Goal: Task Accomplishment & Management: Use online tool/utility

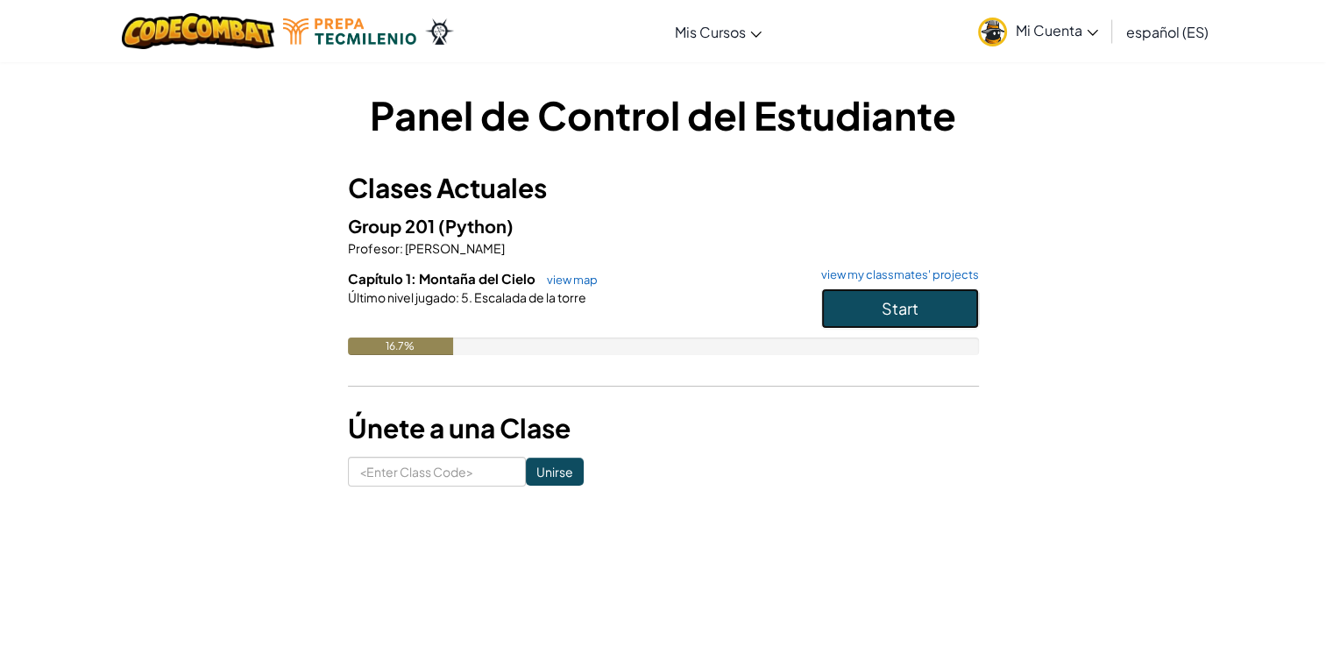
click at [904, 302] on span "Start" at bounding box center [899, 308] width 37 height 20
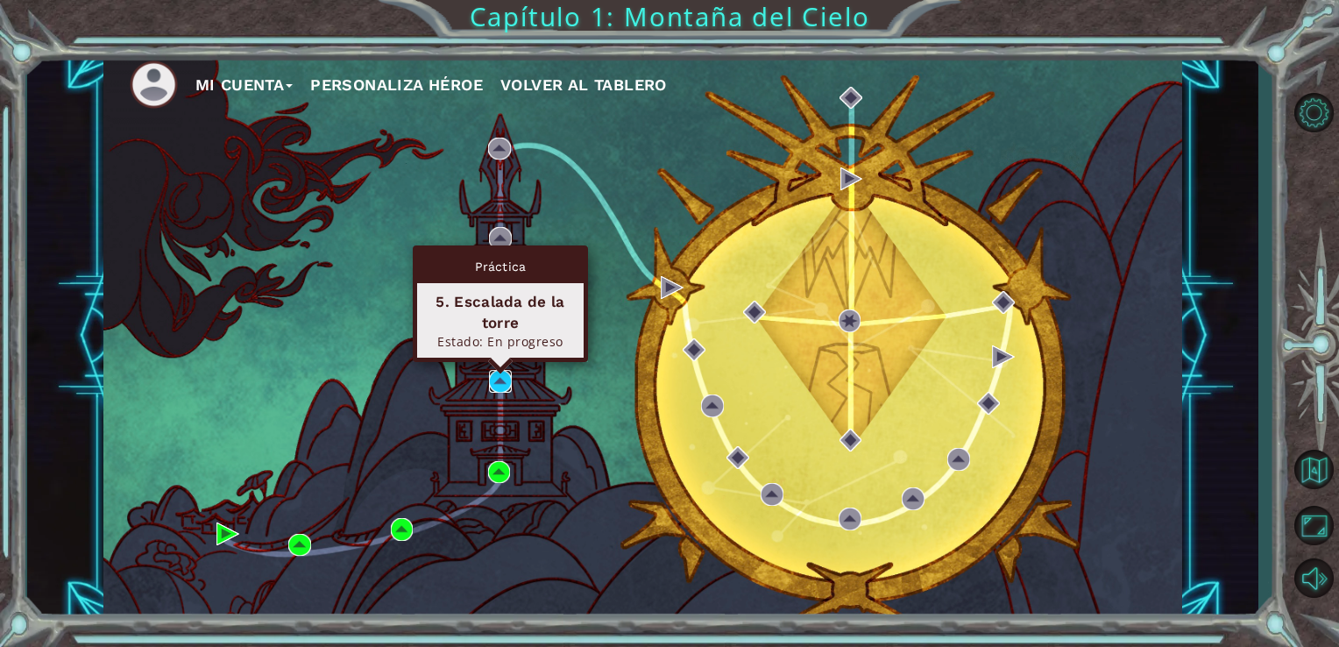
click at [501, 387] on img at bounding box center [500, 381] width 23 height 23
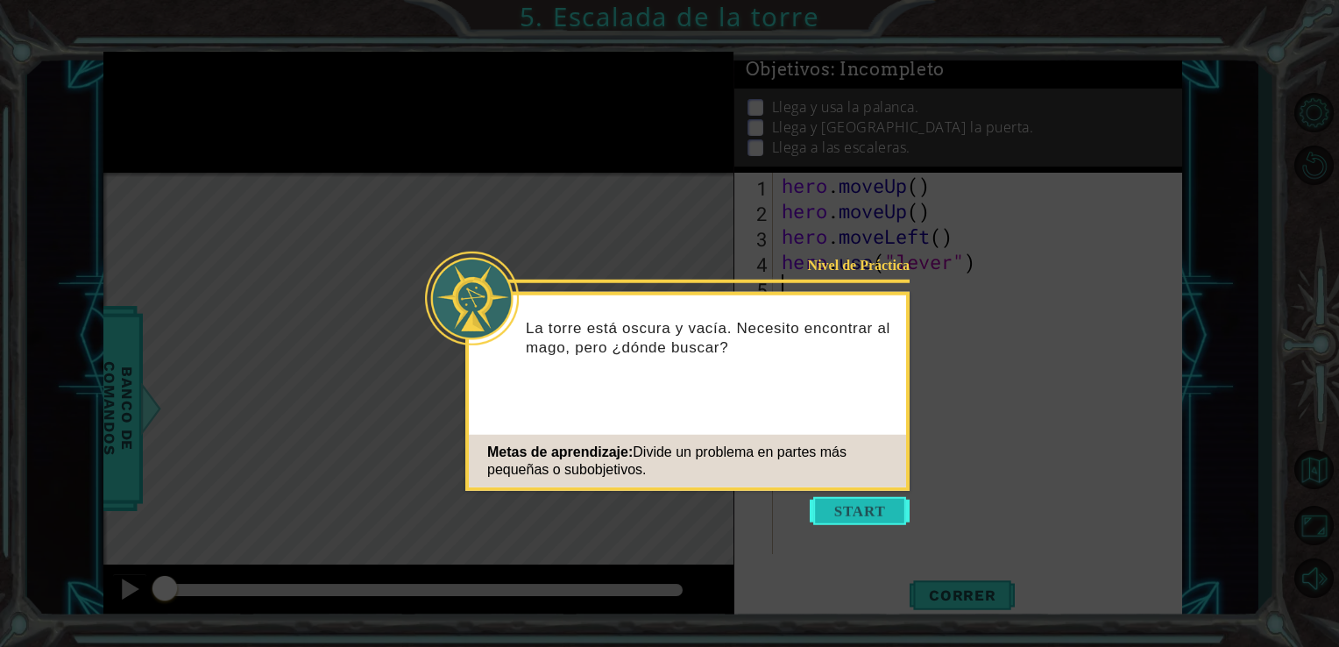
click at [854, 513] on button "Start" at bounding box center [860, 511] width 100 height 28
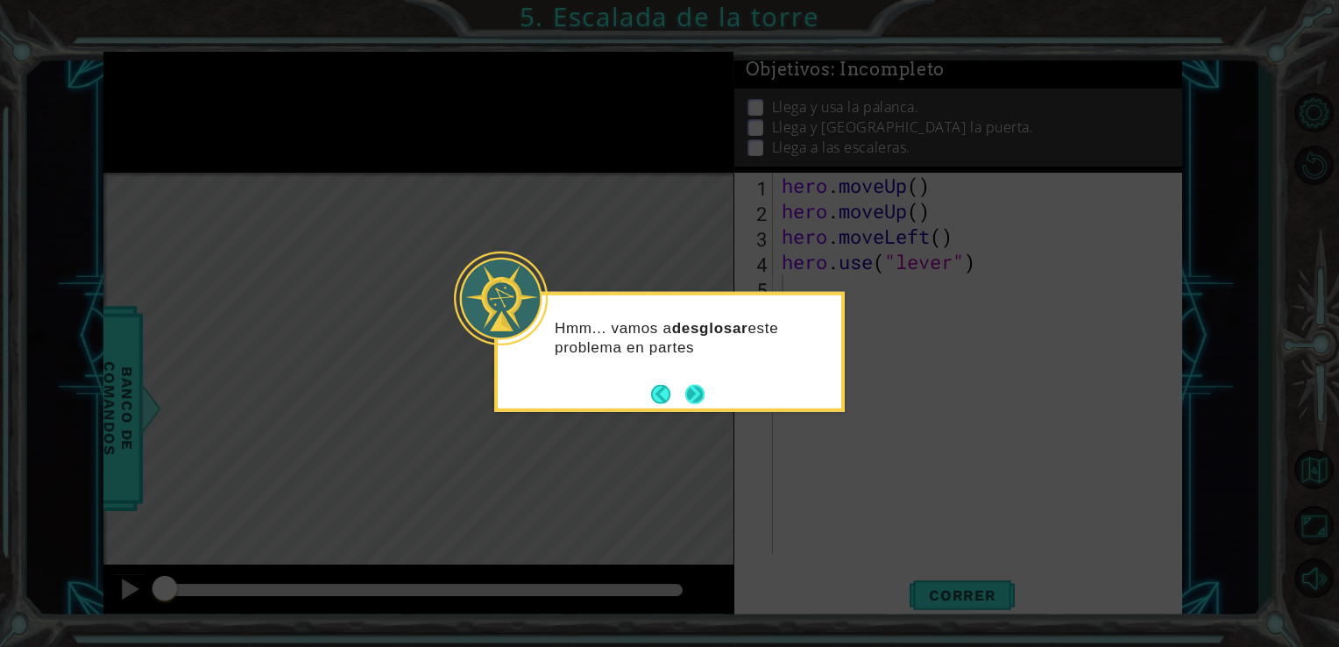
click at [692, 398] on button "Next" at bounding box center [694, 393] width 19 height 19
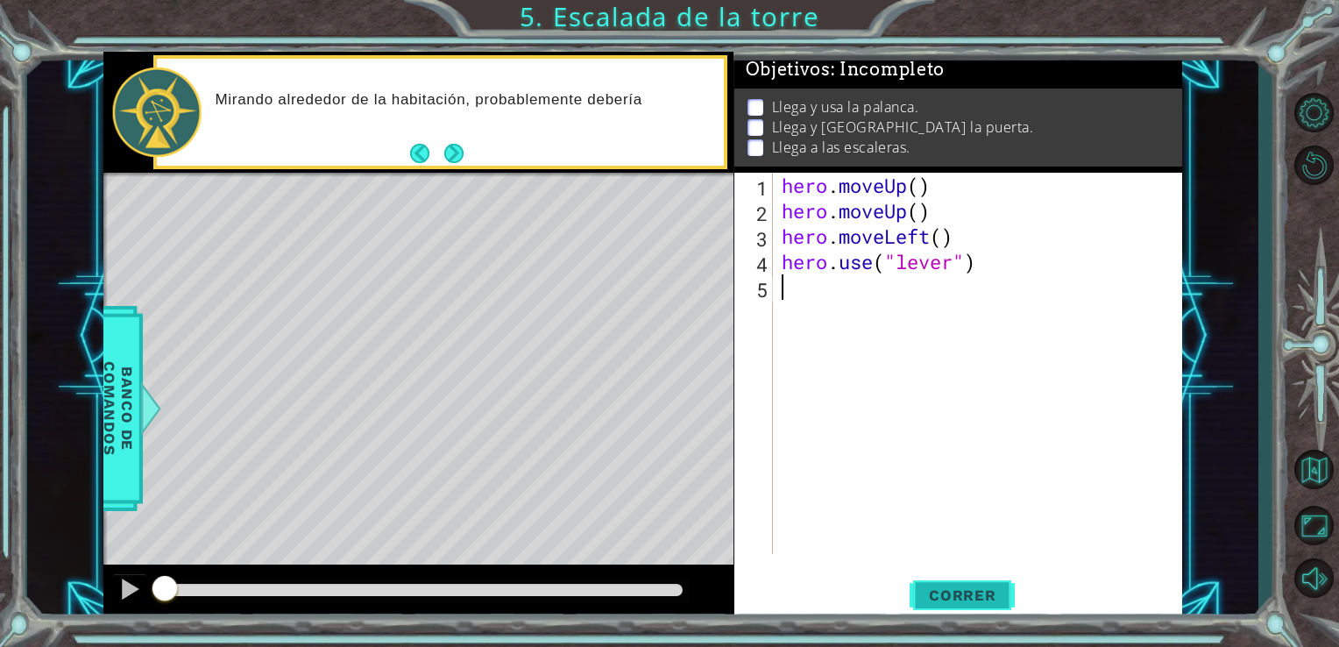
click at [957, 595] on span "Correr" at bounding box center [962, 595] width 103 height 18
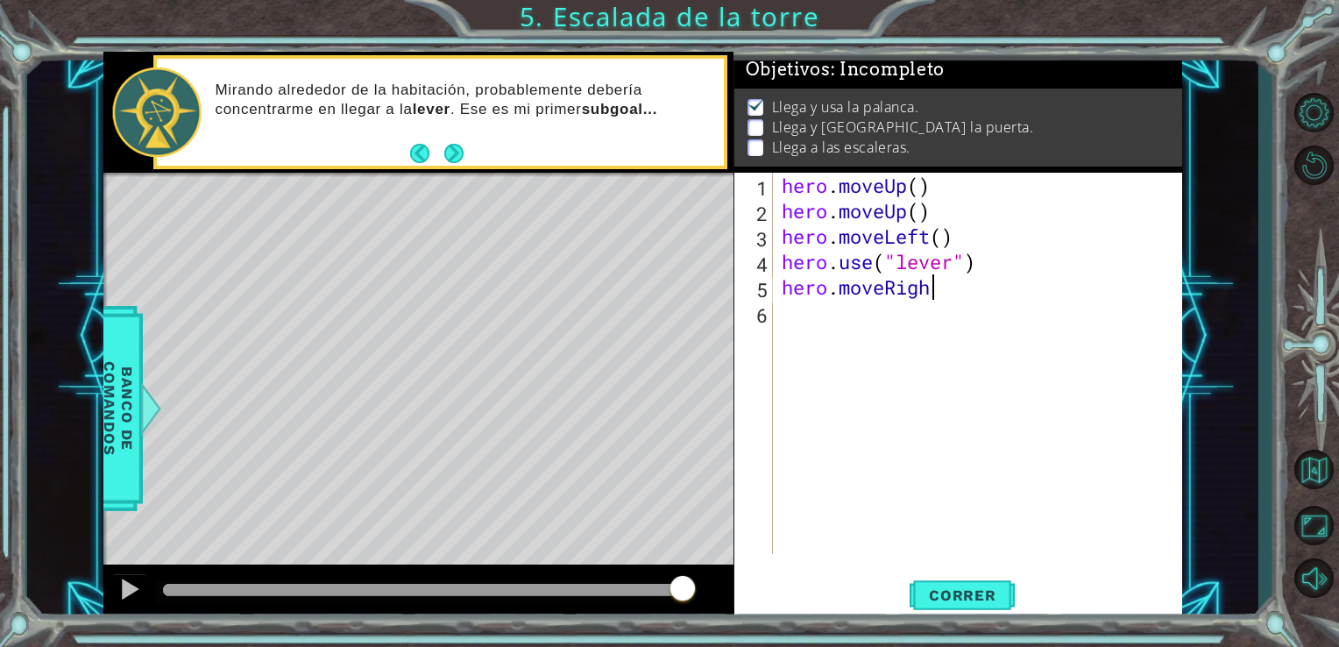
scroll to position [0, 6]
type textarea "hero.moveRight"
click at [958, 591] on span "Correr" at bounding box center [962, 595] width 103 height 18
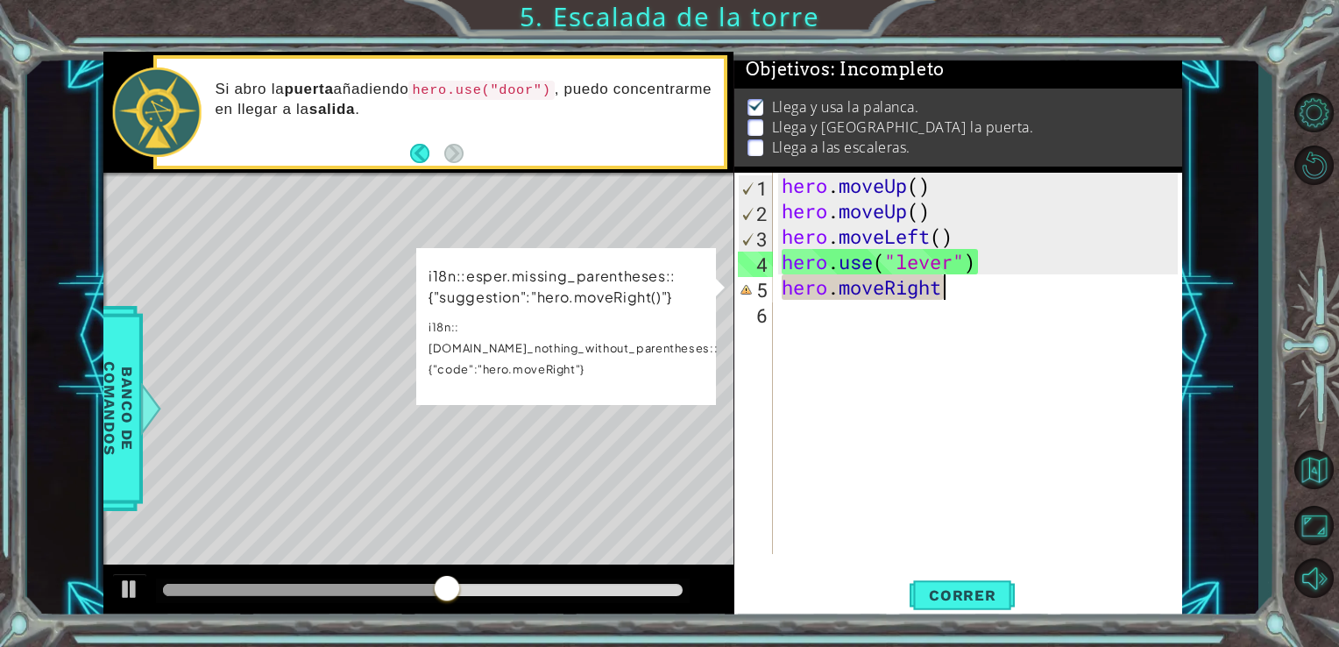
click at [950, 307] on div "hero . moveUp ( ) hero . moveUp ( ) hero . moveLeft ( ) hero . use ( "lever" ) …" at bounding box center [982, 389] width 409 height 432
click at [950, 294] on div "hero . moveUp ( ) hero . moveUp ( ) hero . moveLeft ( ) hero . use ( "lever" ) …" at bounding box center [982, 389] width 409 height 432
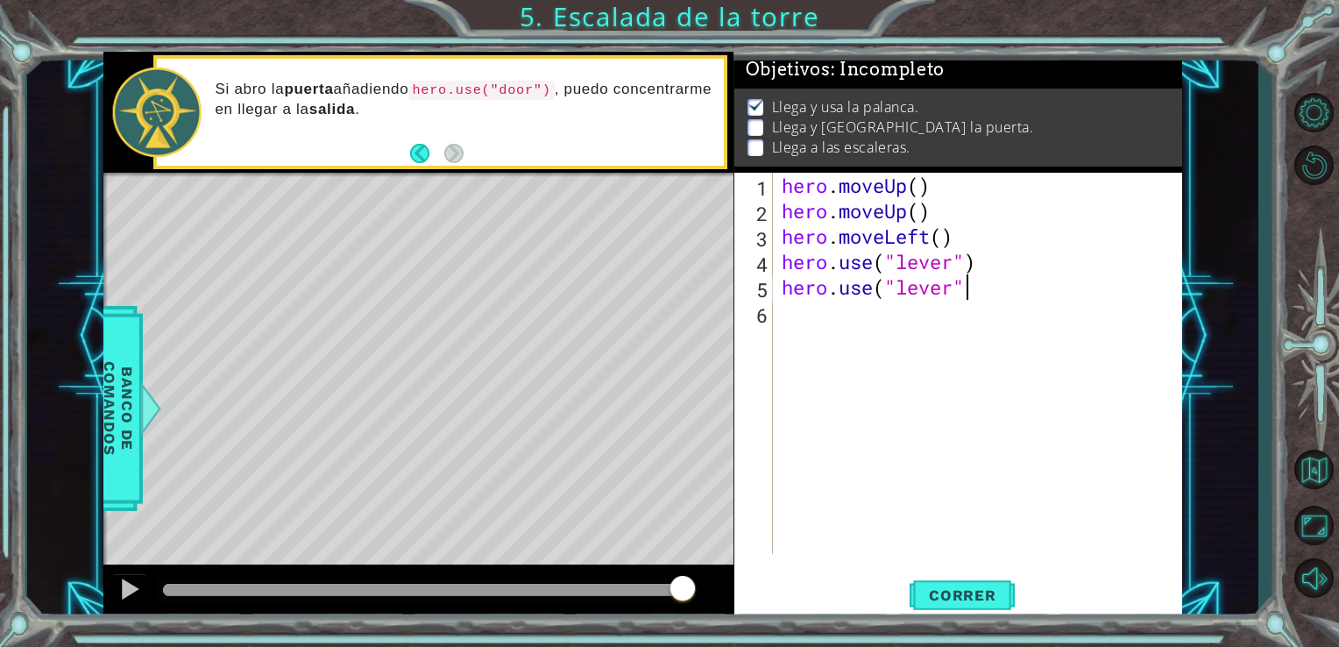
scroll to position [0, 7]
click at [971, 591] on span "Correr" at bounding box center [962, 595] width 103 height 18
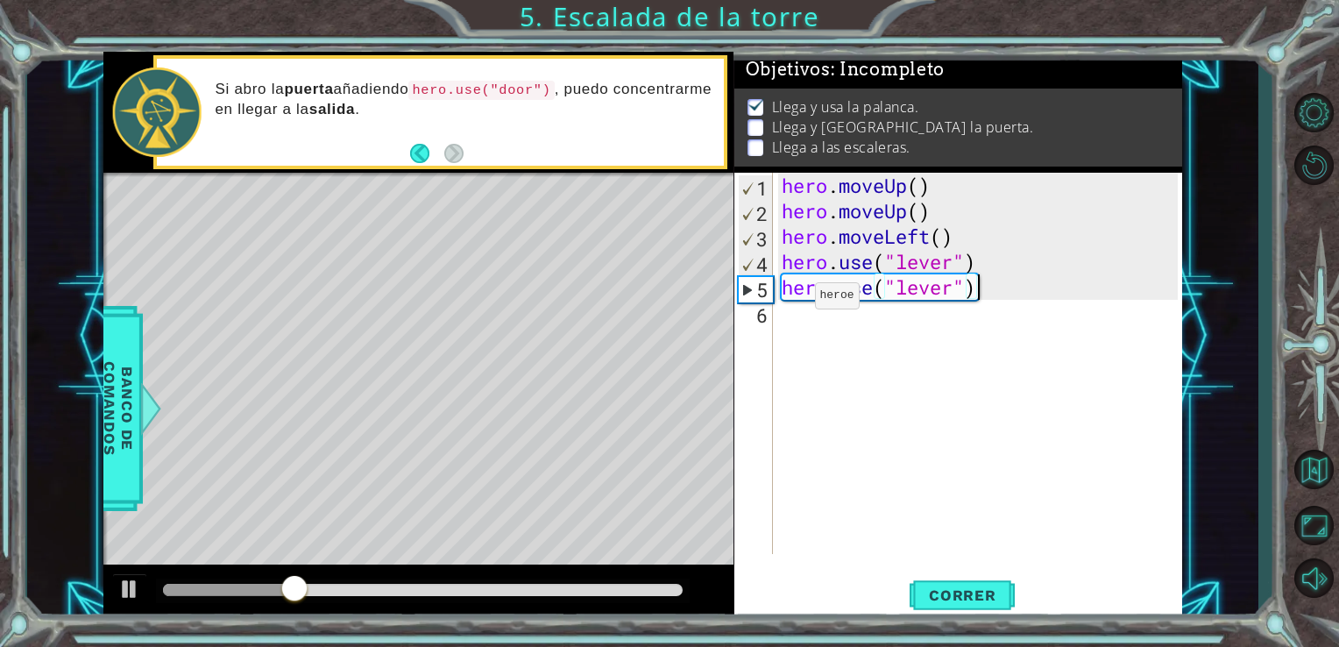
click at [753, 293] on div "5" at bounding box center [756, 289] width 34 height 25
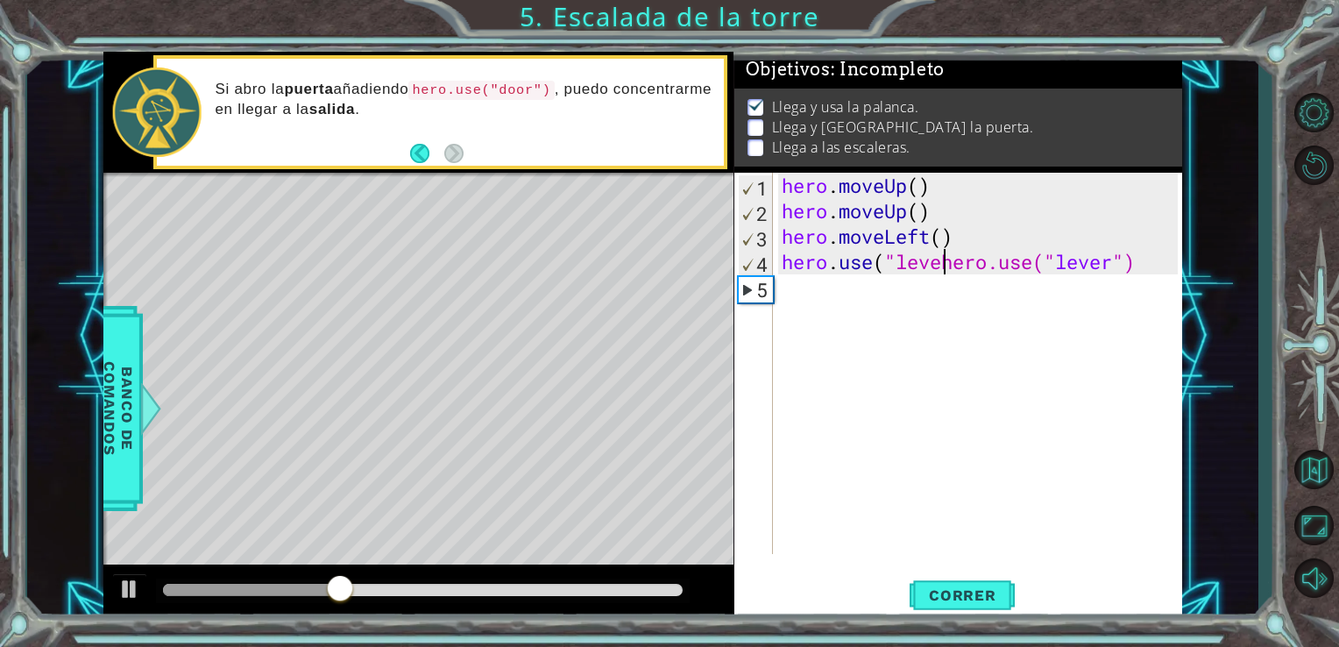
type textarea "hero.use("leverhero.use("lever")"
click at [800, 296] on div "hero . moveUp ( ) hero . moveUp ( ) hero . moveLeft ( ) hero . use ( "leverhero…" at bounding box center [982, 389] width 409 height 432
click at [1168, 253] on div "hero . moveUp ( ) hero . moveUp ( ) hero . moveLeft ( ) hero . use ( "leverhero…" at bounding box center [982, 389] width 409 height 432
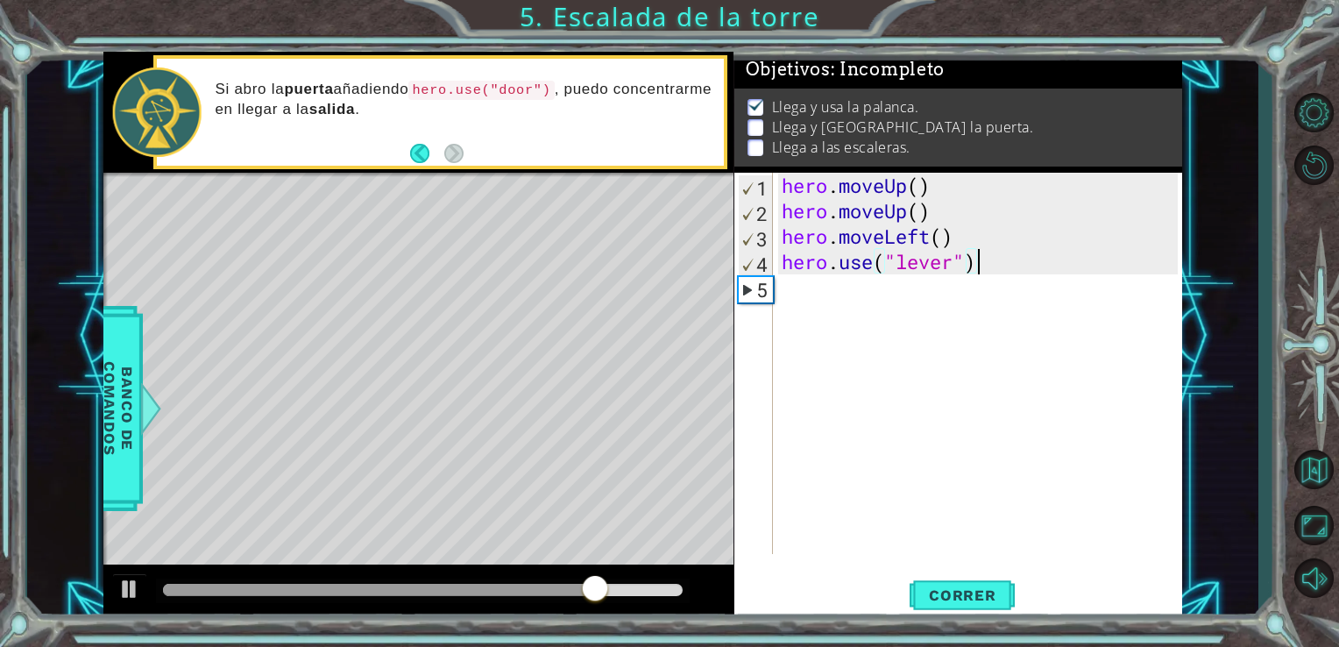
scroll to position [0, 7]
type textarea "hero.use("lever")"
click at [615, 419] on div "Level Map" at bounding box center [508, 431] width 810 height 516
click at [366, 270] on div "Level Map" at bounding box center [508, 431] width 810 height 516
click at [415, 153] on button "Back" at bounding box center [427, 153] width 34 height 19
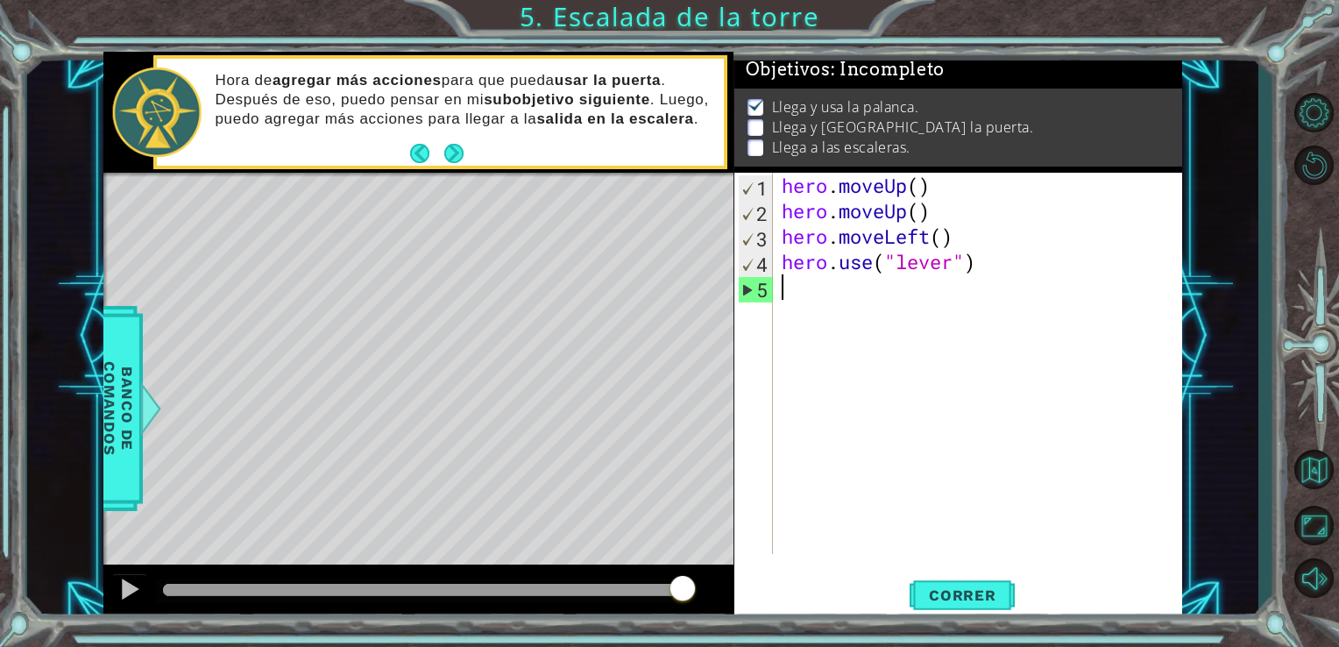
click at [803, 296] on div "hero . moveUp ( ) hero . moveUp ( ) hero . moveLeft ( ) hero . use ( "lever" )" at bounding box center [982, 389] width 409 height 432
click at [971, 580] on button "Correr" at bounding box center [962, 594] width 105 height 45
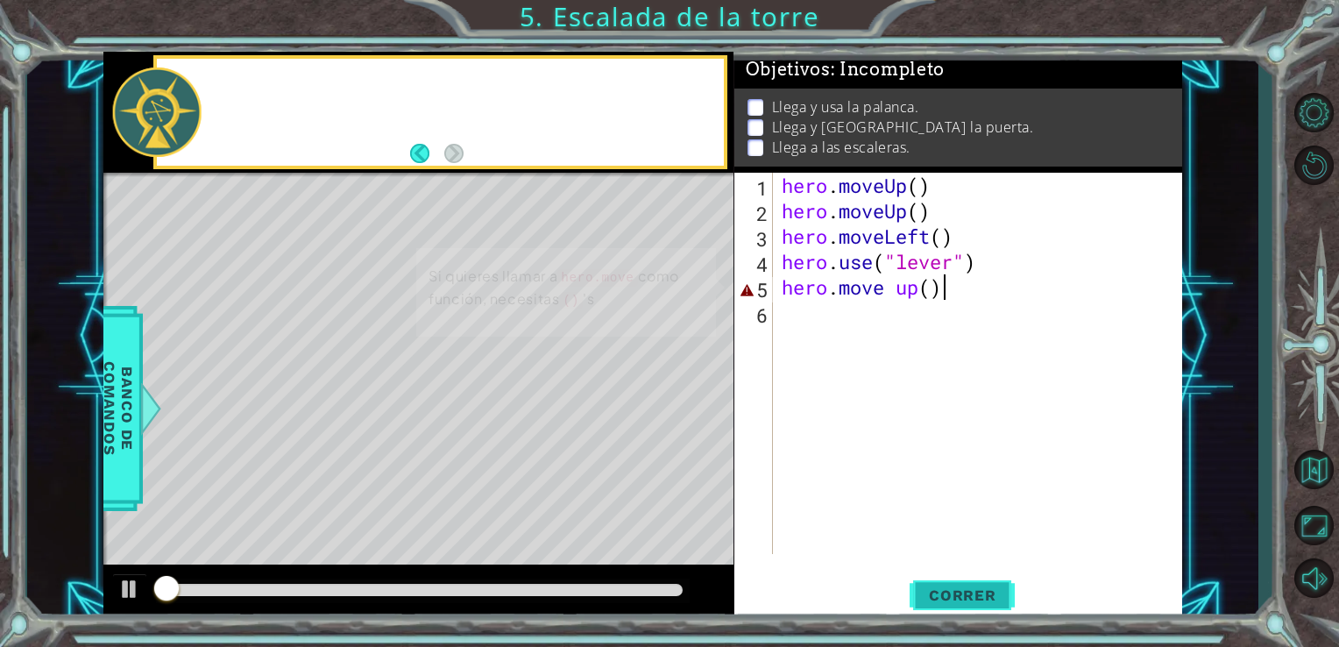
click at [971, 580] on button "Correr" at bounding box center [962, 594] width 105 height 45
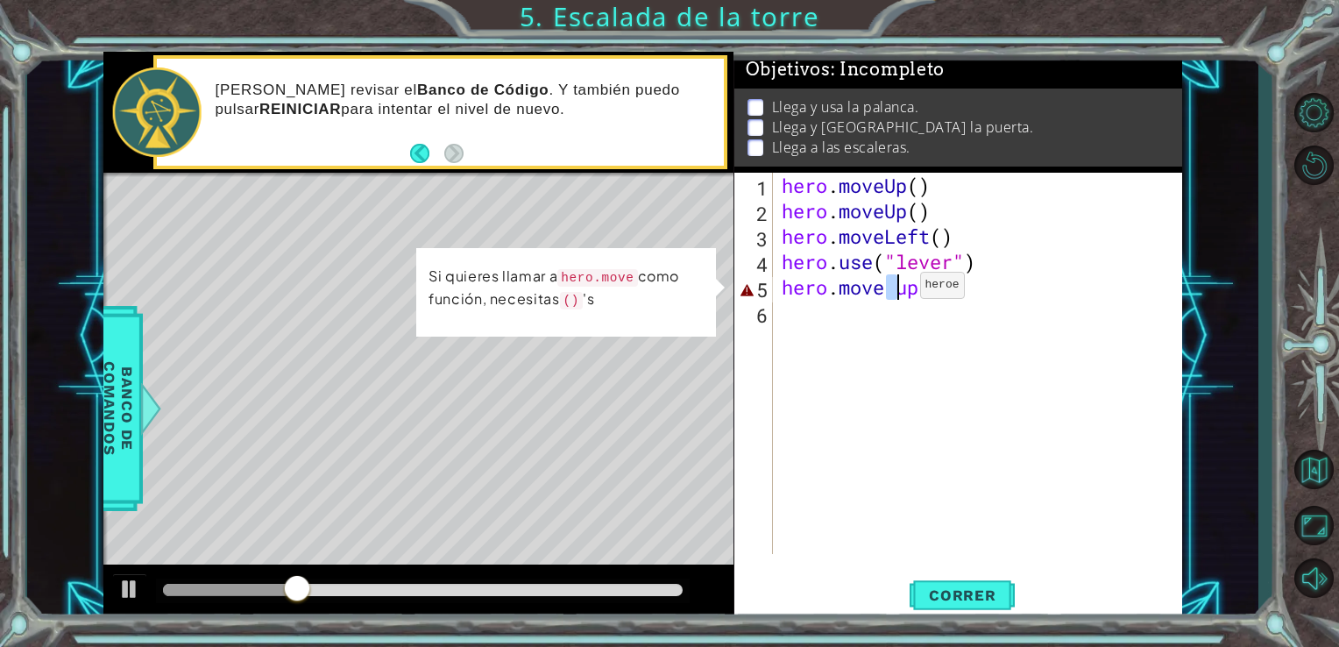
scroll to position [0, 5]
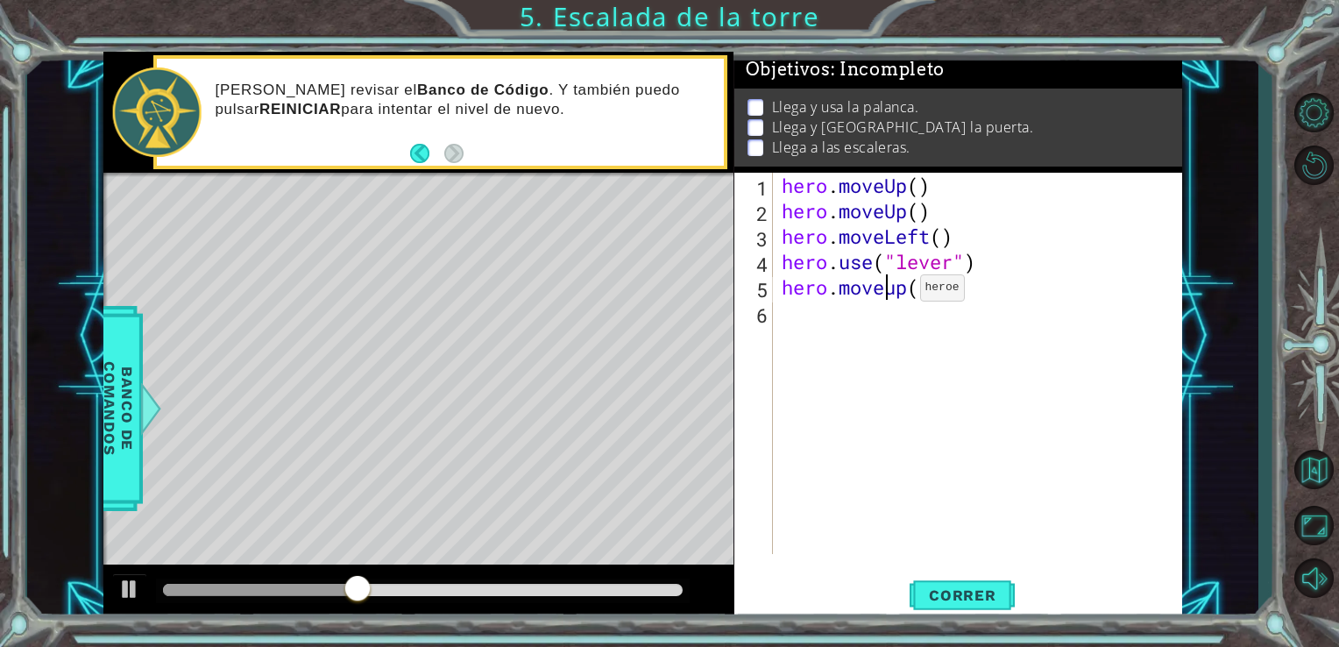
drag, startPoint x: 883, startPoint y: 277, endPoint x: 894, endPoint y: 294, distance: 19.7
click at [894, 294] on div "hero . moveUp ( ) hero . moveUp ( ) hero . moveLeft ( ) hero . use ( "lever" ) …" at bounding box center [982, 389] width 409 height 432
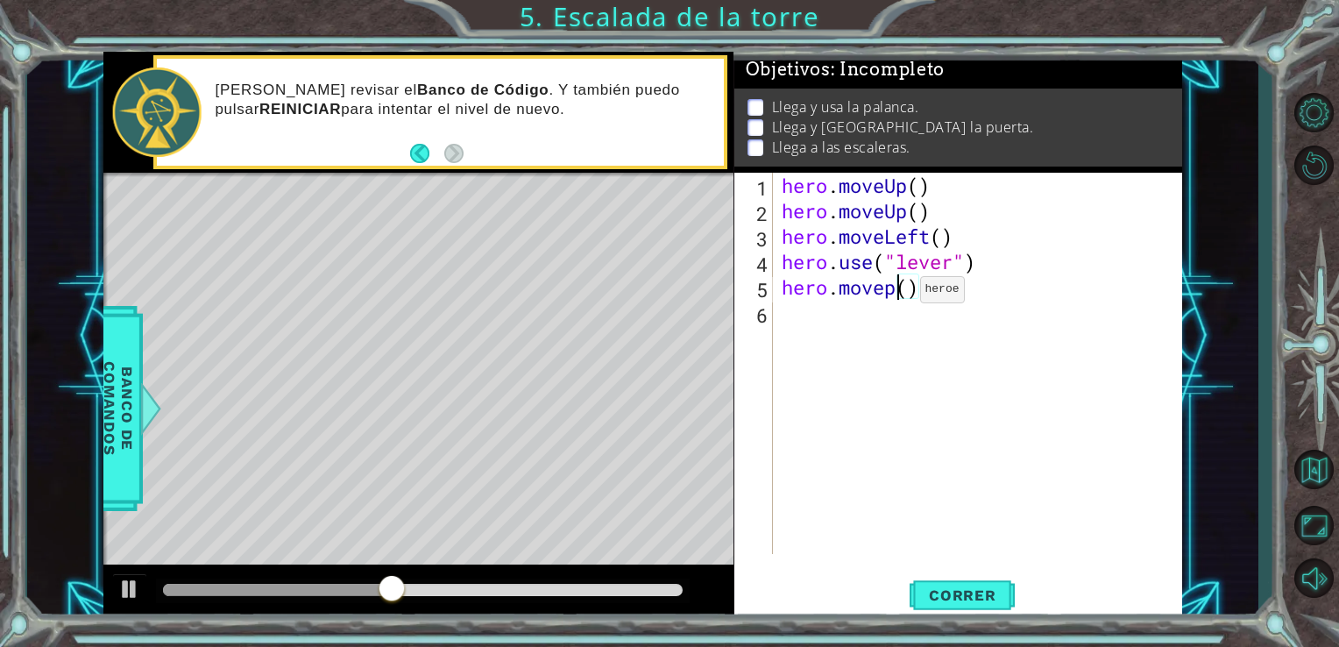
click at [894, 294] on div "hero . moveUp ( ) hero . moveUp ( ) hero . moveLeft ( ) hero . use ( "lever" ) …" at bounding box center [982, 389] width 409 height 432
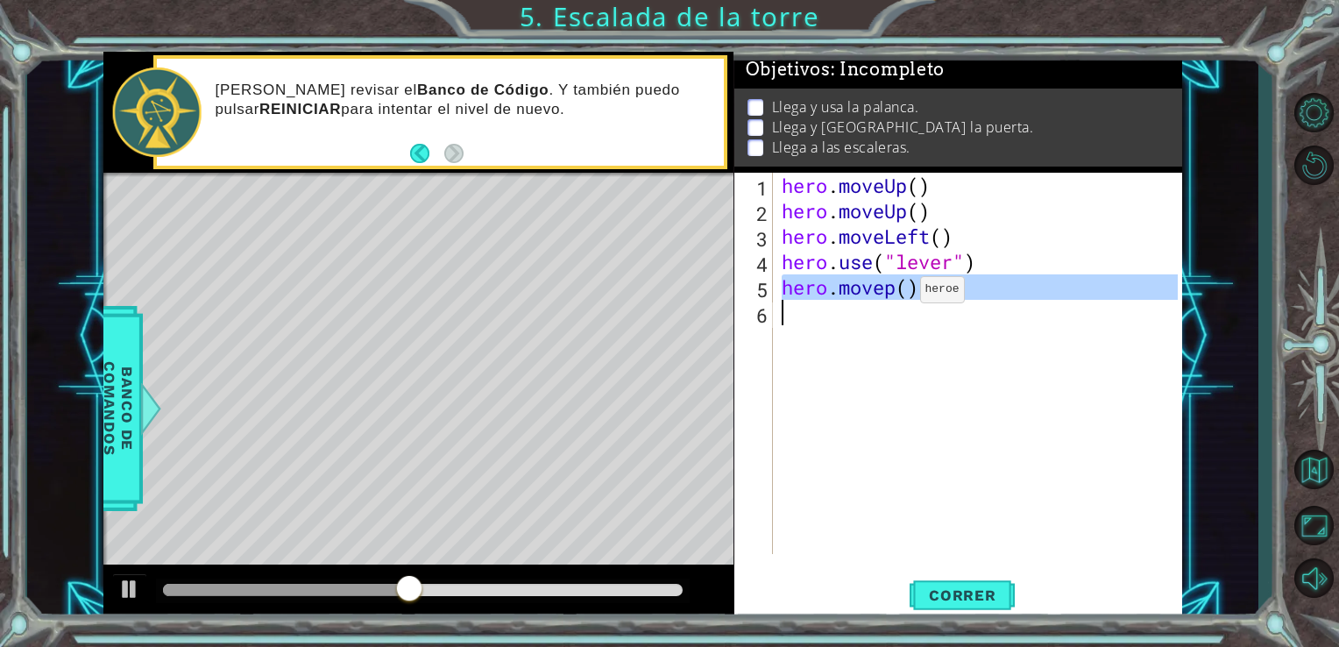
click at [894, 294] on div "hero . moveUp ( ) hero . moveUp ( ) hero . moveLeft ( ) hero . use ( "lever" ) …" at bounding box center [982, 389] width 409 height 432
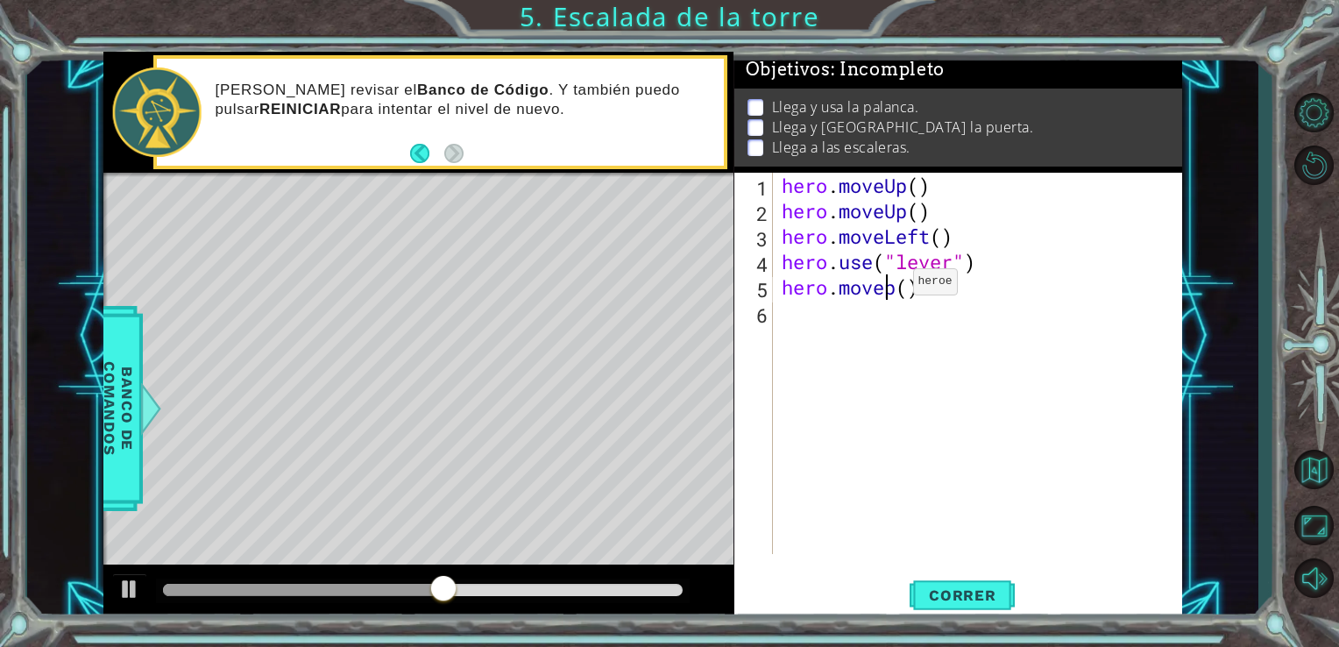
click at [886, 286] on div "hero . moveUp ( ) hero . moveUp ( ) hero . moveLeft ( ) hero . use ( "lever" ) …" at bounding box center [982, 389] width 409 height 432
click at [942, 611] on button "Correr" at bounding box center [962, 594] width 105 height 45
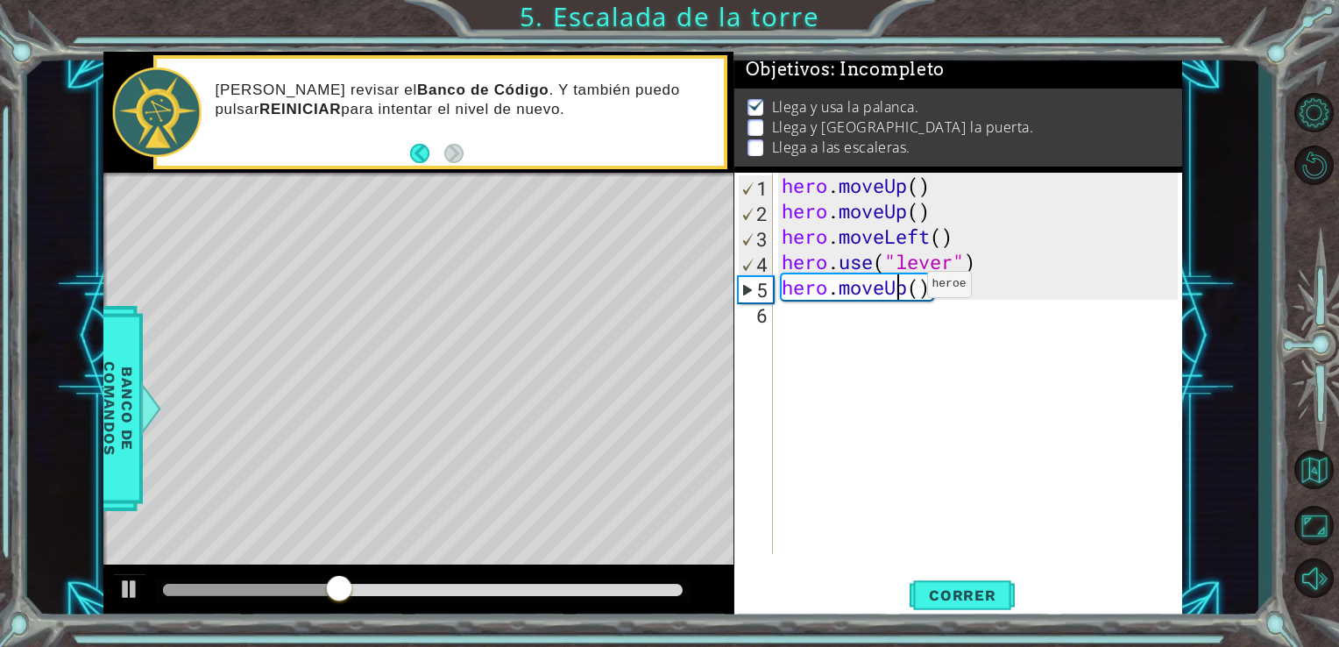
click at [900, 288] on div "hero . moveUp ( ) hero . moveUp ( ) hero . moveLeft ( ) hero . use ( "lever" ) …" at bounding box center [982, 389] width 409 height 432
click at [903, 287] on div "hero . moveUp ( ) hero . moveUp ( ) hero . moveLeft ( ) hero . use ( "lever" ) …" at bounding box center [982, 389] width 409 height 432
click at [909, 289] on div "hero . moveUp ( ) hero . moveUp ( ) hero . moveLeft ( ) hero . use ( "lever" ) …" at bounding box center [982, 389] width 409 height 432
click at [935, 297] on div "hero . moveUp ( ) hero . moveUp ( ) hero . moveLeft ( ) hero . use ( "lever" ) …" at bounding box center [982, 389] width 409 height 432
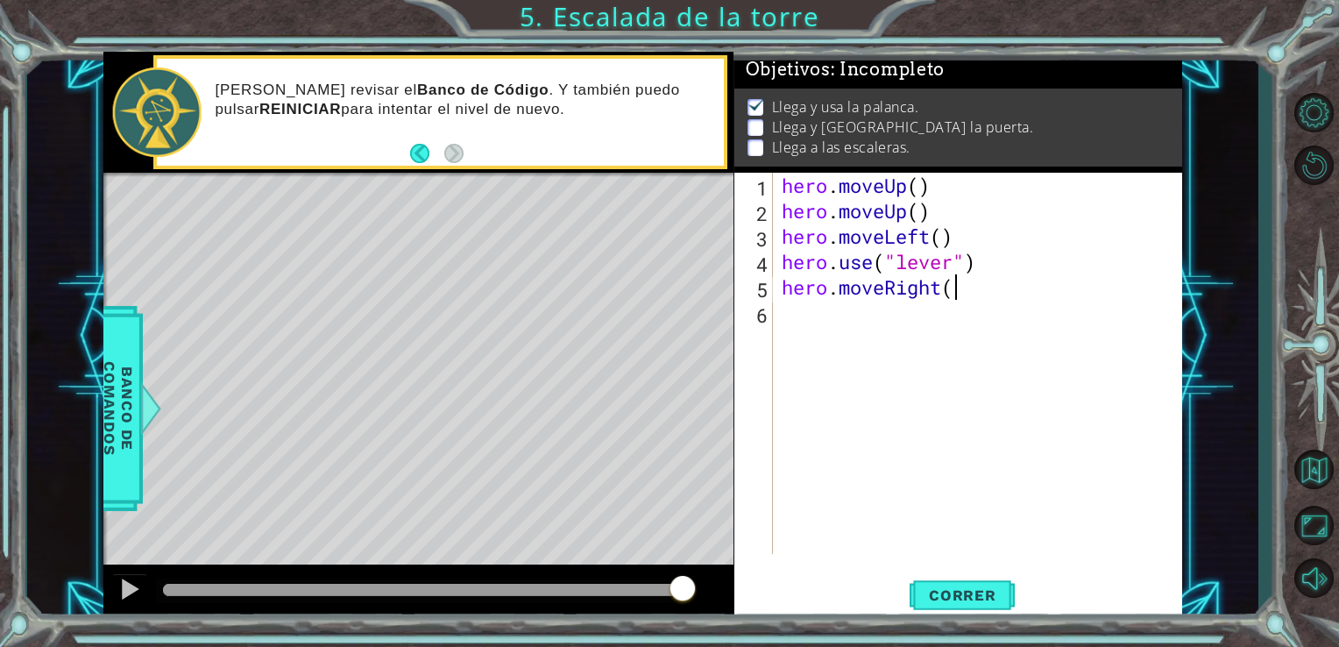
scroll to position [0, 7]
type textarea "hero.moveRight()"
click at [916, 580] on button "Correr" at bounding box center [962, 594] width 105 height 45
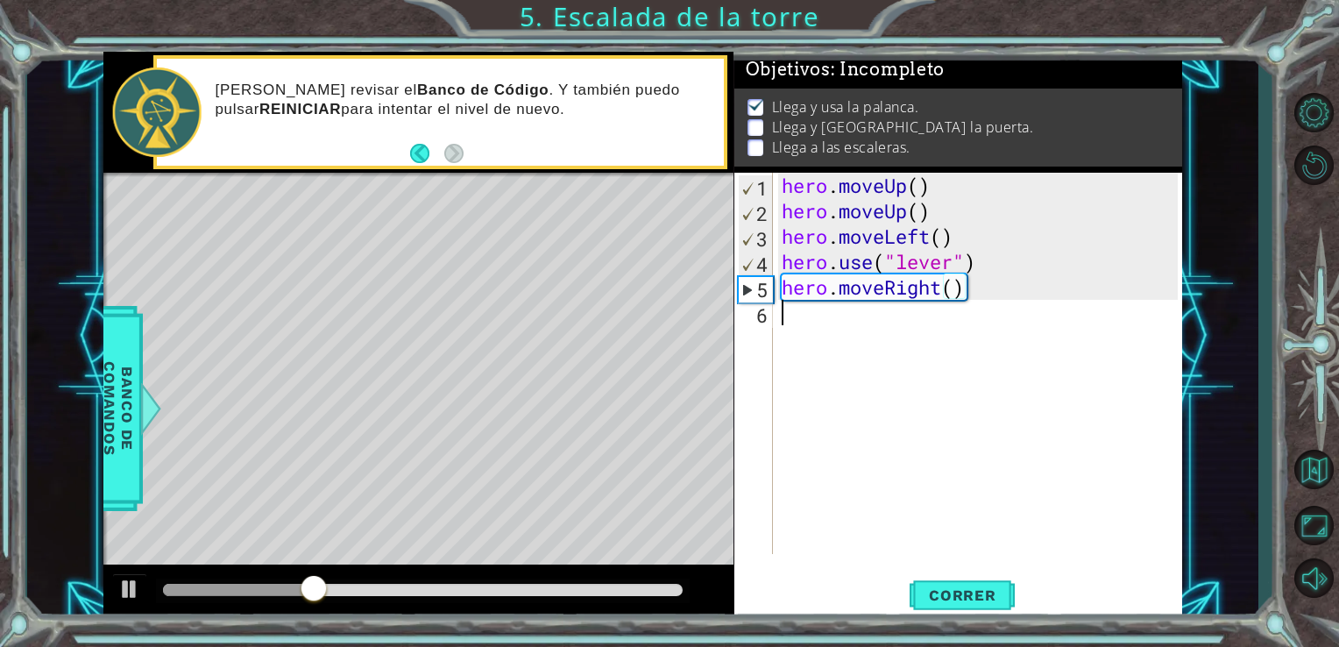
click at [789, 307] on div "hero . moveUp ( ) hero . moveUp ( ) hero . moveLeft ( ) hero . use ( "lever" ) …" at bounding box center [982, 389] width 409 height 432
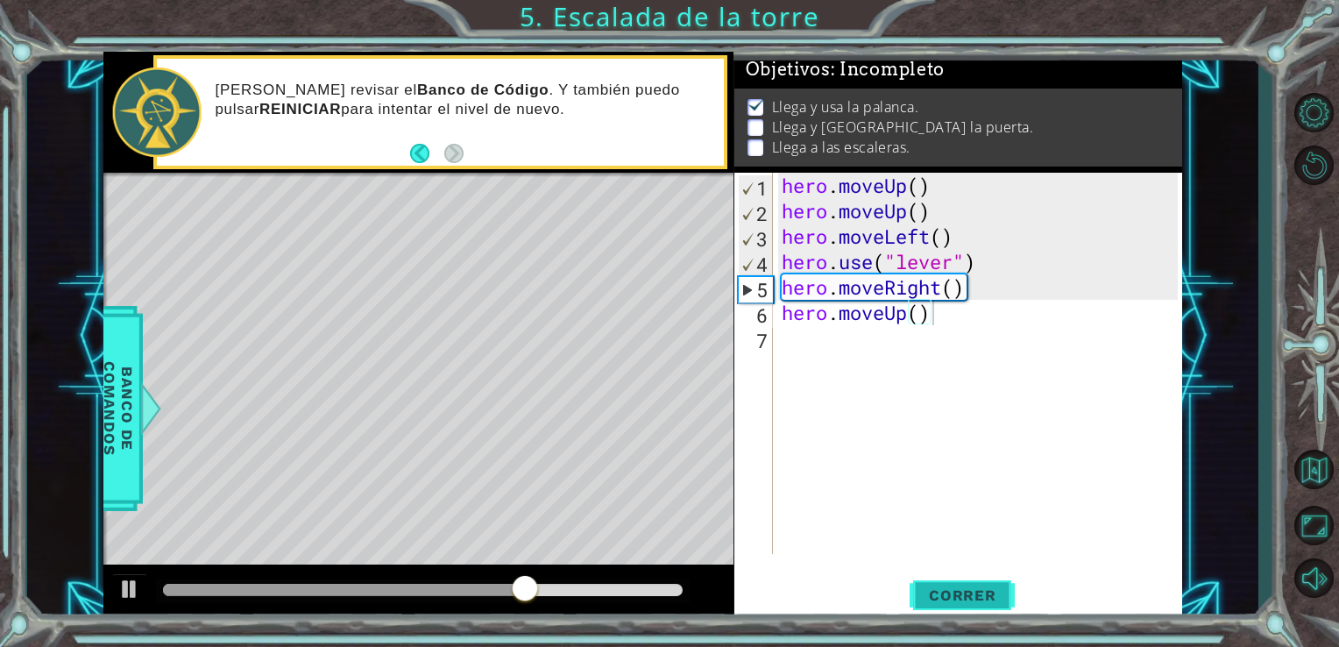
click at [968, 594] on span "Correr" at bounding box center [962, 595] width 103 height 18
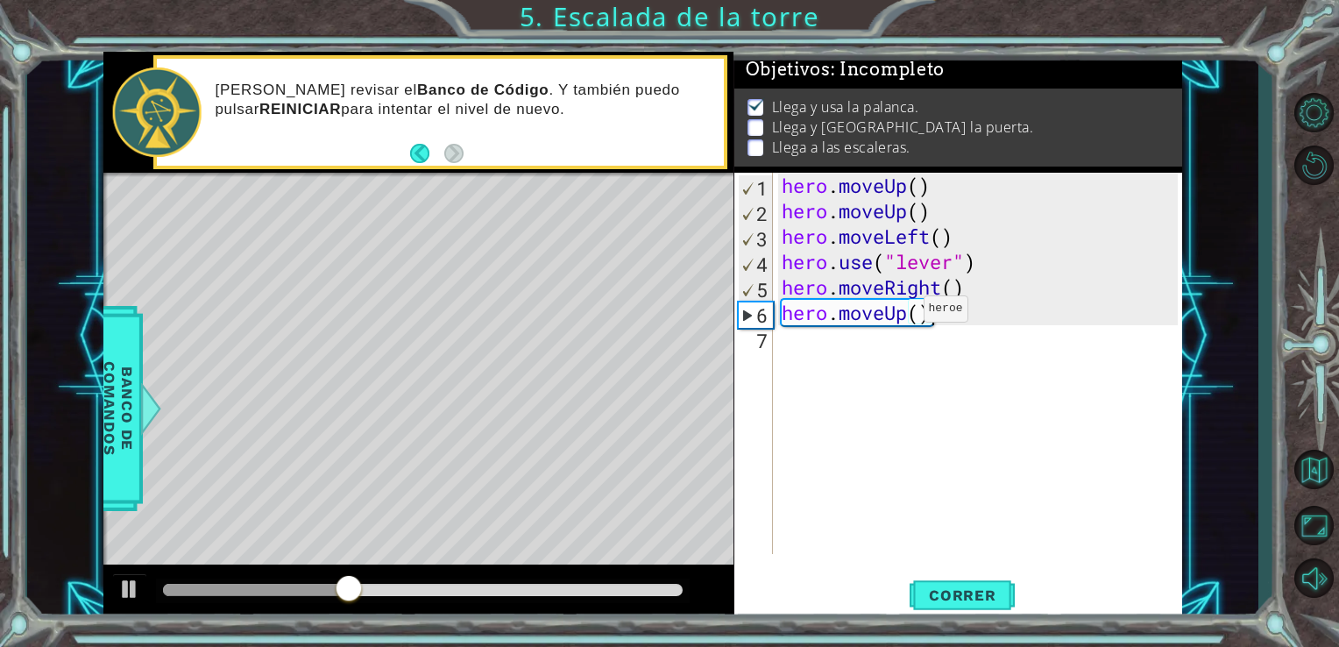
click at [897, 313] on div "hero . moveUp ( ) hero . moveUp ( ) hero . moveLeft ( ) hero . use ( "lever" ) …" at bounding box center [982, 389] width 409 height 432
click at [906, 315] on div "hero . moveUp ( ) hero . moveUp ( ) hero . moveLeft ( ) hero . use ( "lever" ) …" at bounding box center [982, 389] width 409 height 432
type textarea "hero.moveRight()"
click at [940, 604] on span "Correr" at bounding box center [962, 595] width 103 height 18
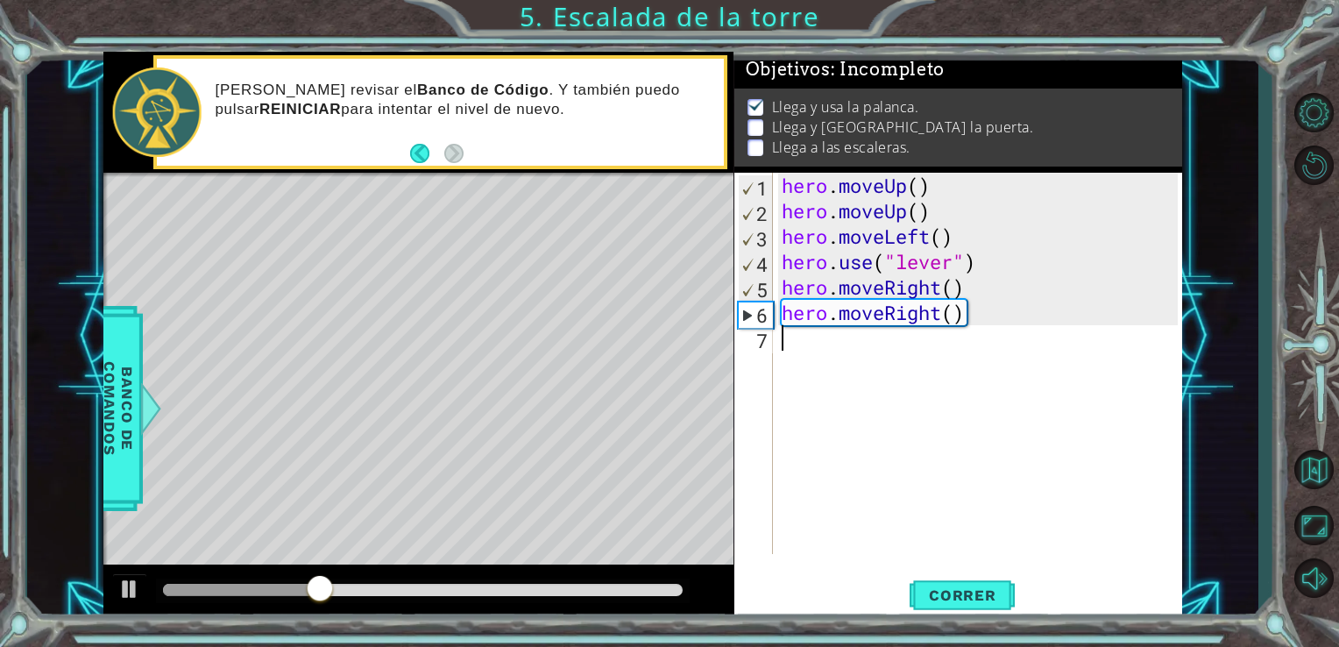
click at [785, 343] on div "hero . moveUp ( ) hero . moveUp ( ) hero . moveLeft ( ) hero . use ( "lever" ) …" at bounding box center [982, 389] width 409 height 432
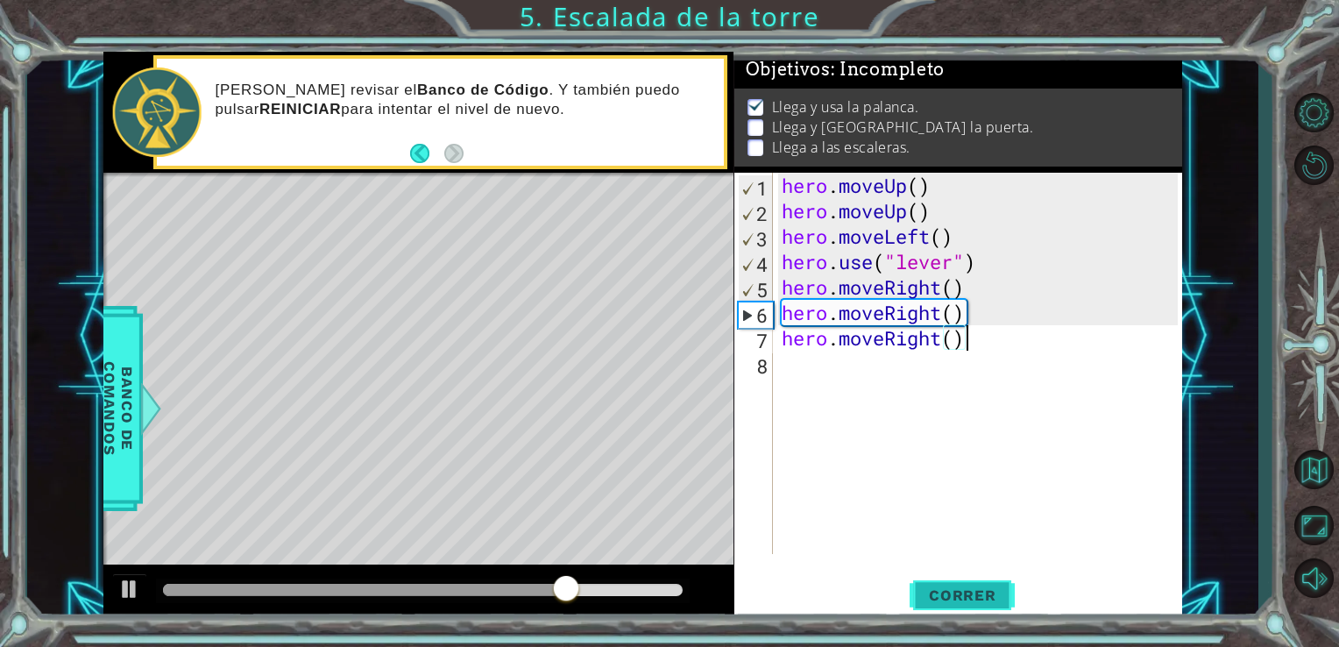
type textarea "hero.moveRight()"
click at [917, 583] on button "Correr" at bounding box center [962, 594] width 105 height 45
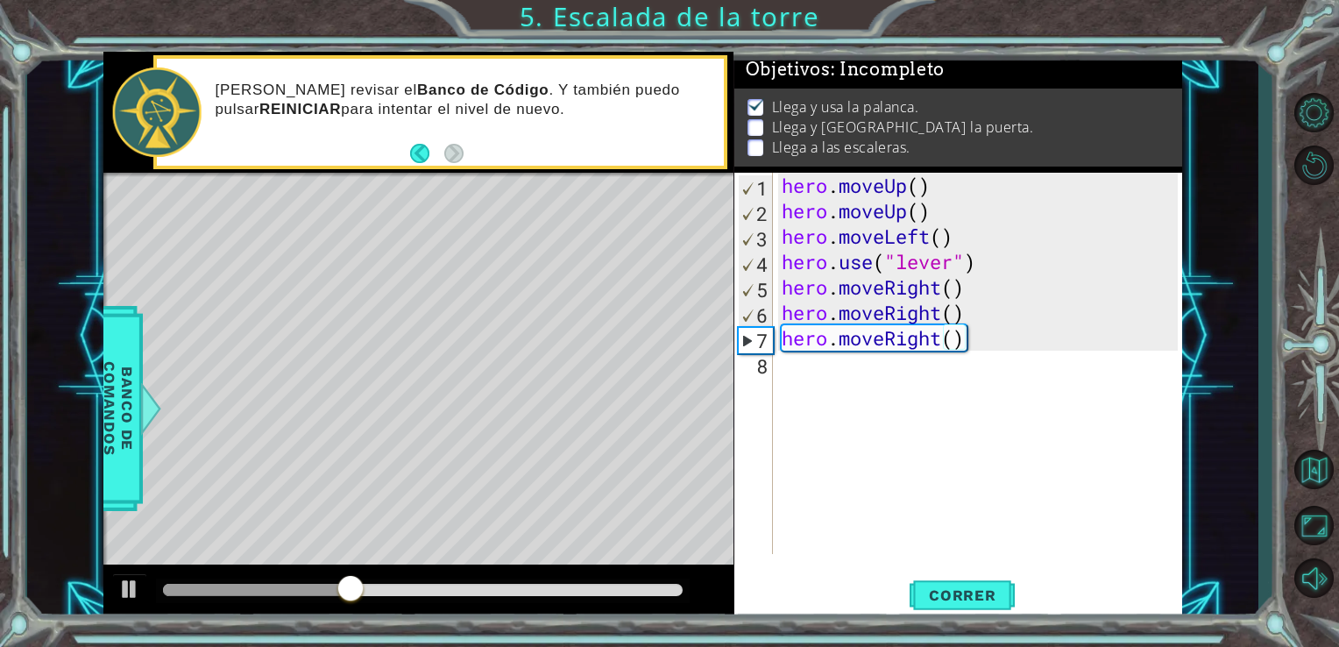
click at [690, 379] on div "methods hero moveDown(steps) moveUp(steps) moveLeft(steps) moveRight(steps) use…" at bounding box center [642, 336] width 1079 height 569
click at [796, 373] on div "hero . moveUp ( ) hero . moveUp ( ) hero . moveLeft ( ) hero . use ( "lever" ) …" at bounding box center [982, 389] width 409 height 432
click at [430, 152] on button "Back" at bounding box center [427, 153] width 34 height 19
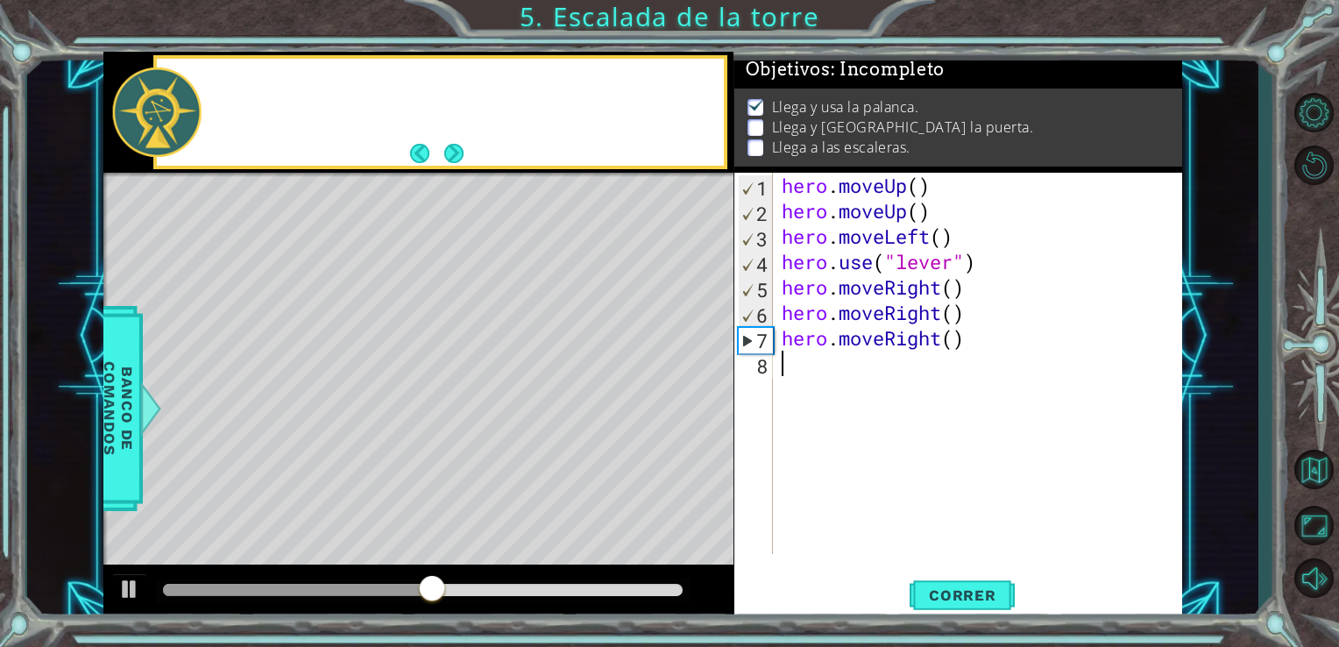
click at [430, 152] on button "Back" at bounding box center [427, 153] width 34 height 19
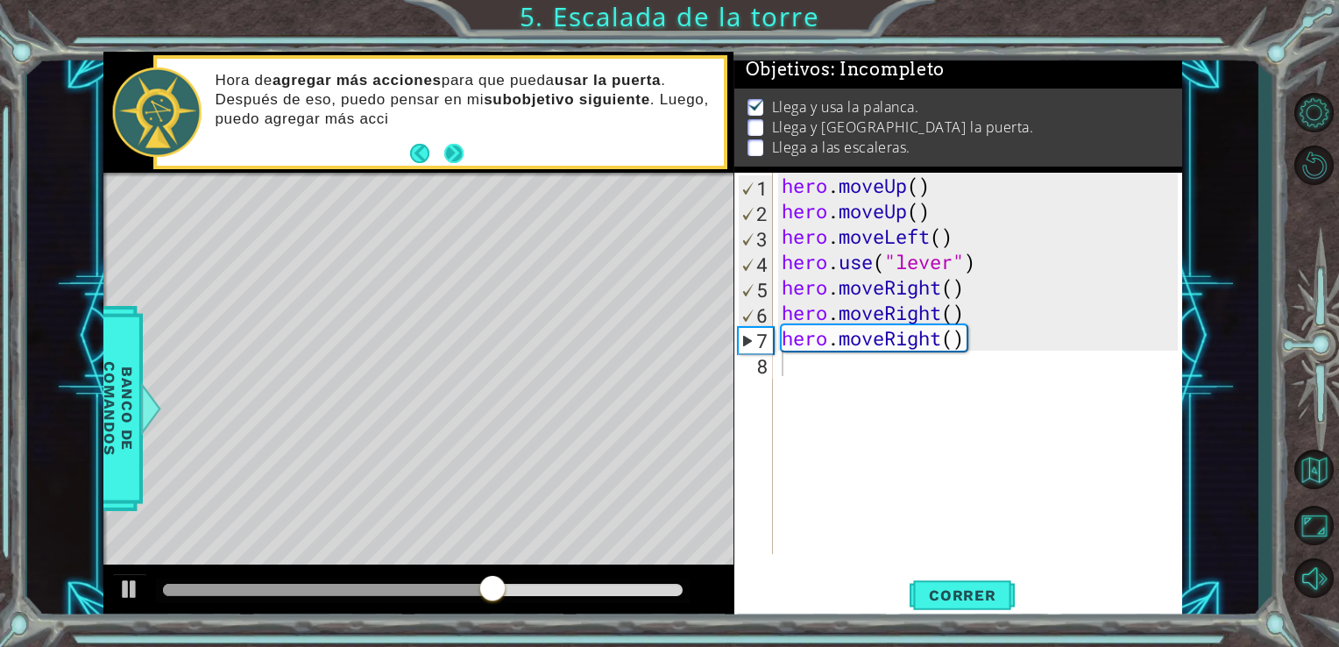
click at [444, 152] on button "Next" at bounding box center [453, 153] width 19 height 19
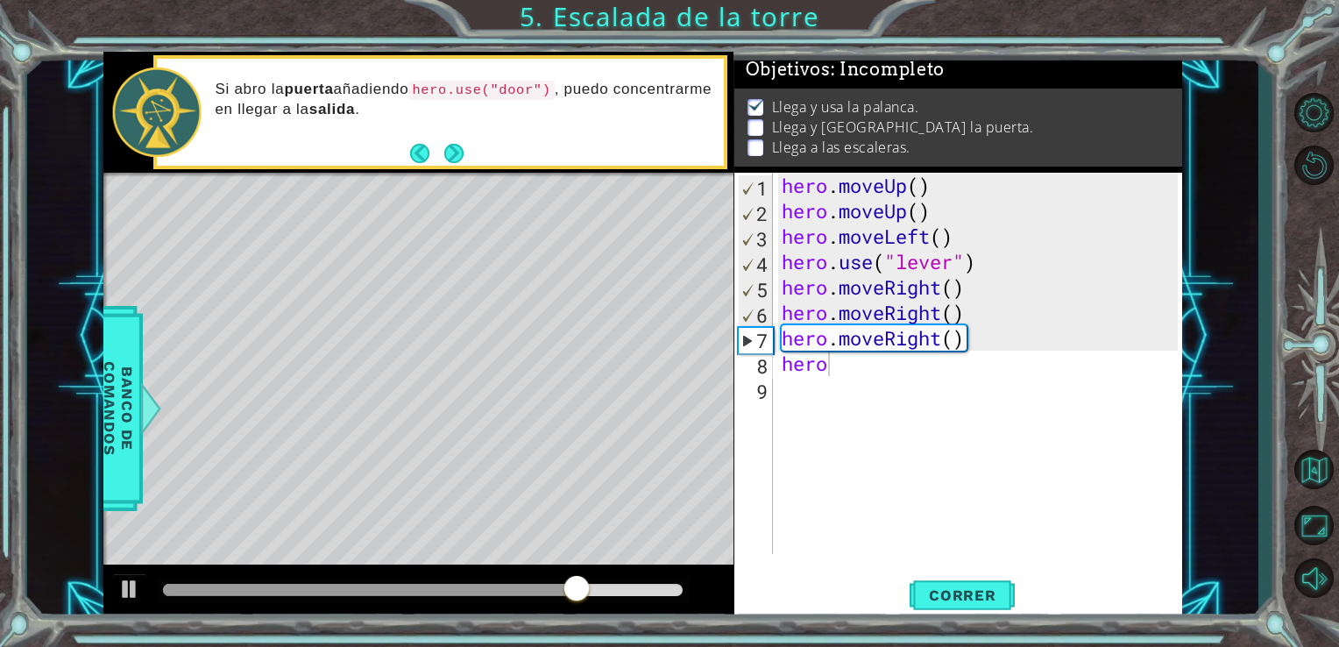
click at [444, 152] on button "Next" at bounding box center [453, 153] width 19 height 19
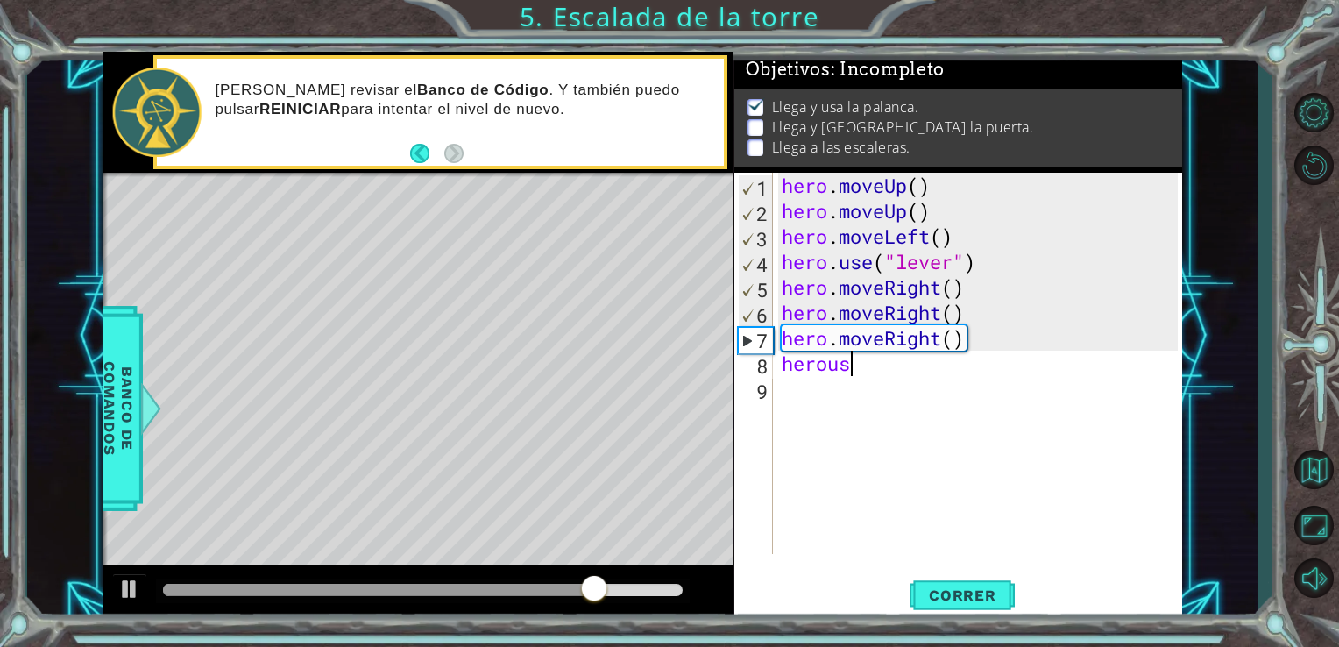
scroll to position [0, 3]
click at [421, 163] on button "Back" at bounding box center [427, 153] width 34 height 19
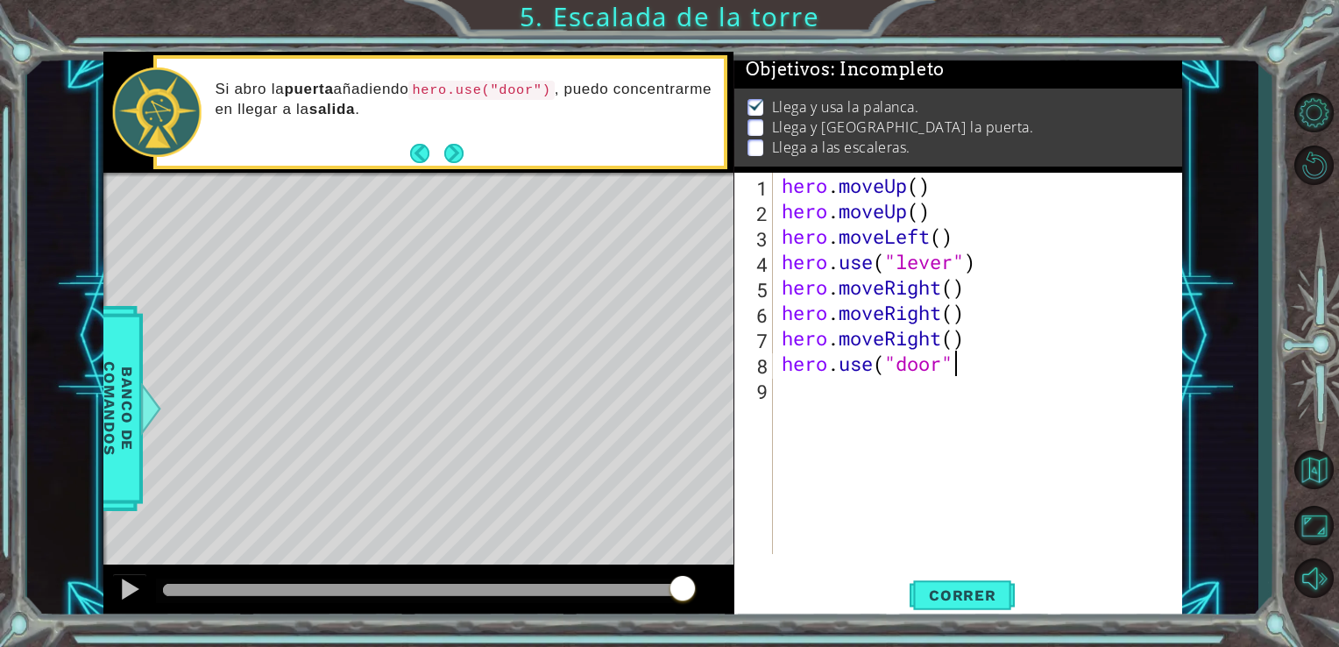
scroll to position [0, 7]
type textarea "hero.use("door")"
click at [959, 608] on button "Correr" at bounding box center [962, 594] width 105 height 45
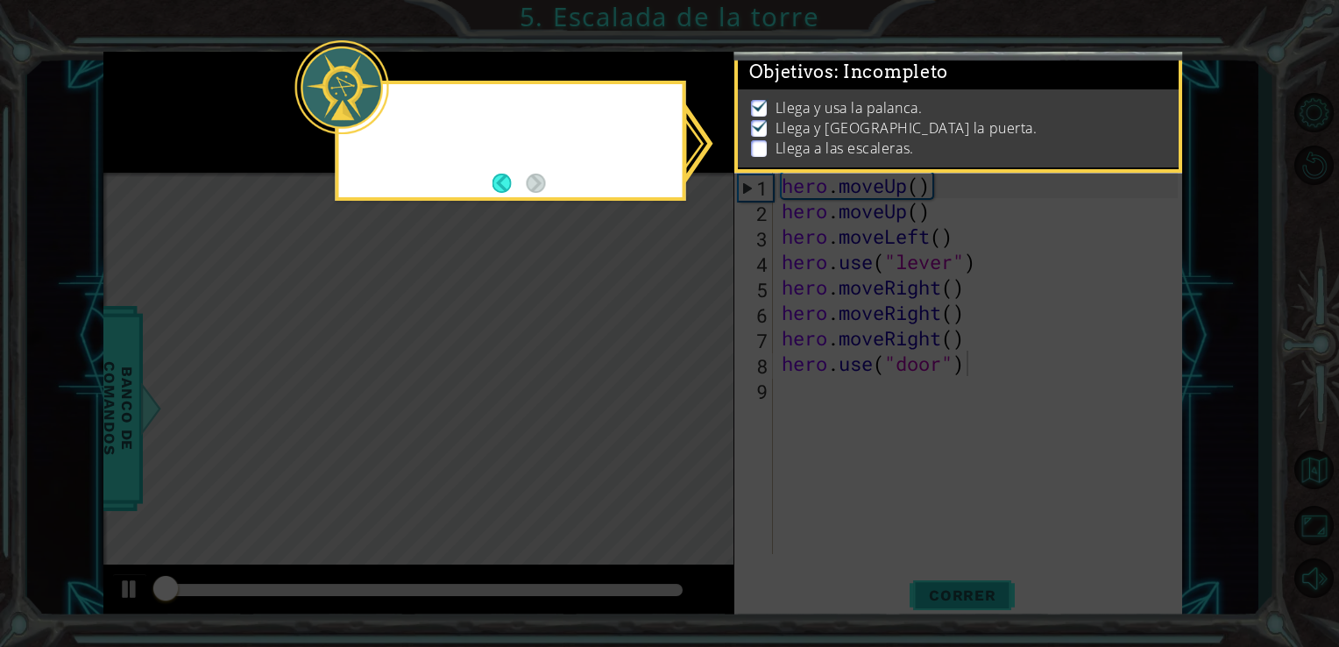
scroll to position [7, 0]
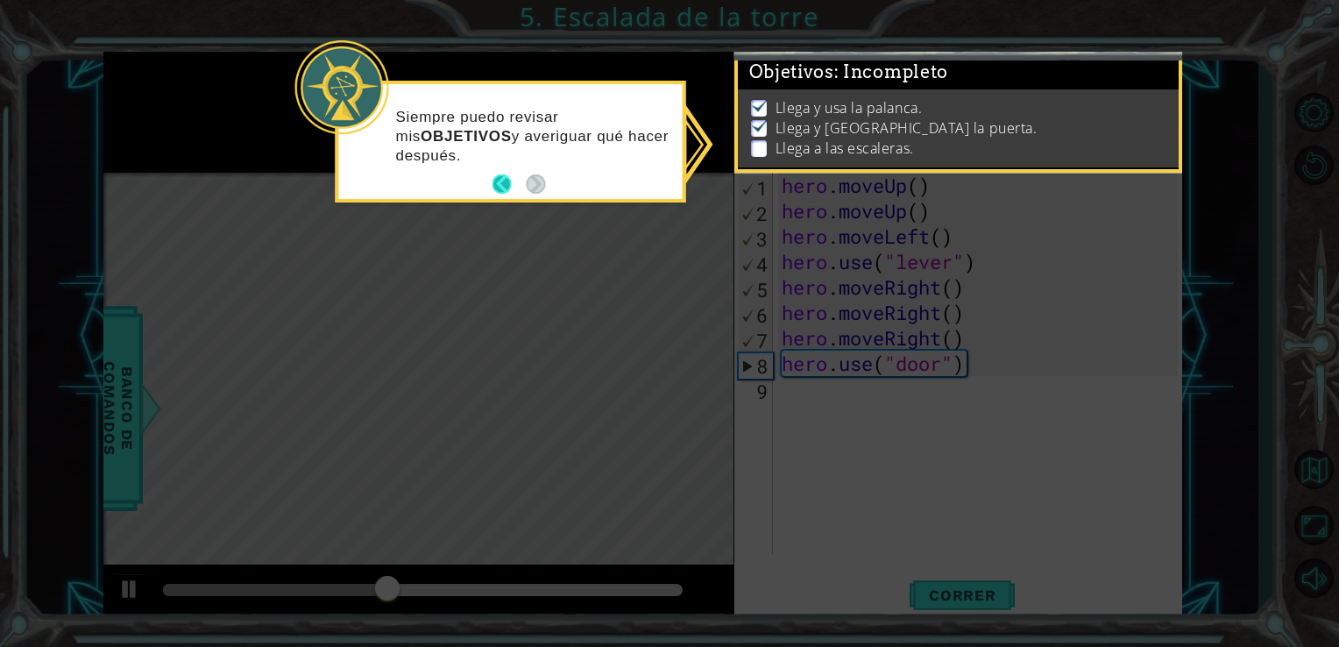
click at [506, 179] on button "Back" at bounding box center [509, 183] width 34 height 19
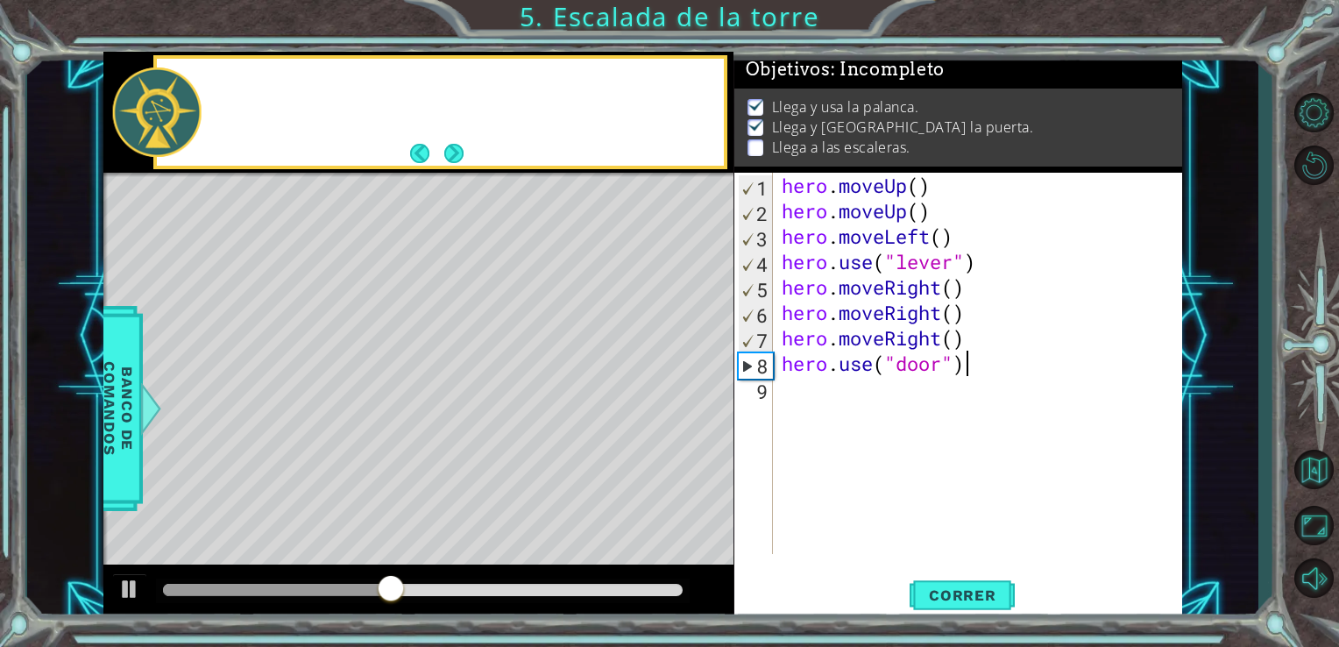
scroll to position [4, 0]
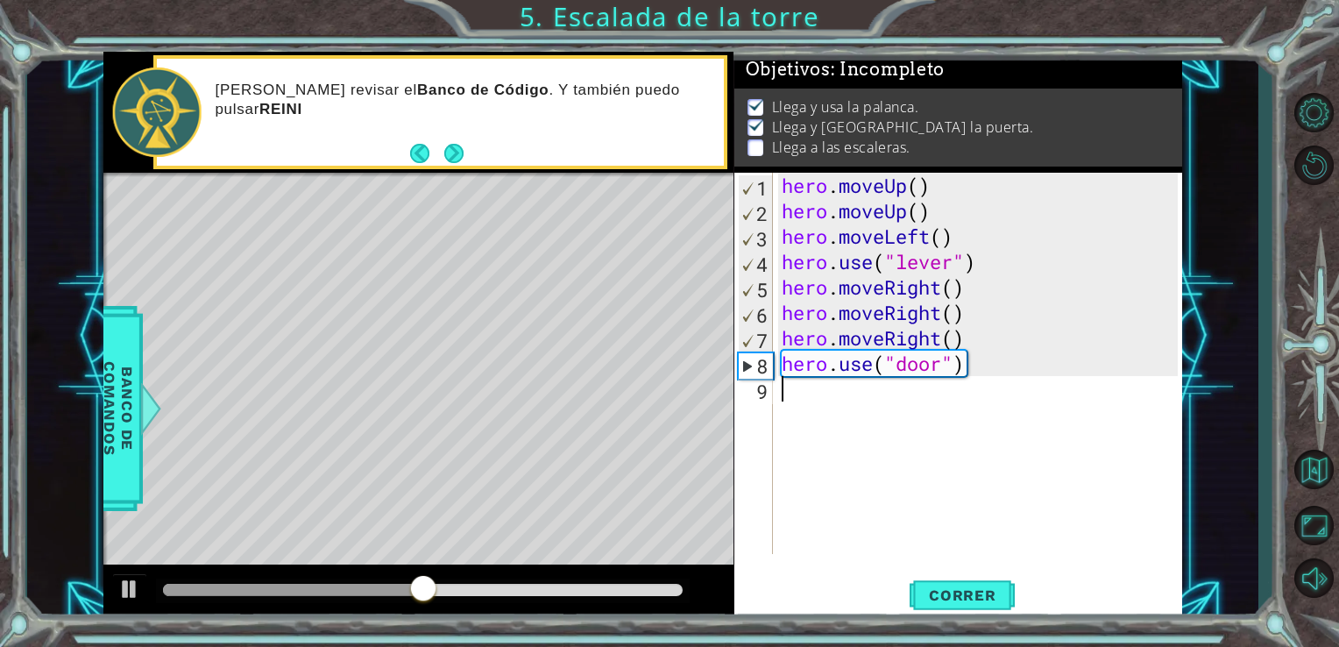
click at [802, 401] on div "hero . moveUp ( ) hero . moveUp ( ) hero . moveLeft ( ) hero . use ( "lever" ) …" at bounding box center [982, 389] width 409 height 432
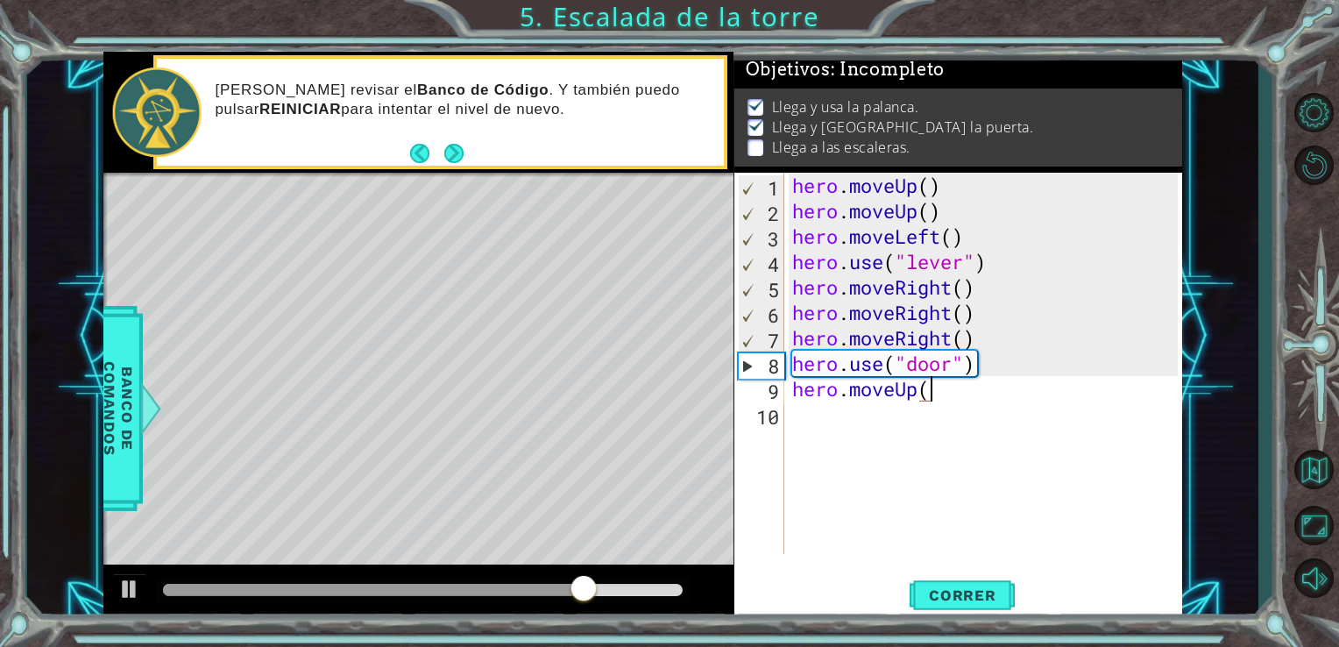
scroll to position [0, 5]
type textarea "hero.moveUp()"
click at [936, 591] on span "Correr" at bounding box center [962, 595] width 103 height 18
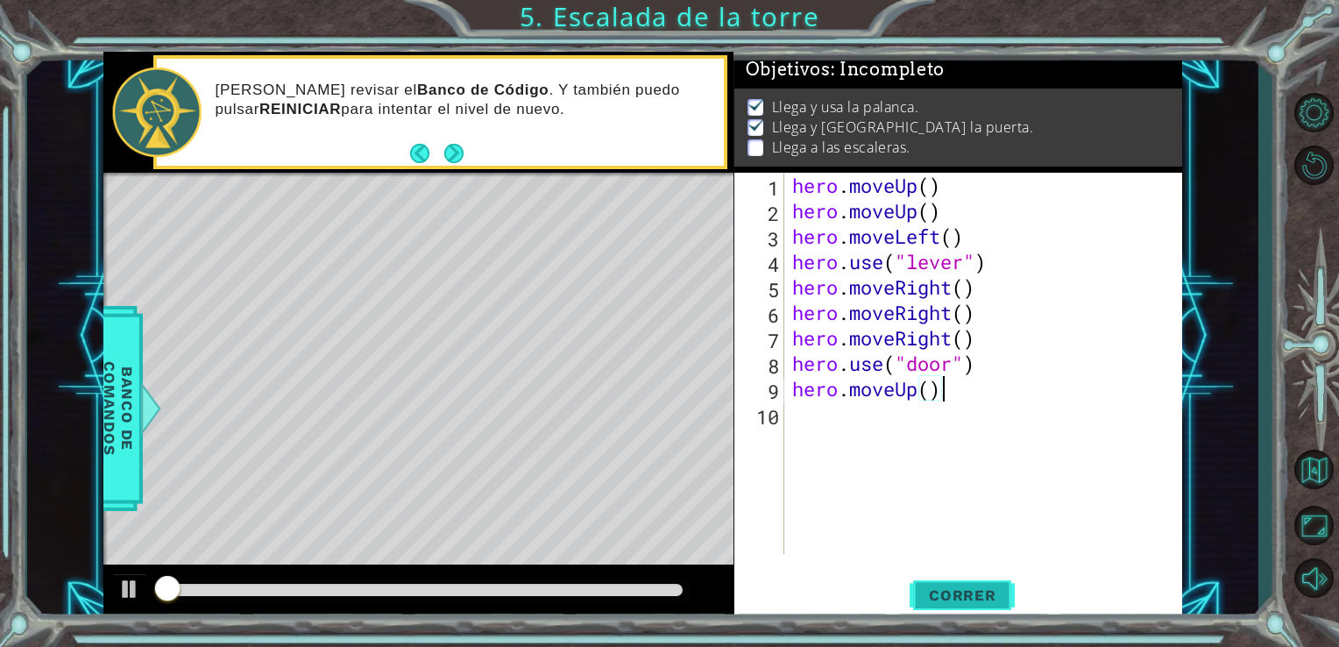
scroll to position [7, 0]
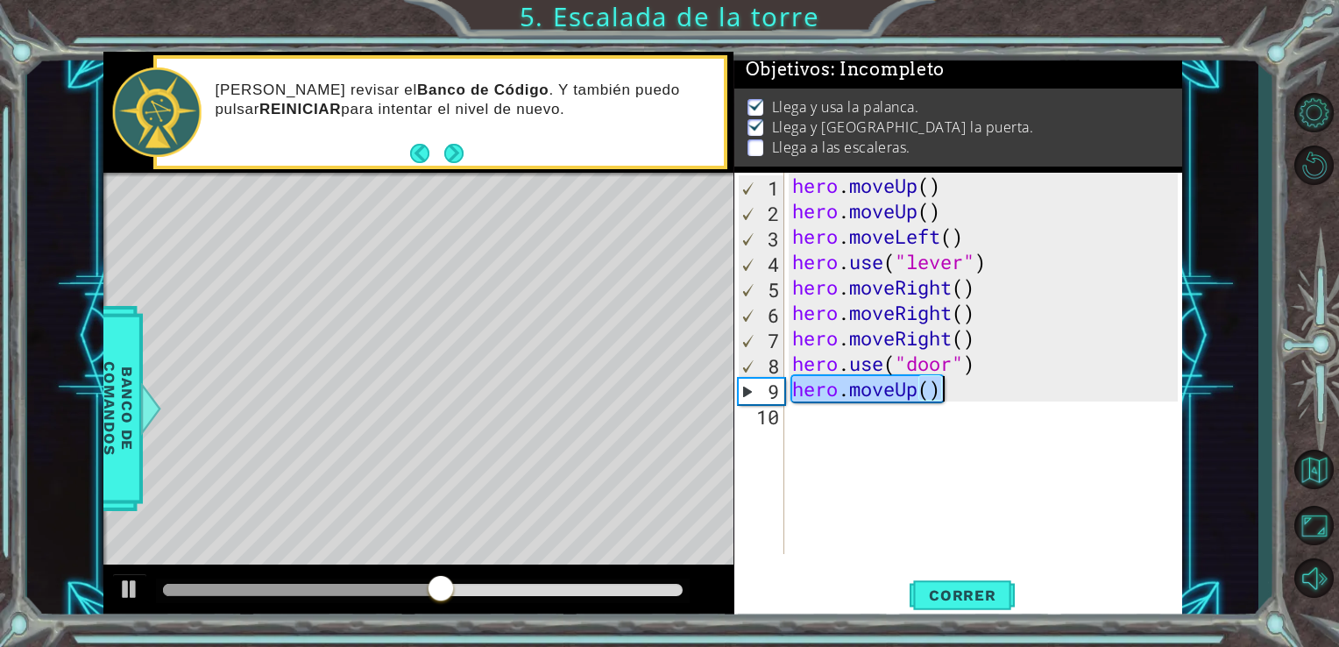
drag, startPoint x: 789, startPoint y: 391, endPoint x: 946, endPoint y: 391, distance: 157.7
click at [946, 391] on div "hero . moveUp ( ) hero . moveUp ( ) hero . moveLeft ( ) hero . use ( "lever" ) …" at bounding box center [988, 389] width 399 height 432
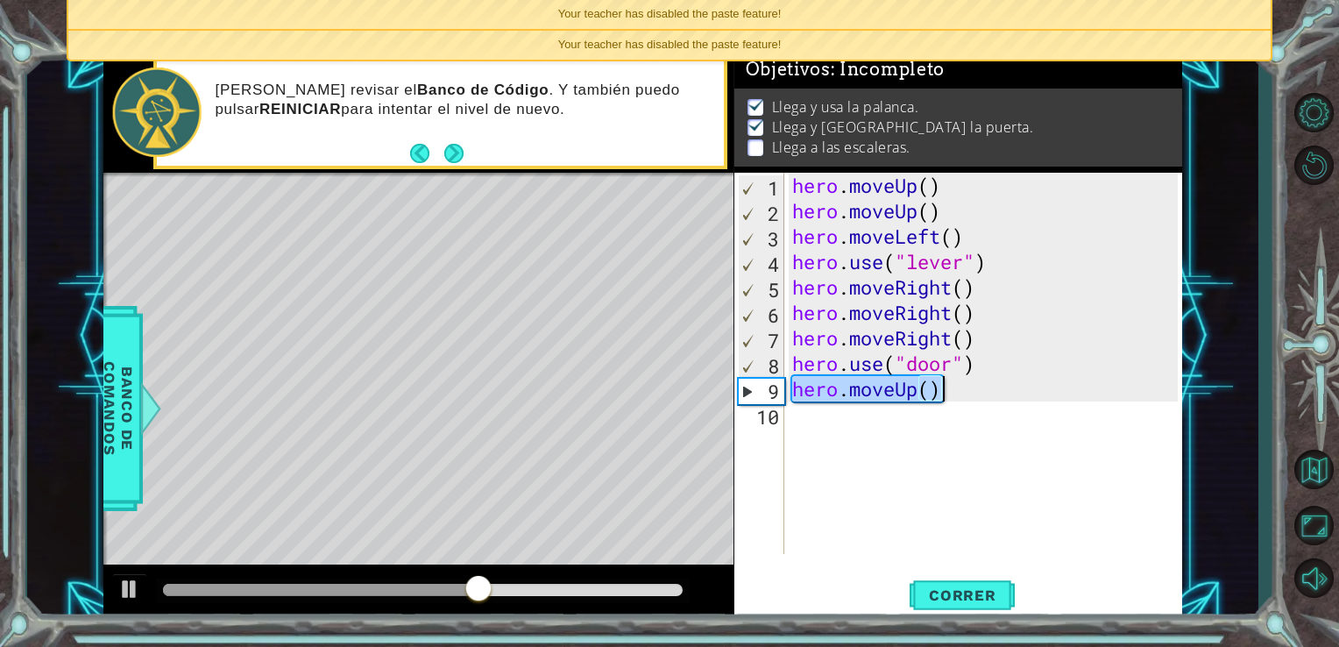
click at [796, 417] on div "hero . moveUp ( ) hero . moveUp ( ) hero . moveLeft ( ) hero . use ( "lever" ) …" at bounding box center [988, 389] width 399 height 432
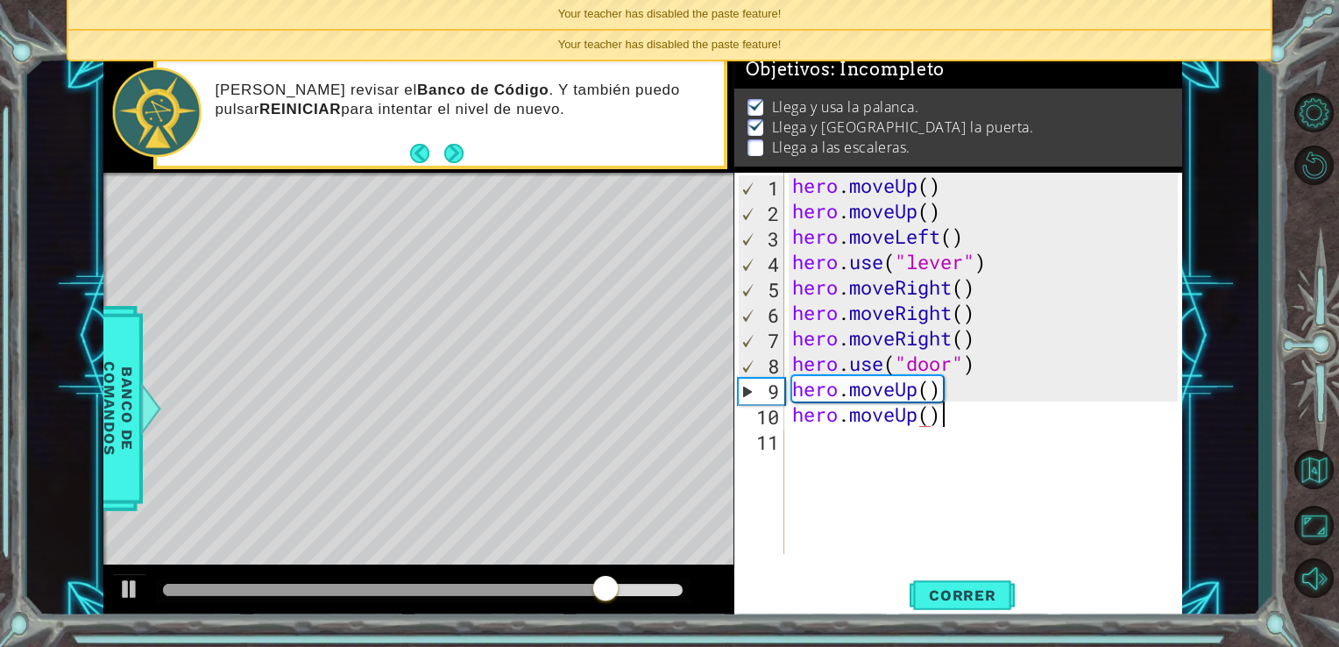
scroll to position [0, 5]
type textarea "hero.moveUp()"
click at [970, 605] on button "Correr" at bounding box center [962, 594] width 105 height 45
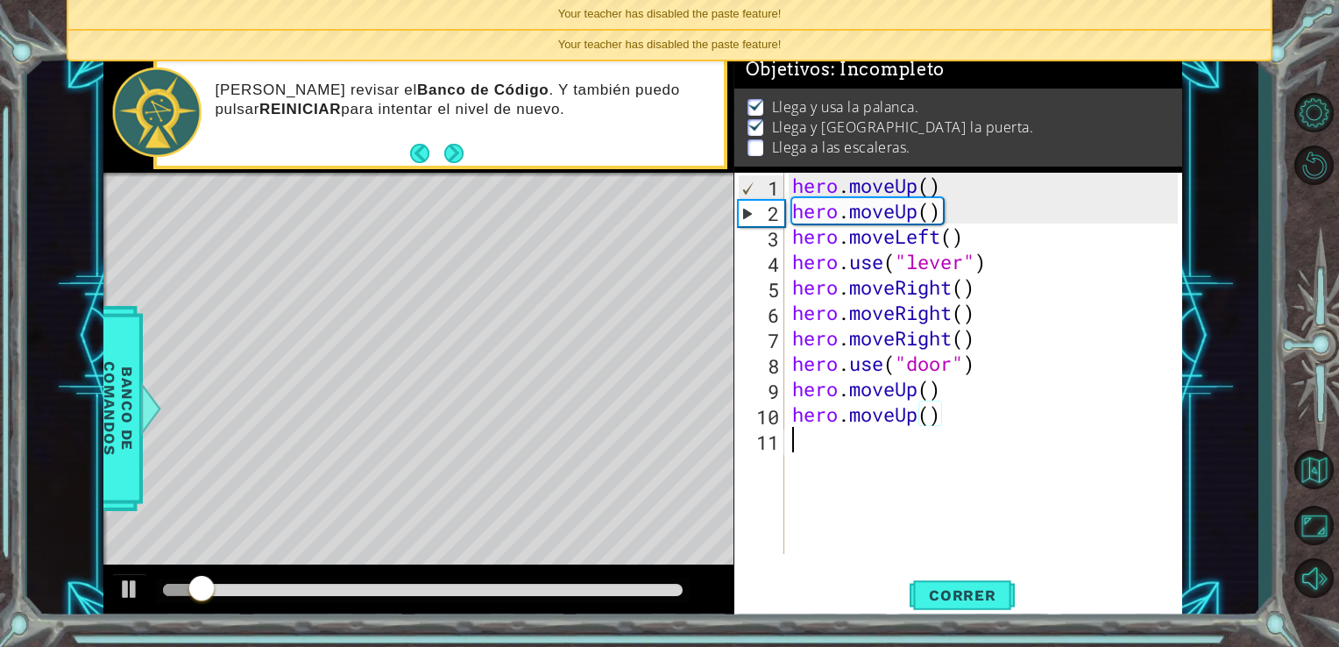
click at [844, 450] on div "hero . moveUp ( ) hero . moveUp ( ) hero . moveLeft ( ) hero . use ( "lever" ) …" at bounding box center [988, 389] width 399 height 432
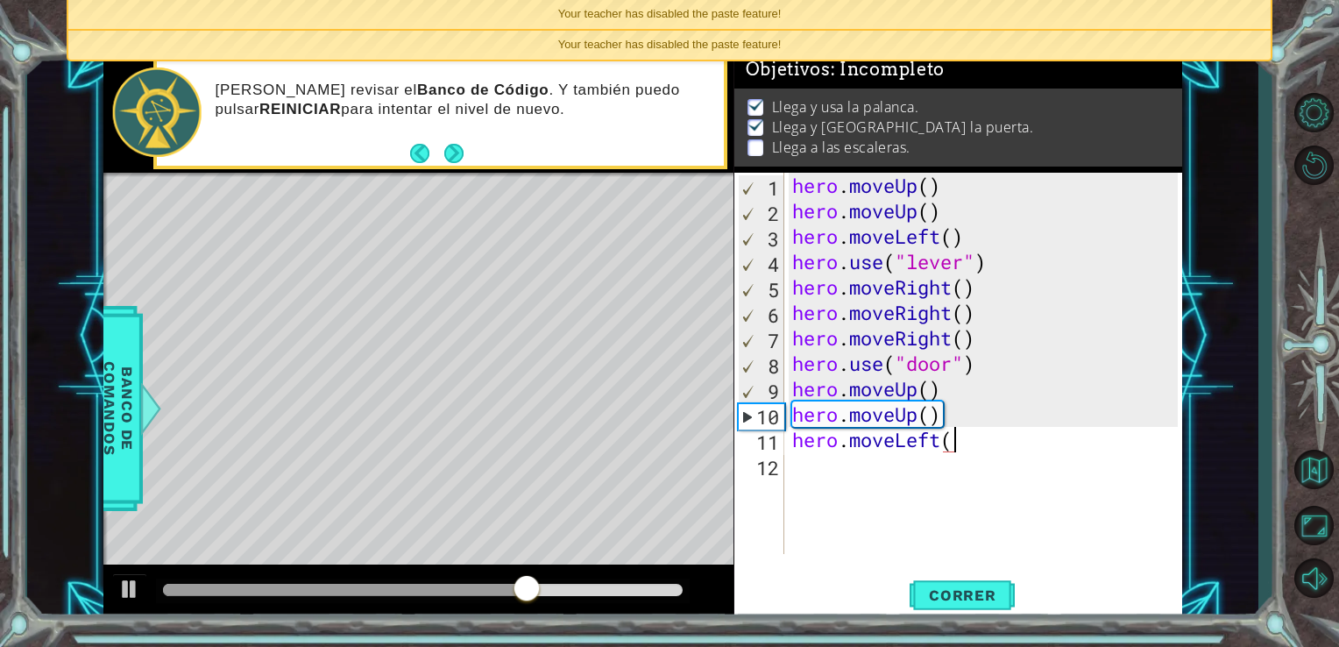
type textarea "hero.moveLeft()"
click at [799, 468] on div "hero . moveUp ( ) hero . moveUp ( ) hero . moveLeft ( ) hero . use ( "lever" ) …" at bounding box center [988, 389] width 399 height 432
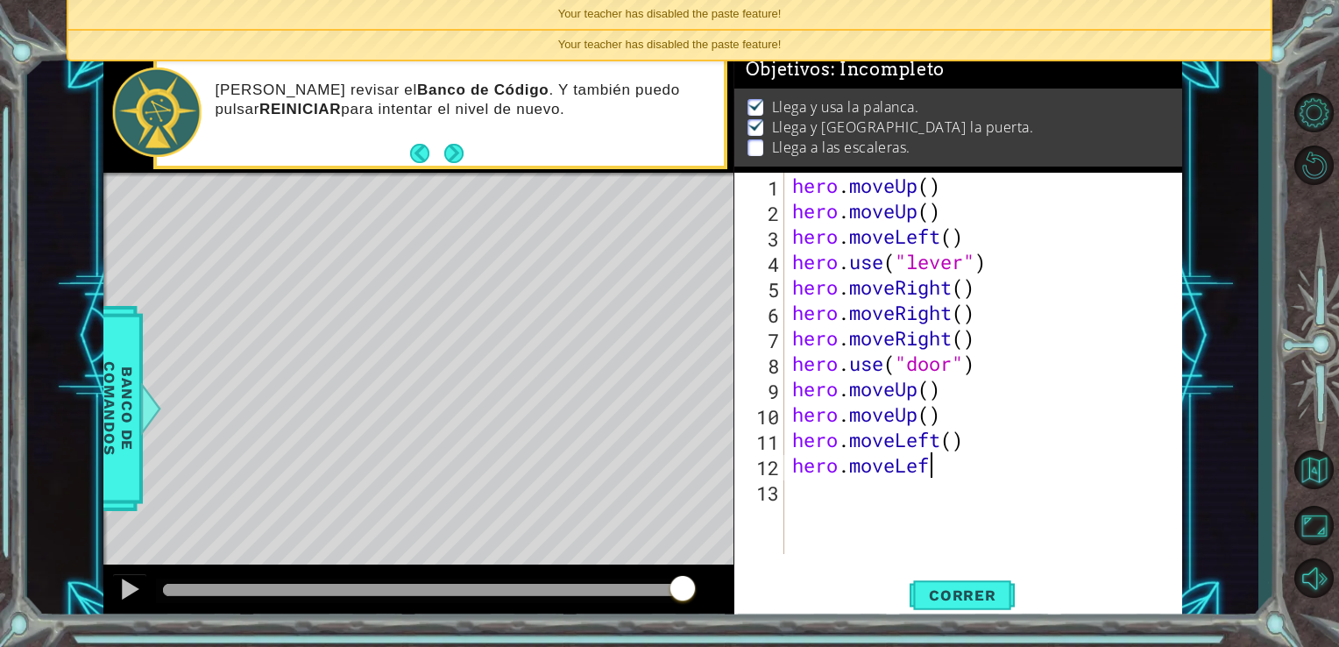
scroll to position [0, 5]
type textarea "hero.moveLeft()"
click at [796, 485] on div "hero . moveUp ( ) hero . moveUp ( ) hero . moveLeft ( ) hero . use ( "lever" ) …" at bounding box center [988, 389] width 399 height 432
type textarea "hero.moveLeft()"
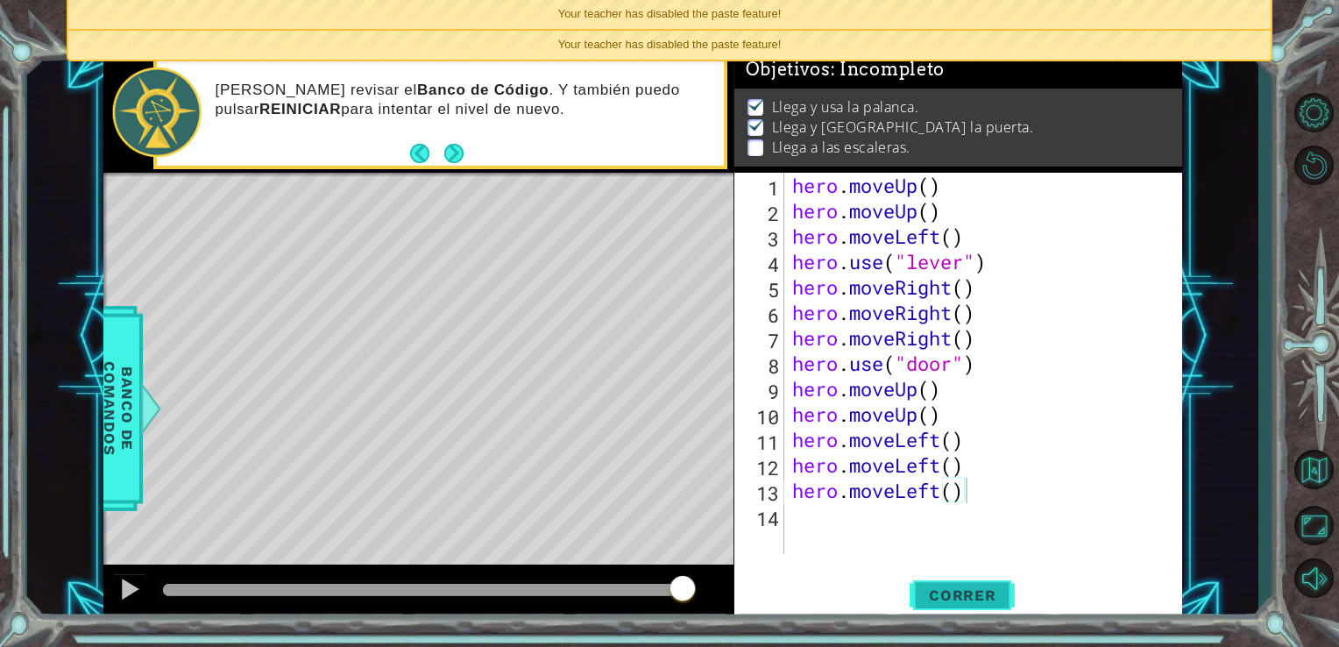
click at [981, 581] on button "Correr" at bounding box center [962, 594] width 105 height 45
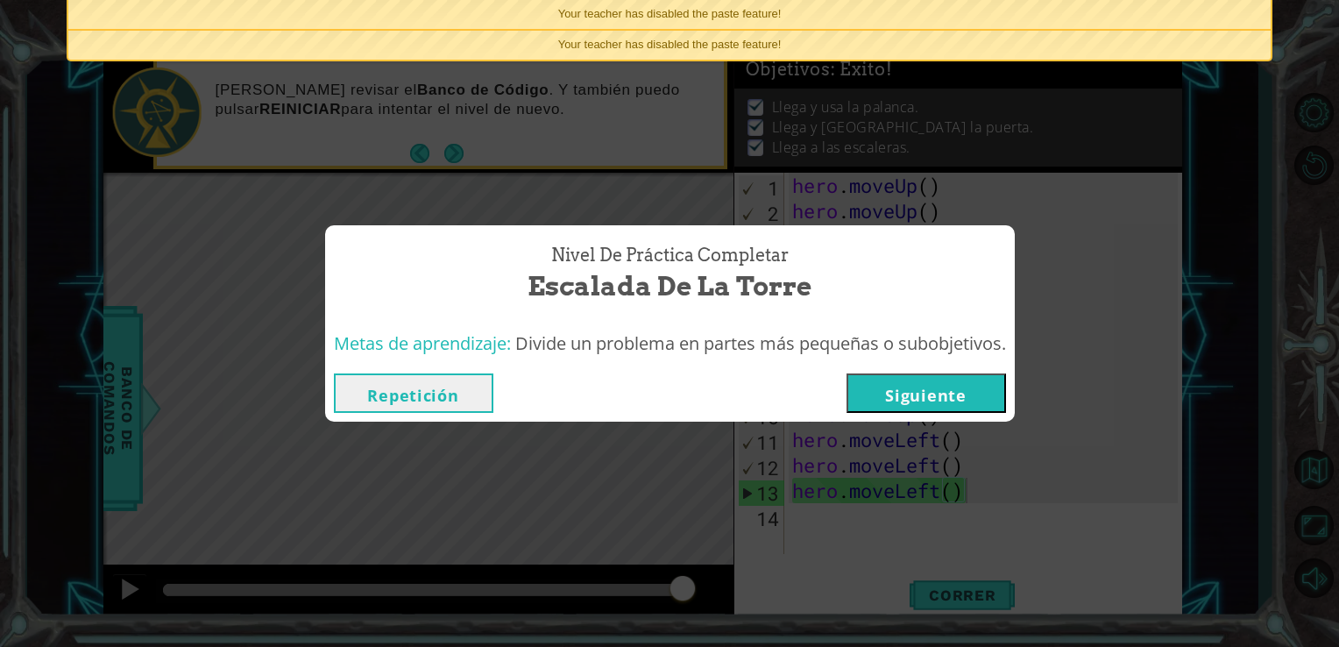
click at [966, 398] on button "Siguiente" at bounding box center [925, 392] width 159 height 39
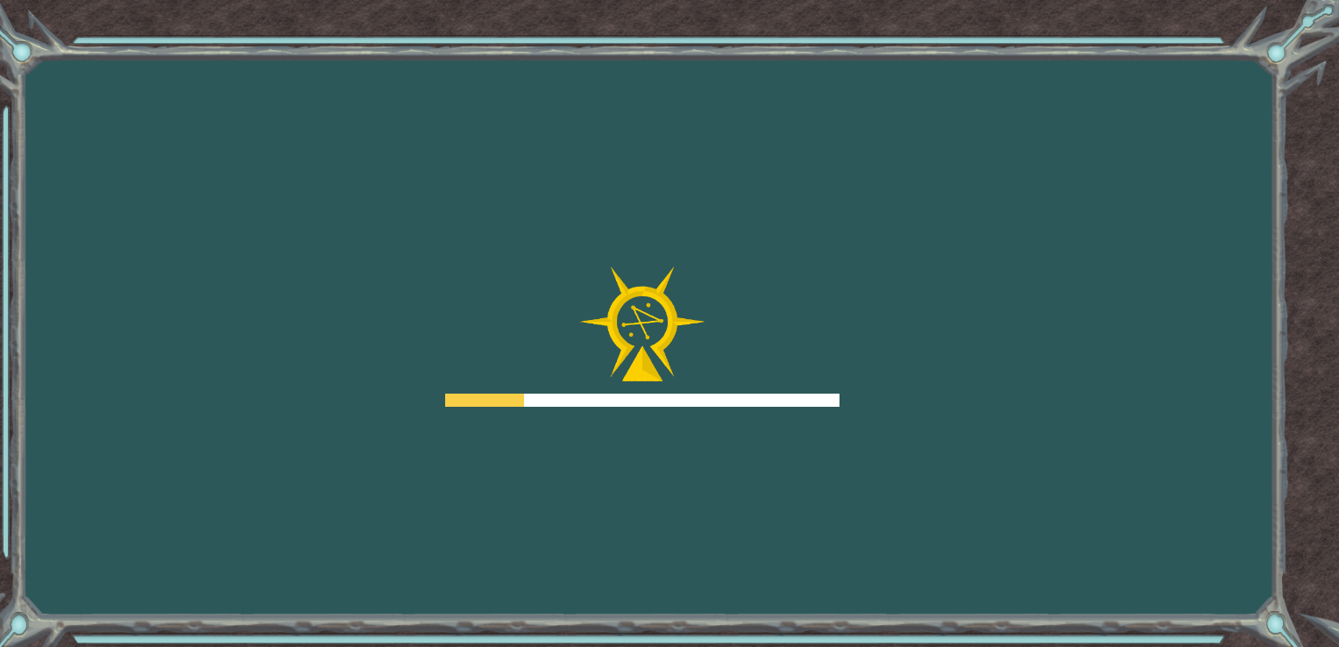
click at [966, 400] on div "Goals Error al cargar desde el servidor. Intenta refrescar la página. Necesitar…" at bounding box center [669, 323] width 1339 height 647
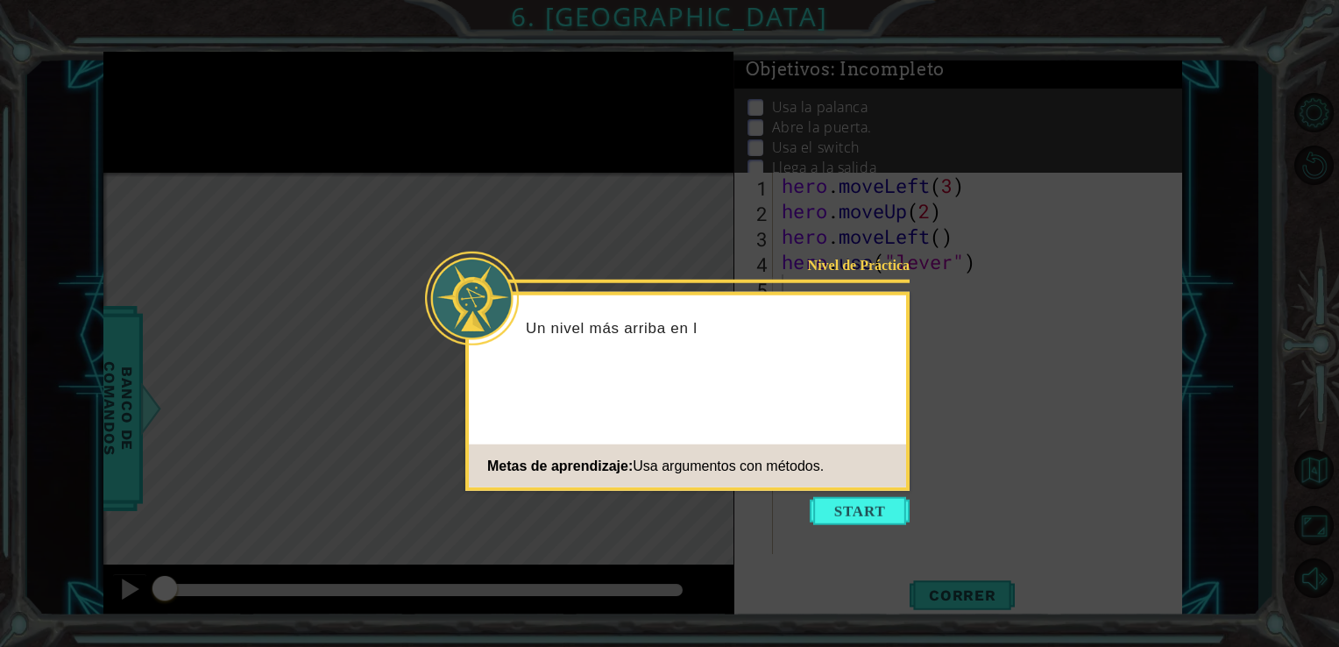
drag, startPoint x: 964, startPoint y: 400, endPoint x: 880, endPoint y: 533, distance: 157.5
click at [880, 533] on icon at bounding box center [669, 323] width 1339 height 647
click at [869, 513] on button "Start" at bounding box center [860, 511] width 100 height 28
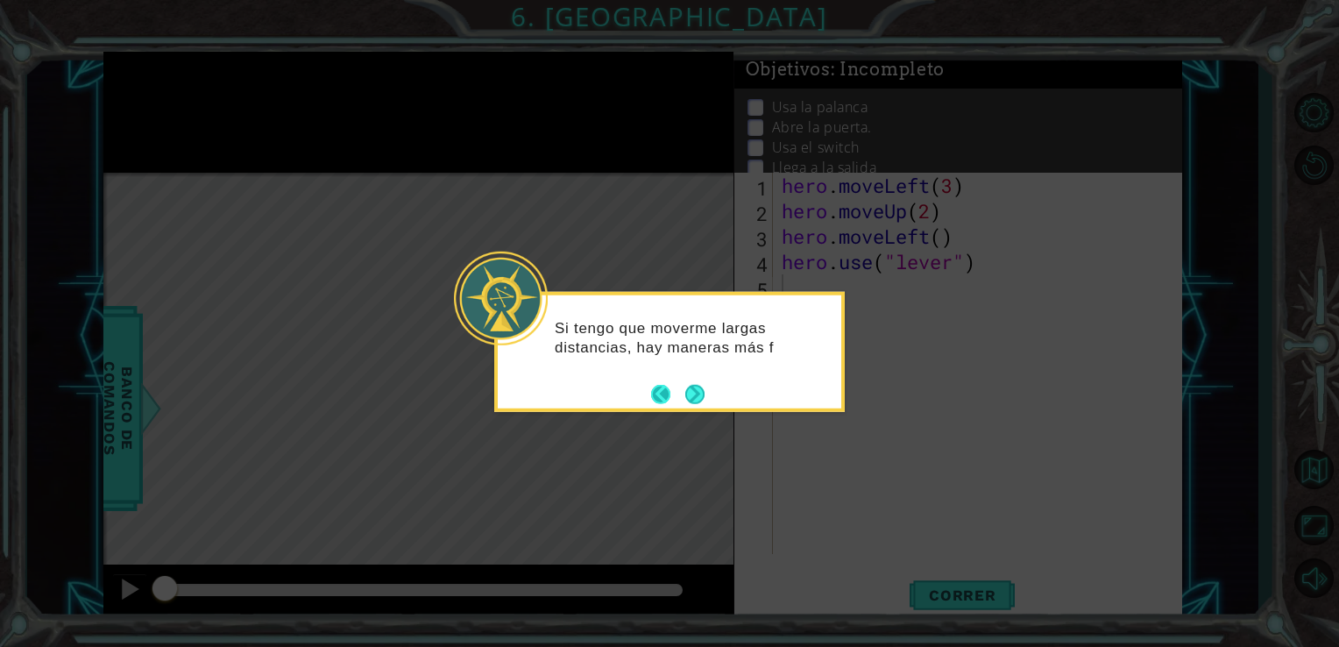
click at [663, 400] on button "Back" at bounding box center [668, 393] width 34 height 19
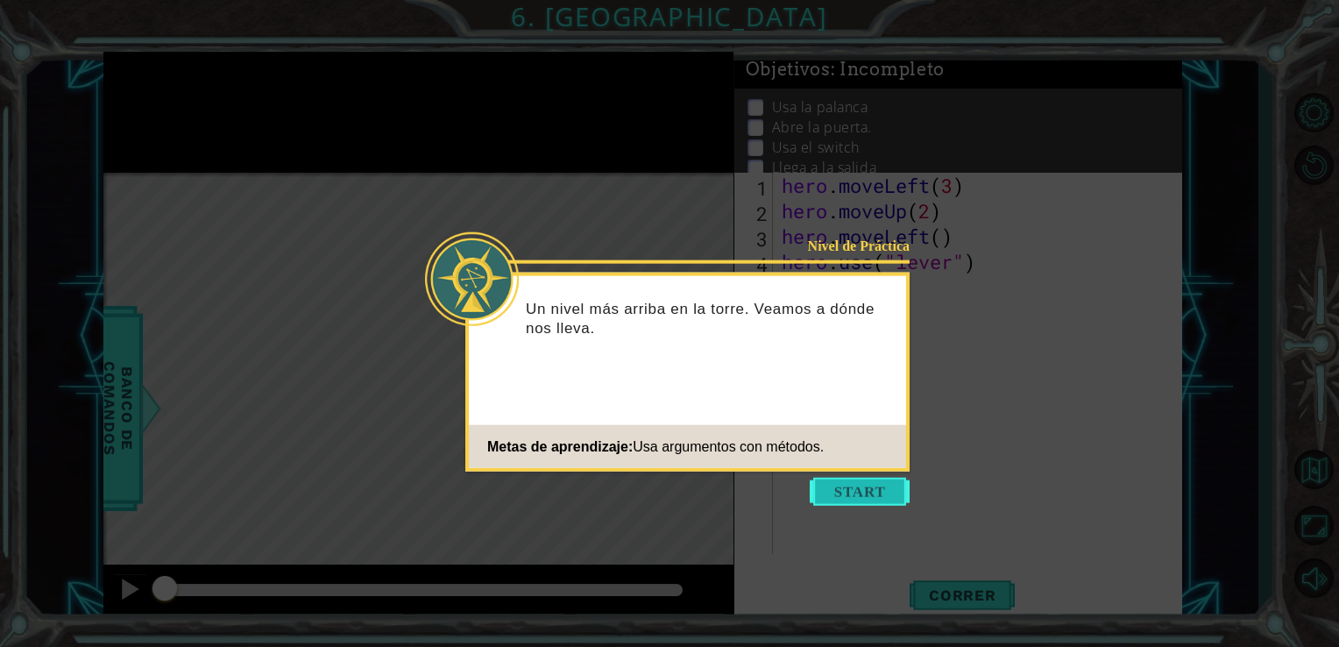
click at [874, 501] on button "Start" at bounding box center [860, 492] width 100 height 28
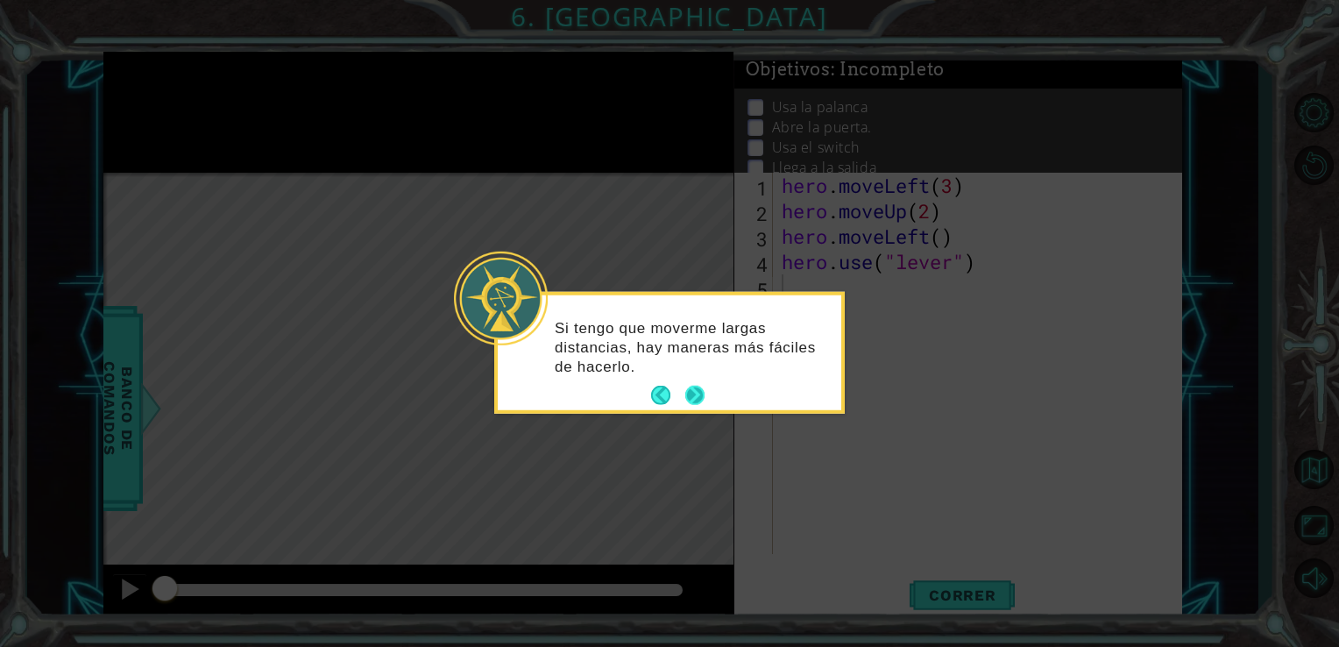
click at [689, 396] on button "Next" at bounding box center [694, 395] width 19 height 19
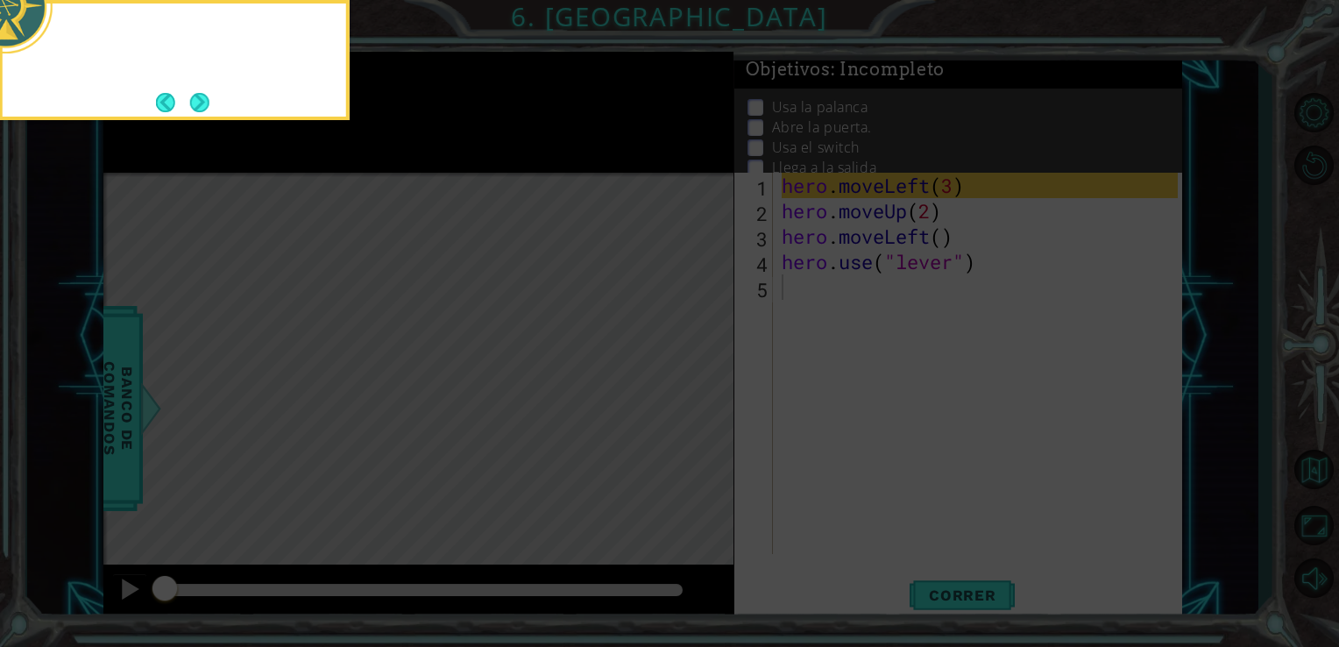
click at [689, 396] on icon at bounding box center [669, 97] width 1339 height 1100
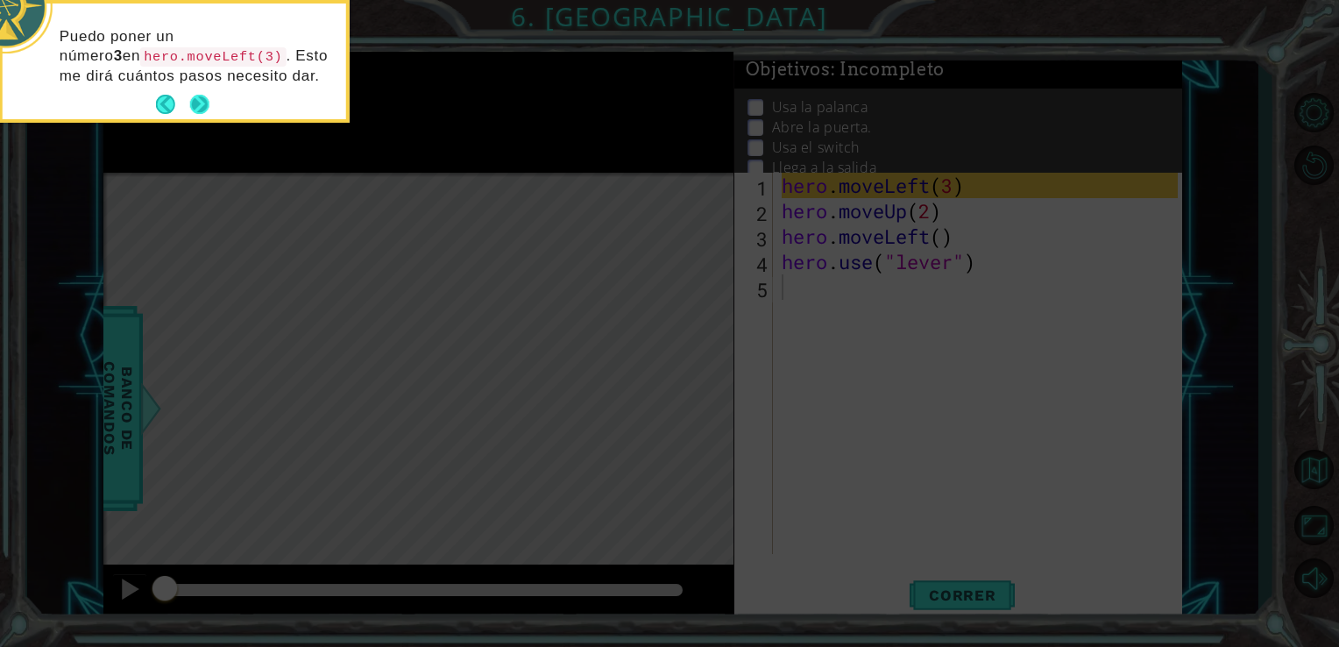
click at [209, 96] on button "Next" at bounding box center [199, 104] width 19 height 19
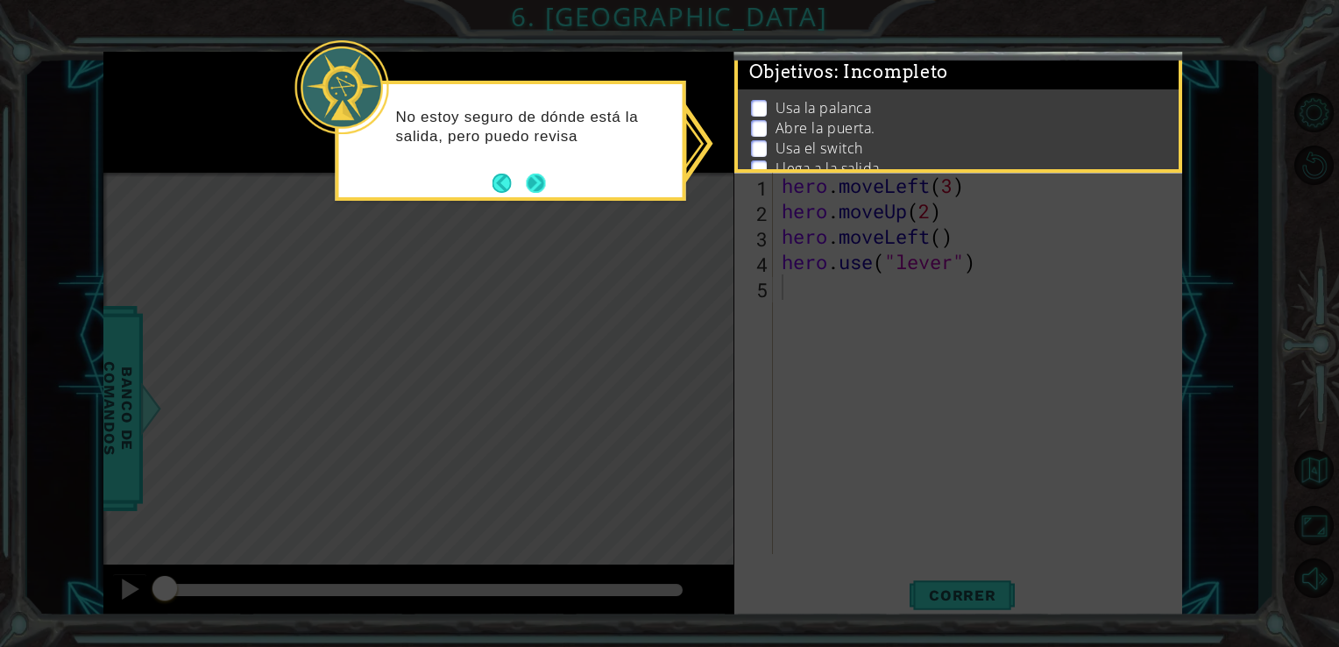
click at [533, 172] on footer at bounding box center [518, 183] width 53 height 26
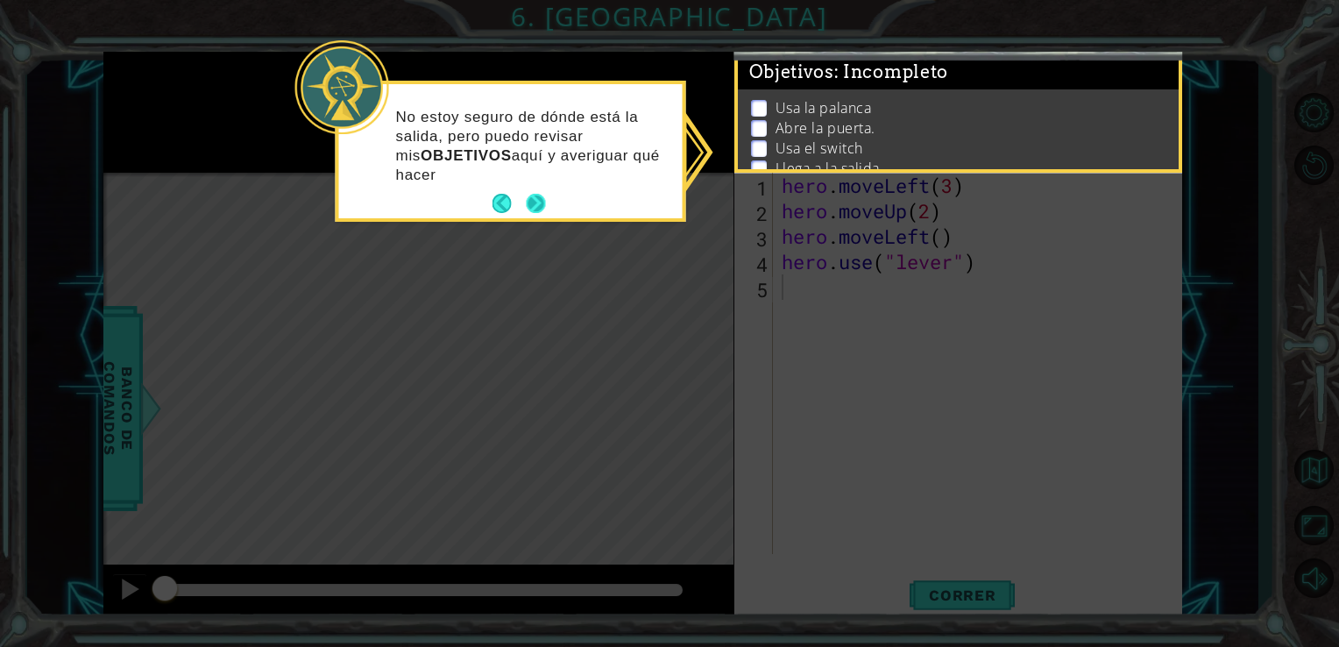
click at [534, 195] on button "Next" at bounding box center [535, 203] width 19 height 19
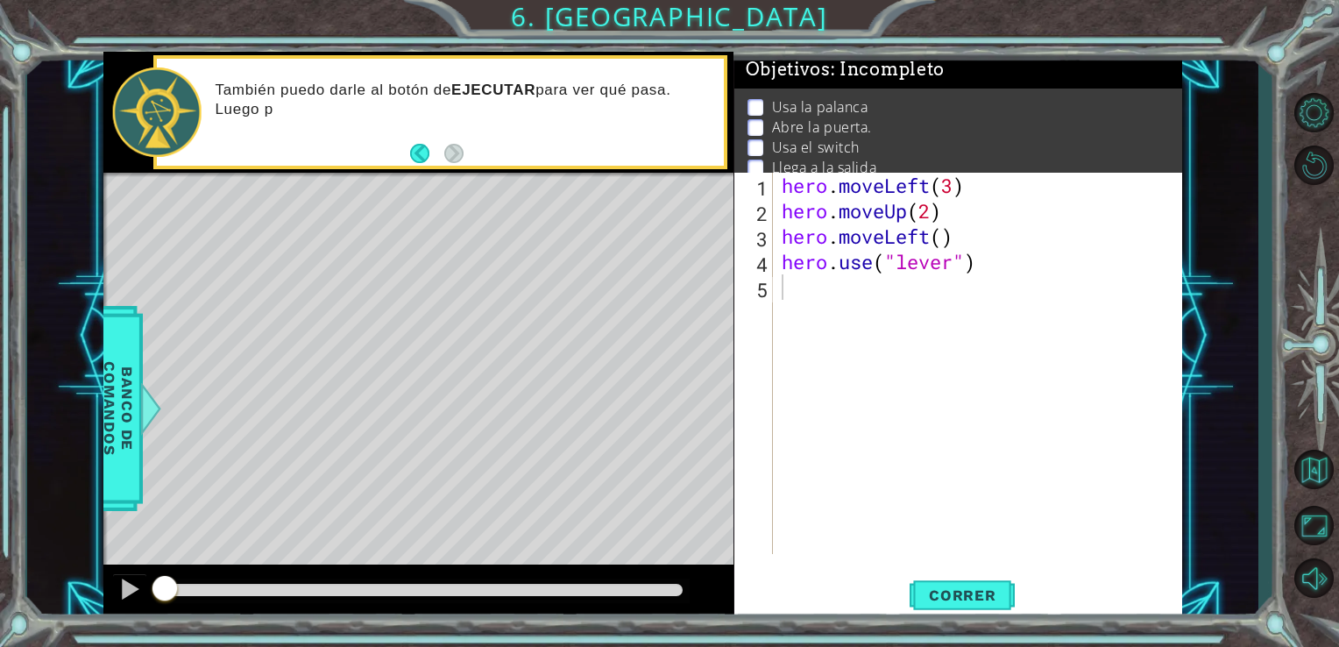
click at [666, 39] on div "1 ההההההההההההההההההההההההההההההההההההההההההההההההההההההההההההההההההההההההההההה…" at bounding box center [669, 323] width 1339 height 647
click at [658, 32] on div "1 ההההההההההההההההההההההההההההההההההההההההההההההההההההההההההההההההההההההההההההה…" at bounding box center [669, 323] width 1339 height 647
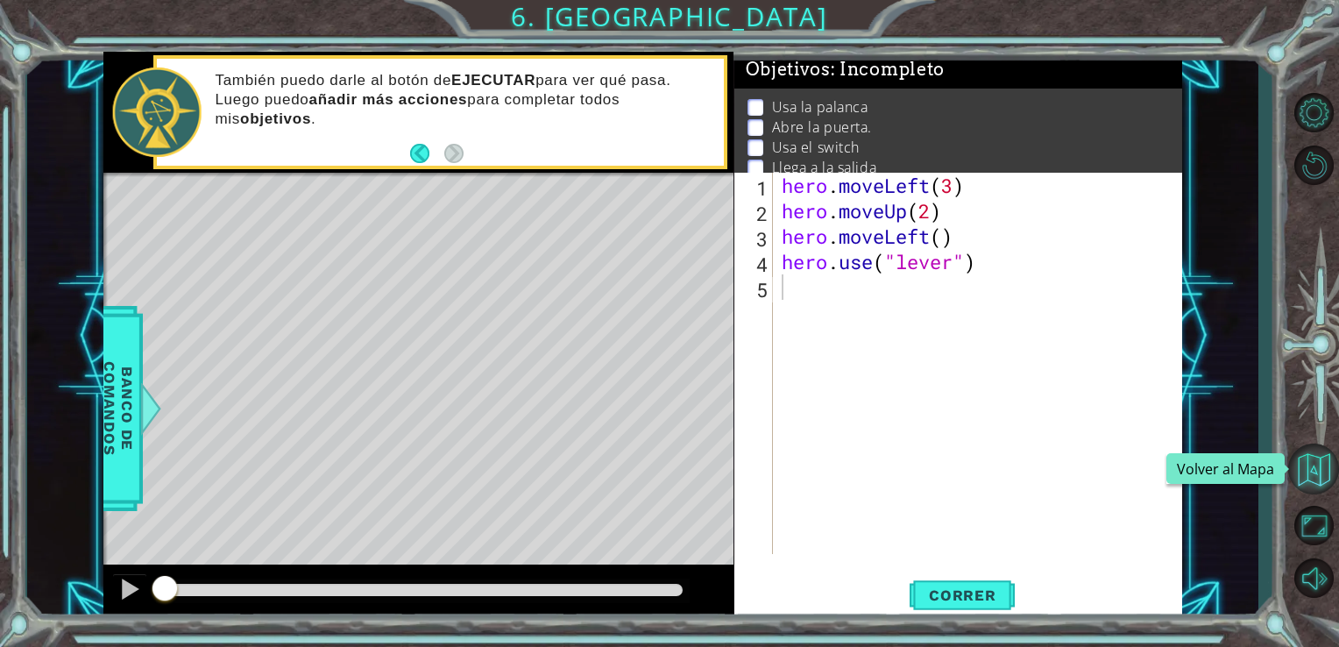
click at [1308, 477] on button "Volver al Mapa" at bounding box center [1313, 468] width 51 height 51
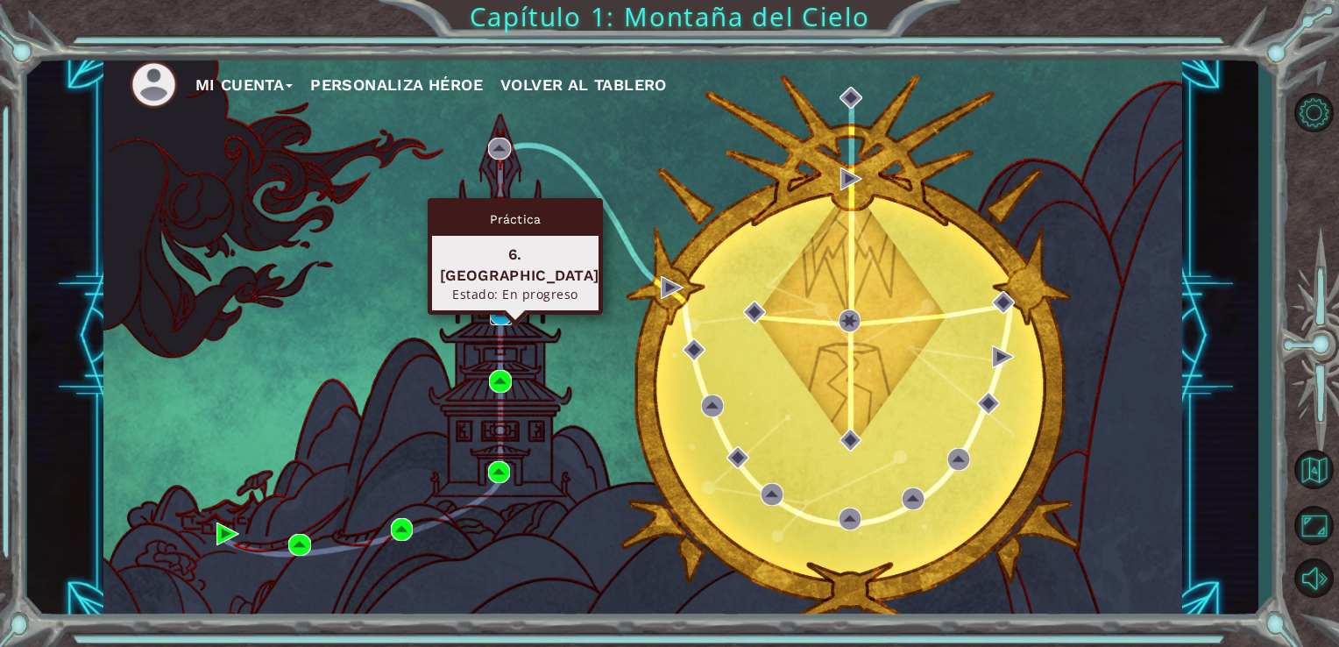
click at [502, 317] on img at bounding box center [501, 313] width 23 height 23
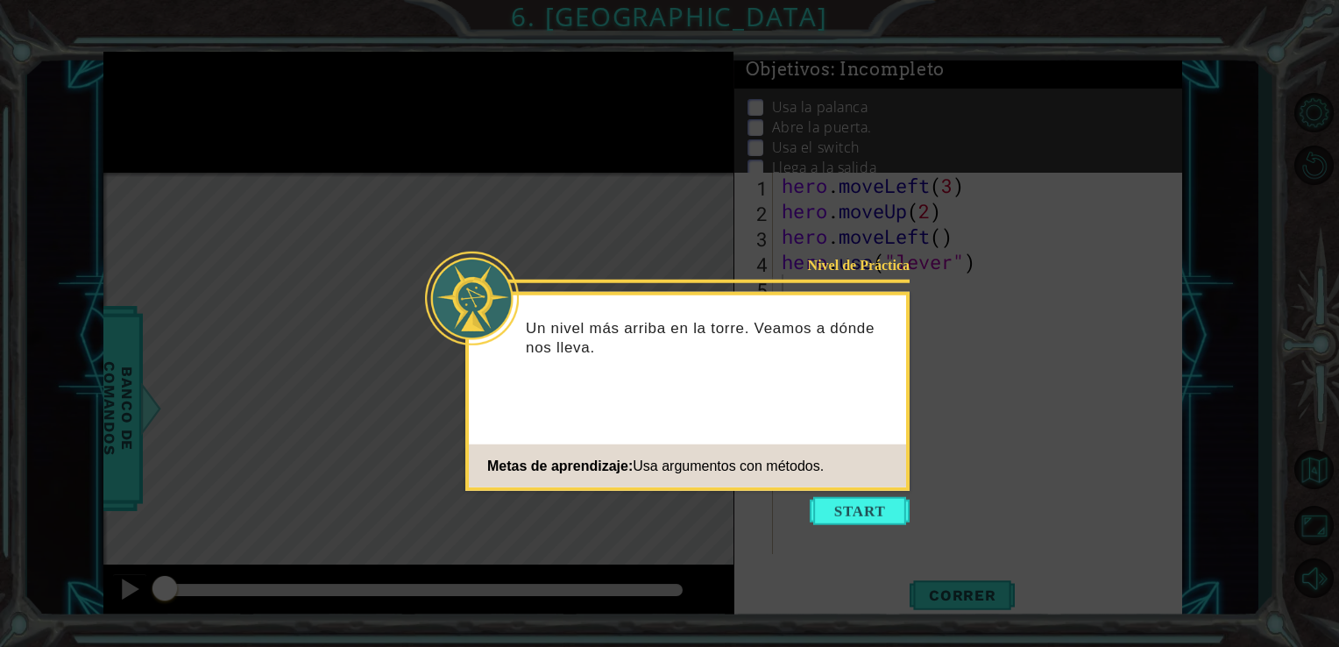
click at [862, 525] on icon at bounding box center [669, 323] width 1339 height 647
drag, startPoint x: 862, startPoint y: 525, endPoint x: 873, endPoint y: 527, distance: 10.8
click at [873, 527] on icon at bounding box center [669, 323] width 1339 height 647
click at [877, 520] on button "Start" at bounding box center [860, 511] width 100 height 28
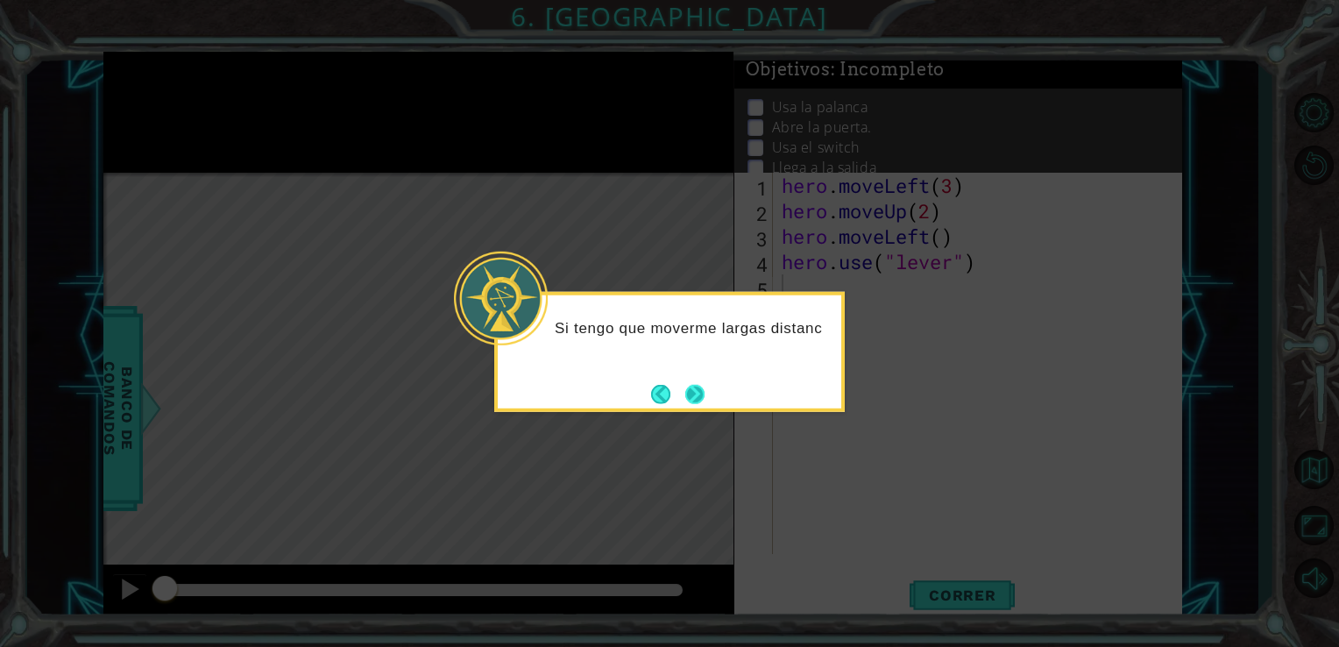
click at [680, 387] on footer at bounding box center [677, 393] width 53 height 26
click at [680, 387] on button "Back" at bounding box center [668, 393] width 34 height 19
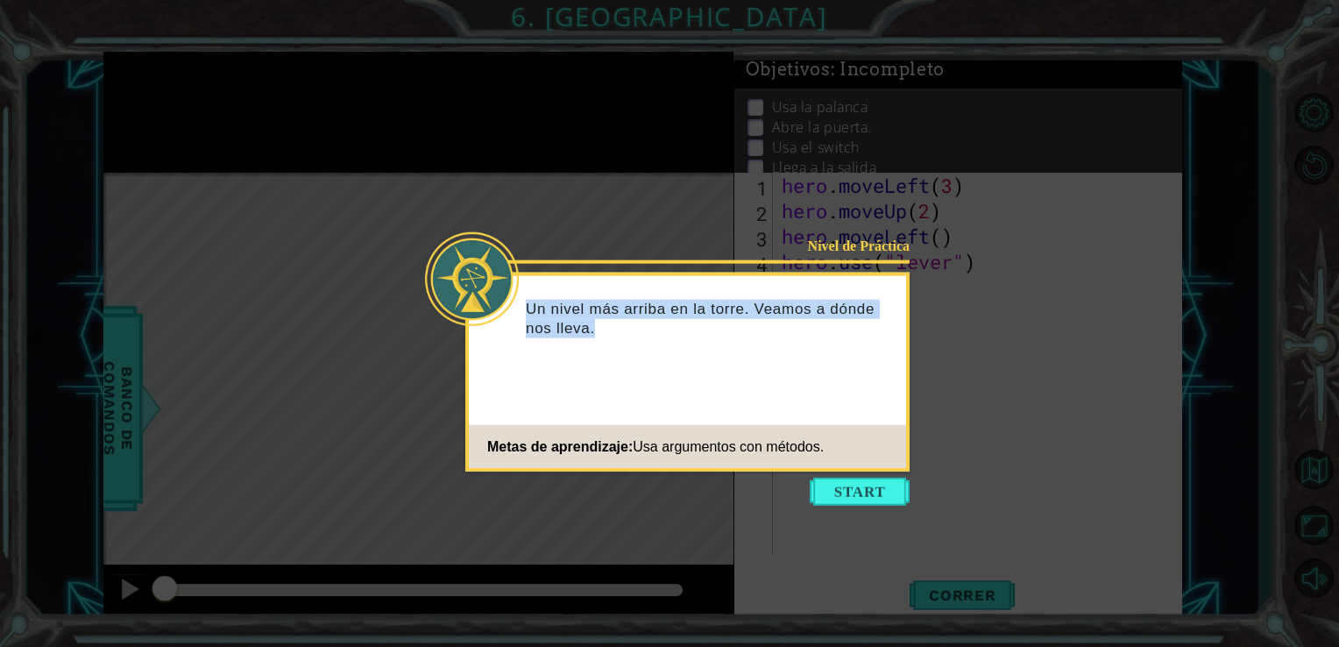
click at [680, 387] on div "Nivel de Práctica Un nivel más arriba en la torre. Veamos a dónde nos lleva. Me…" at bounding box center [687, 372] width 444 height 199
click at [857, 499] on button "Start" at bounding box center [860, 492] width 100 height 28
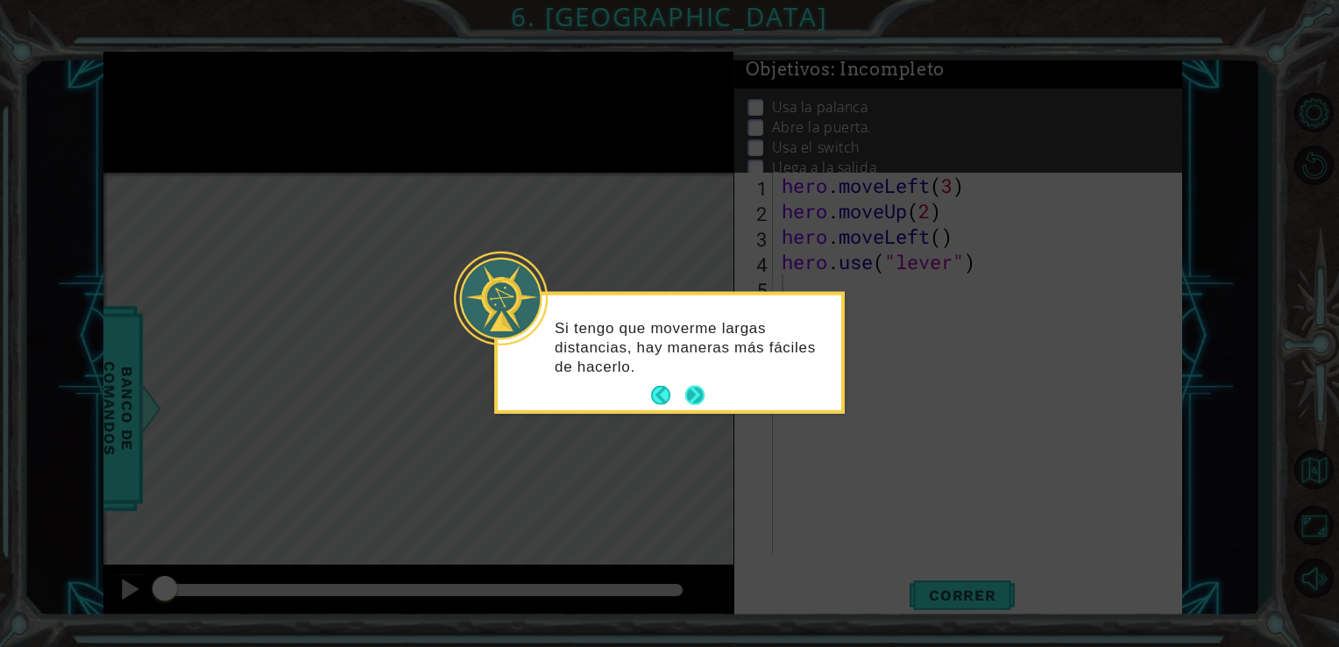
click at [697, 386] on button "Next" at bounding box center [694, 395] width 19 height 19
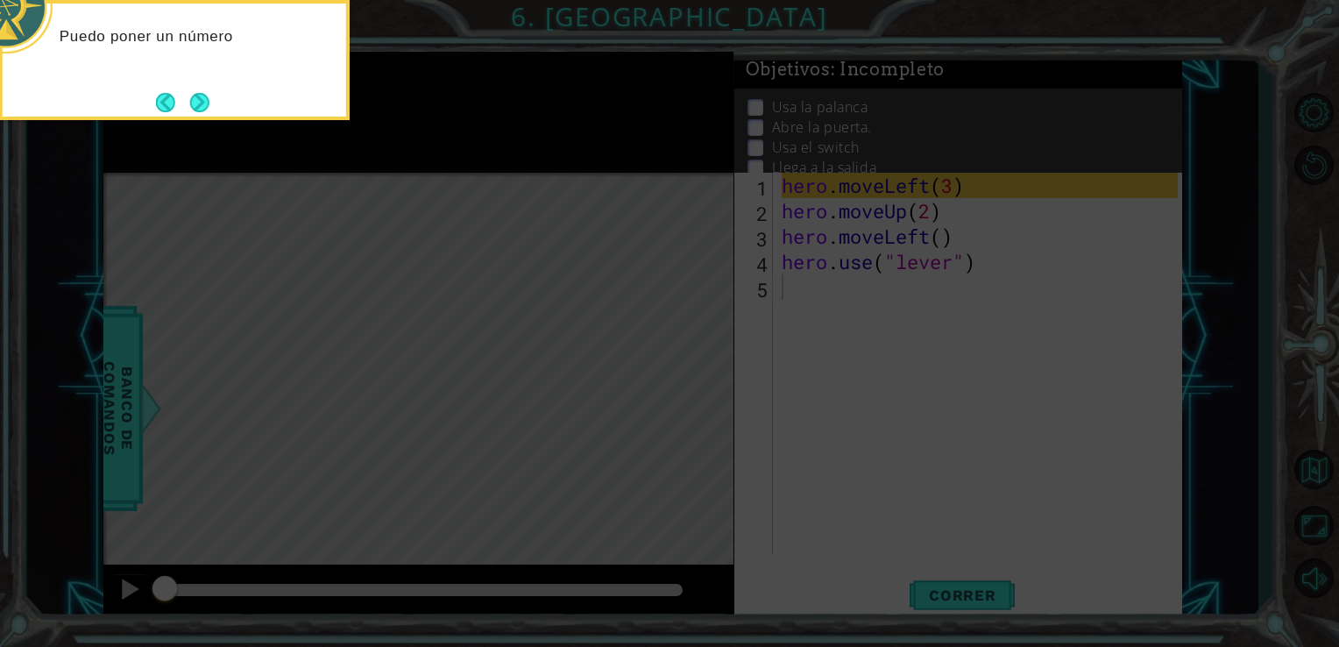
click at [617, 288] on icon at bounding box center [669, 97] width 1339 height 1100
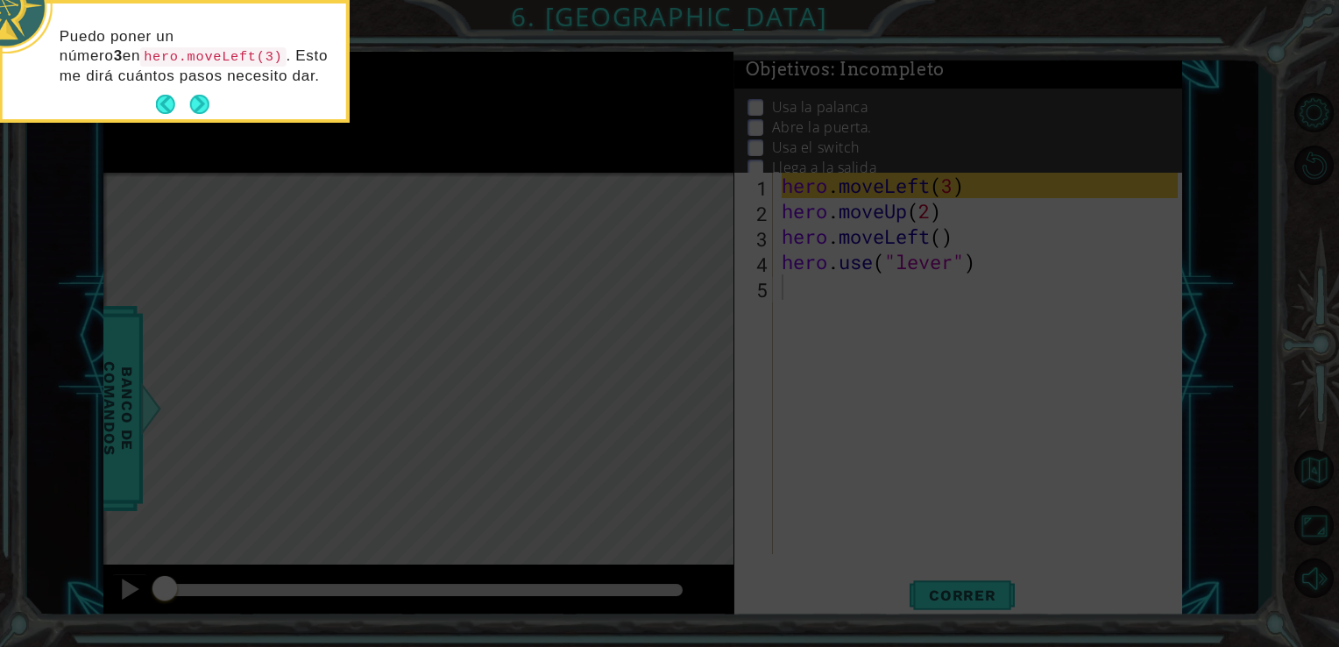
click at [195, 95] on button "Next" at bounding box center [199, 104] width 19 height 19
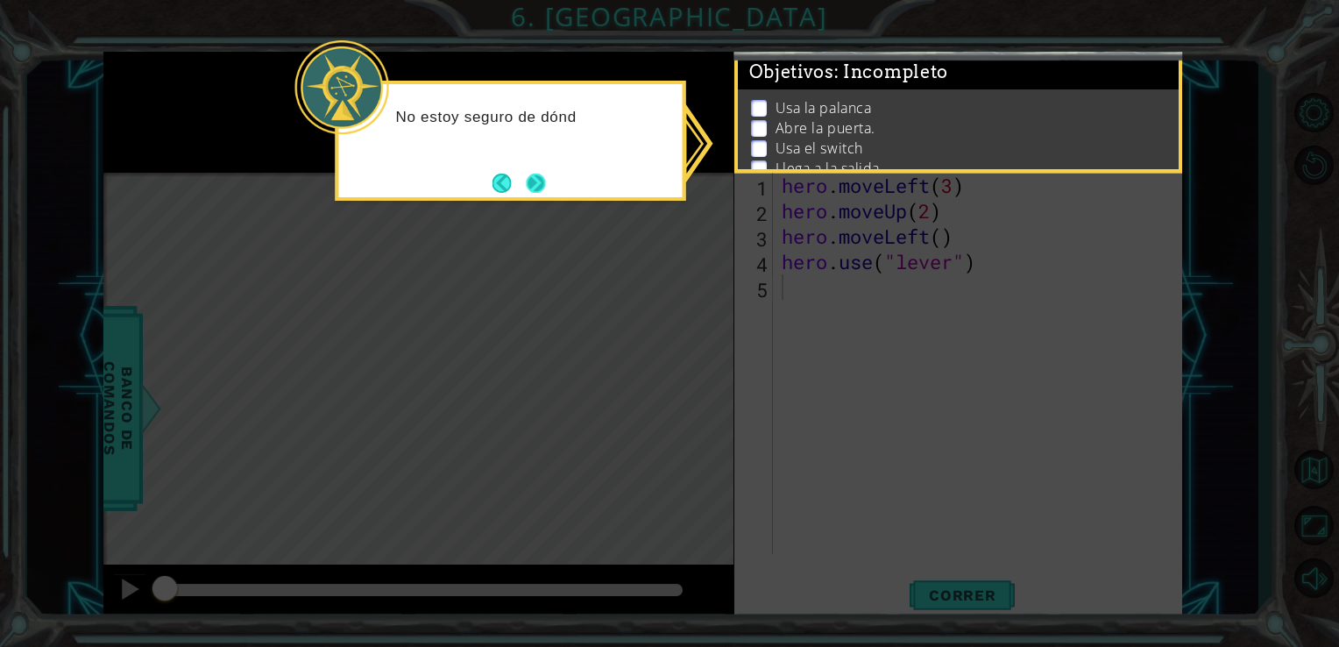
click at [526, 178] on button "Next" at bounding box center [535, 182] width 19 height 19
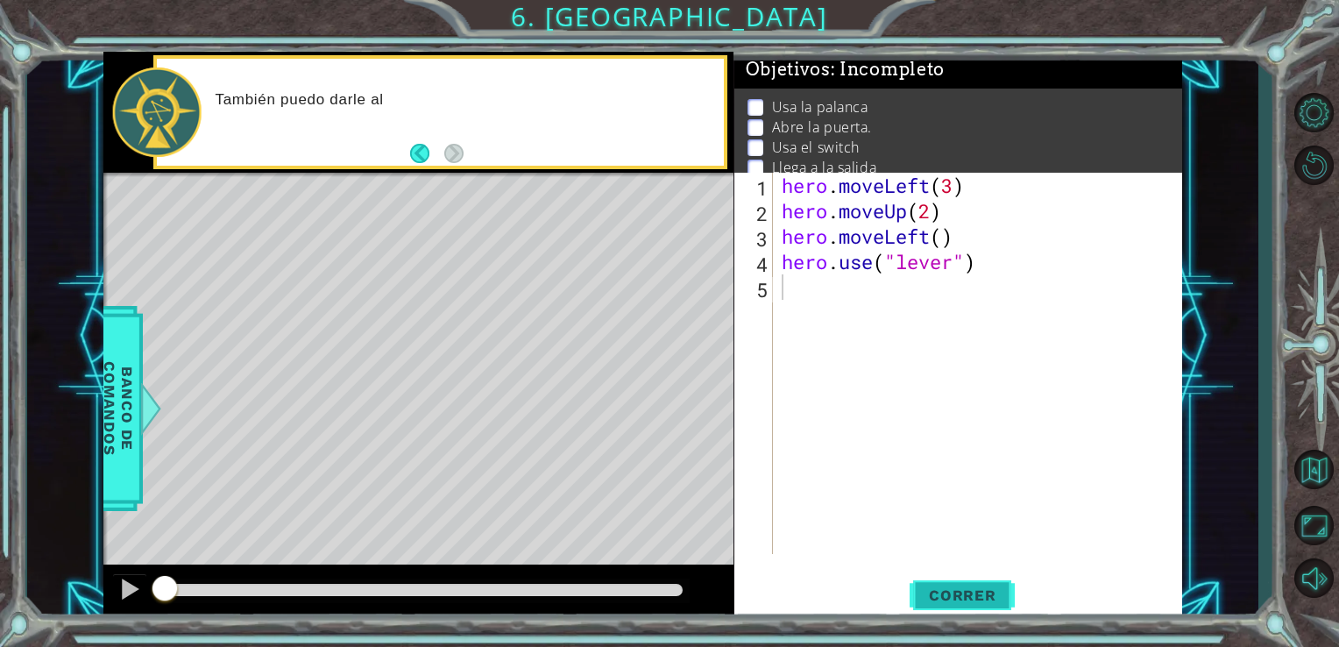
click at [965, 605] on button "Correr" at bounding box center [962, 594] width 105 height 45
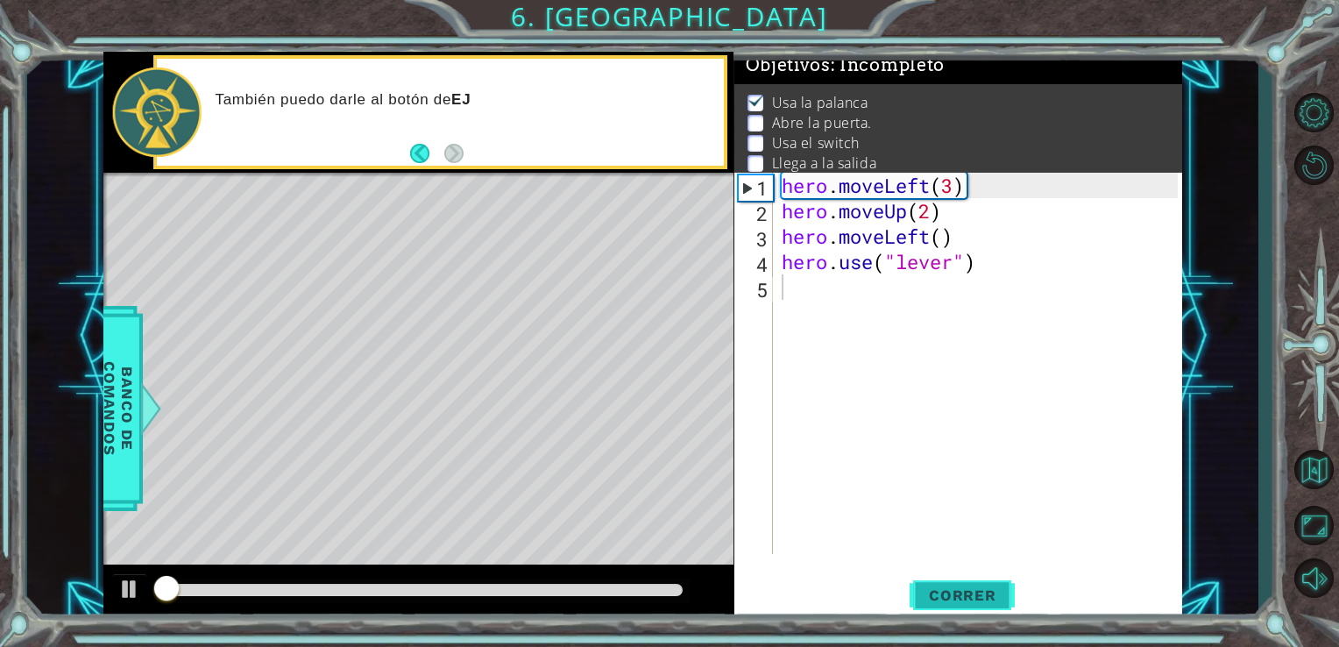
click at [965, 605] on button "Correr" at bounding box center [962, 594] width 105 height 45
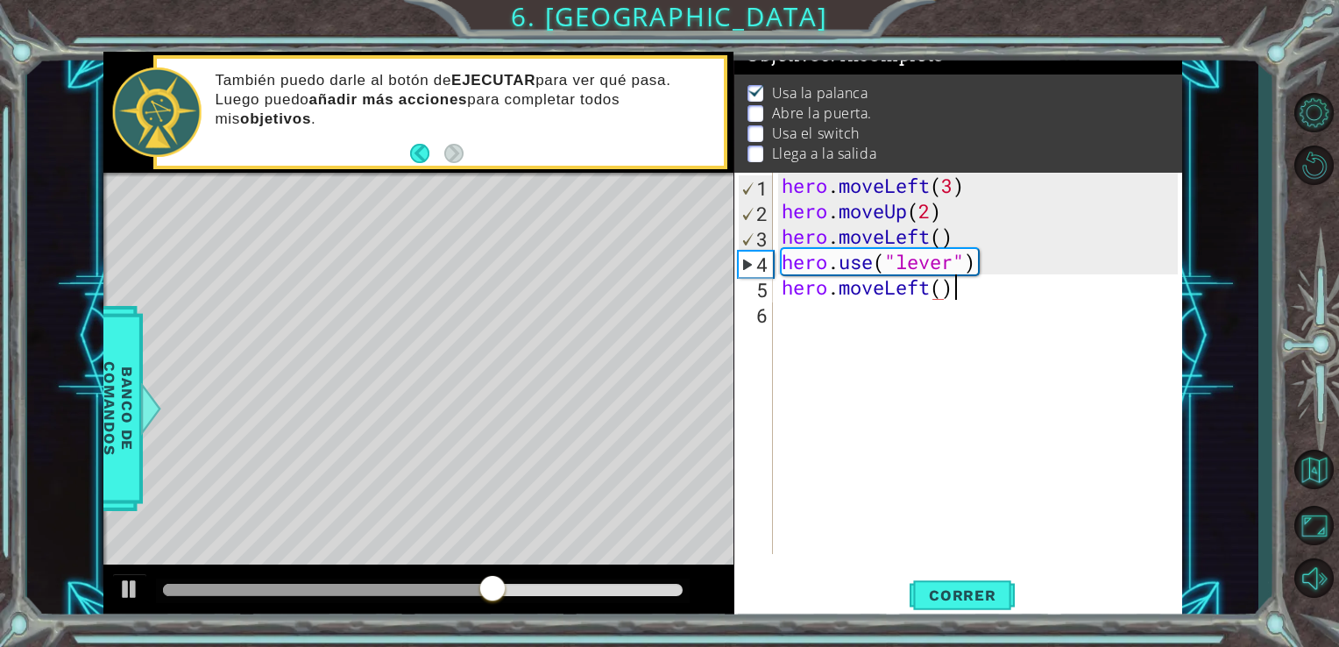
scroll to position [0, 7]
type textarea "hero.moveLeft()"
click at [980, 607] on button "Correr" at bounding box center [962, 594] width 105 height 45
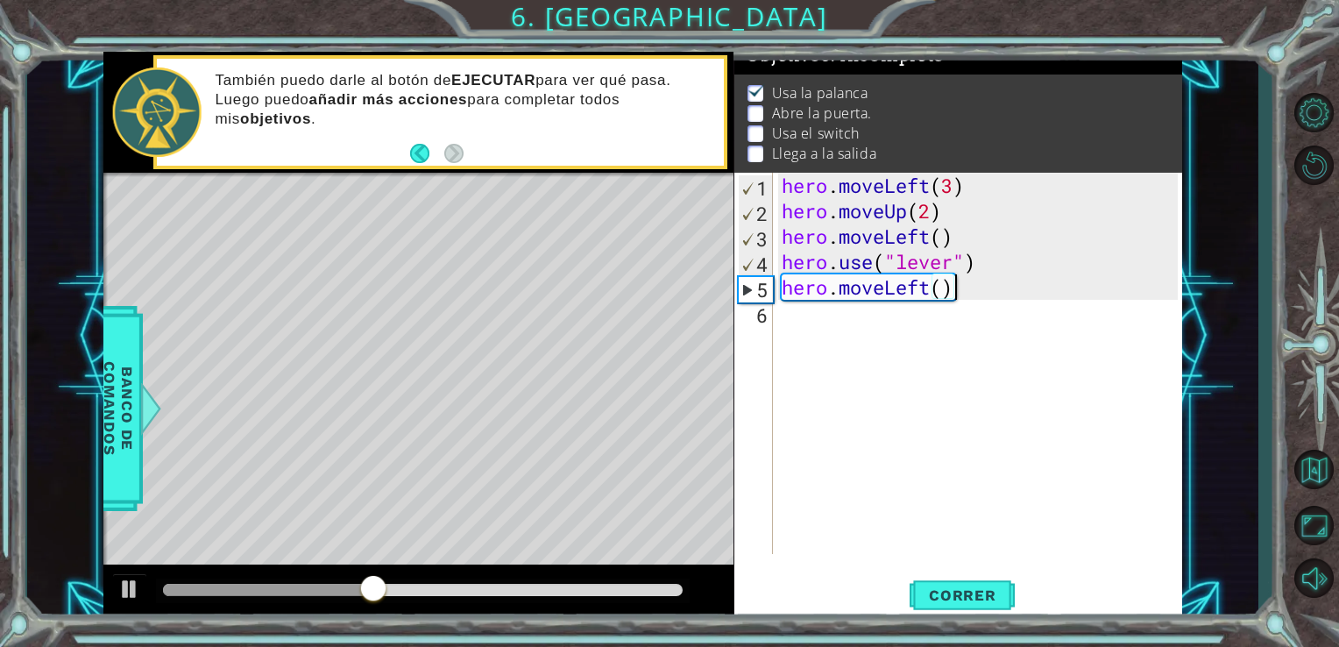
click at [806, 309] on div "hero . moveLeft ( 3 ) hero . moveUp ( 2 ) hero . moveLeft ( ) hero . use ( "lev…" at bounding box center [982, 389] width 409 height 432
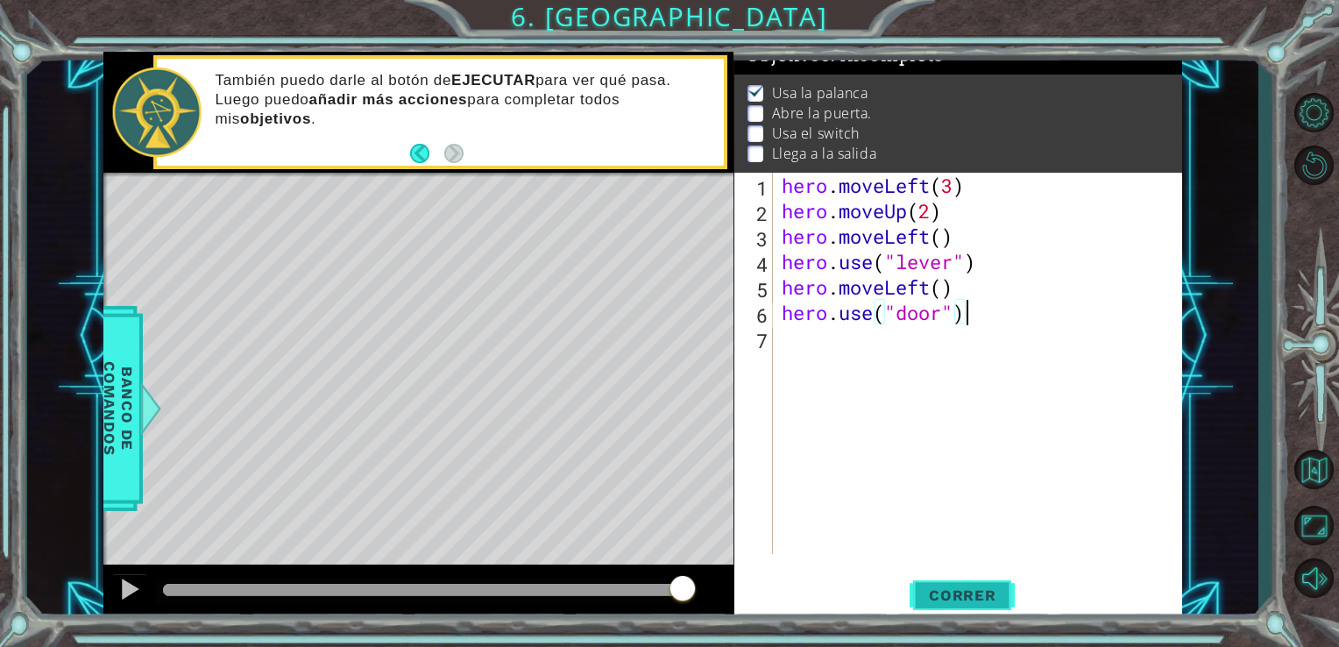
type textarea "hero.use("door")"
click at [967, 612] on button "Correr" at bounding box center [962, 594] width 105 height 45
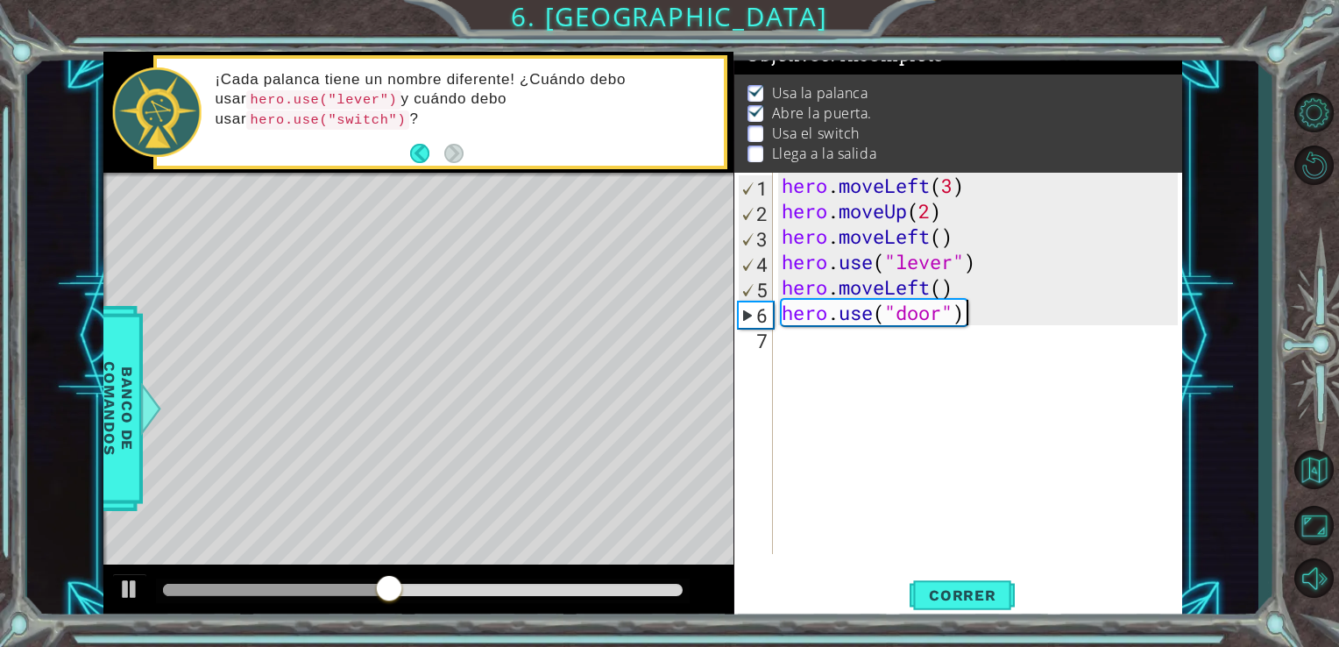
click at [796, 345] on div "hero . moveLeft ( 3 ) hero . moveUp ( 2 ) hero . moveLeft ( ) hero . use ( "lev…" at bounding box center [982, 389] width 409 height 432
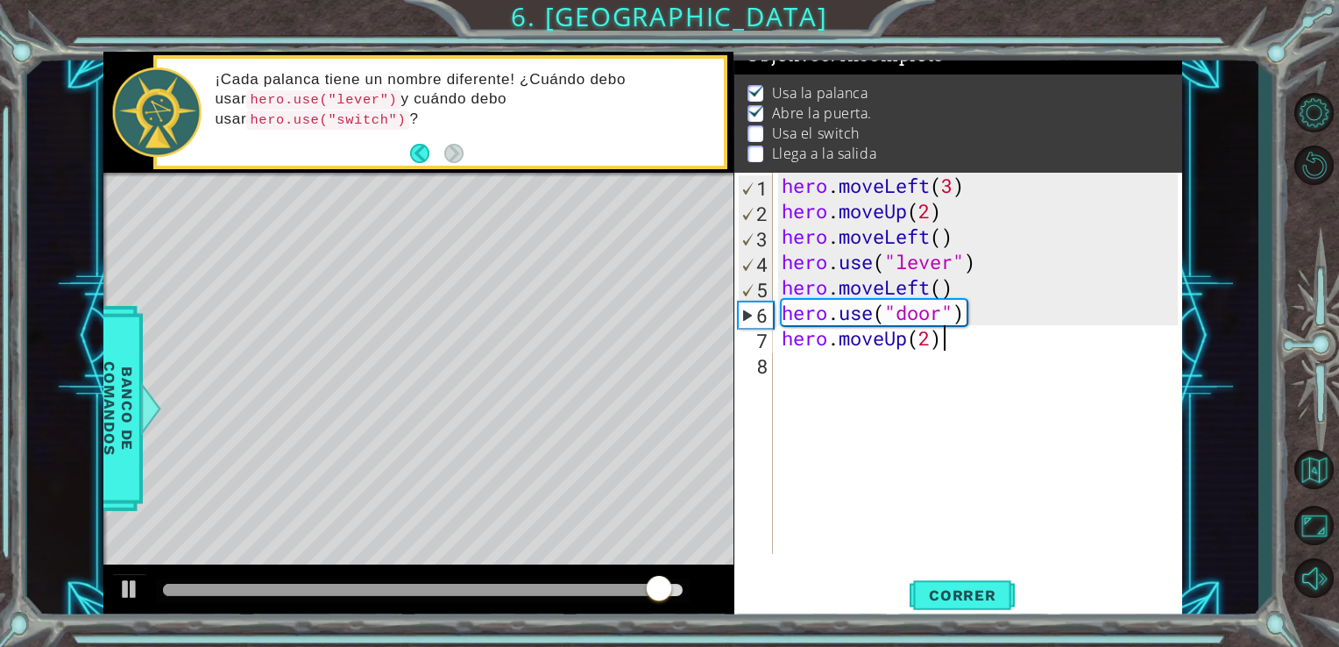
scroll to position [0, 6]
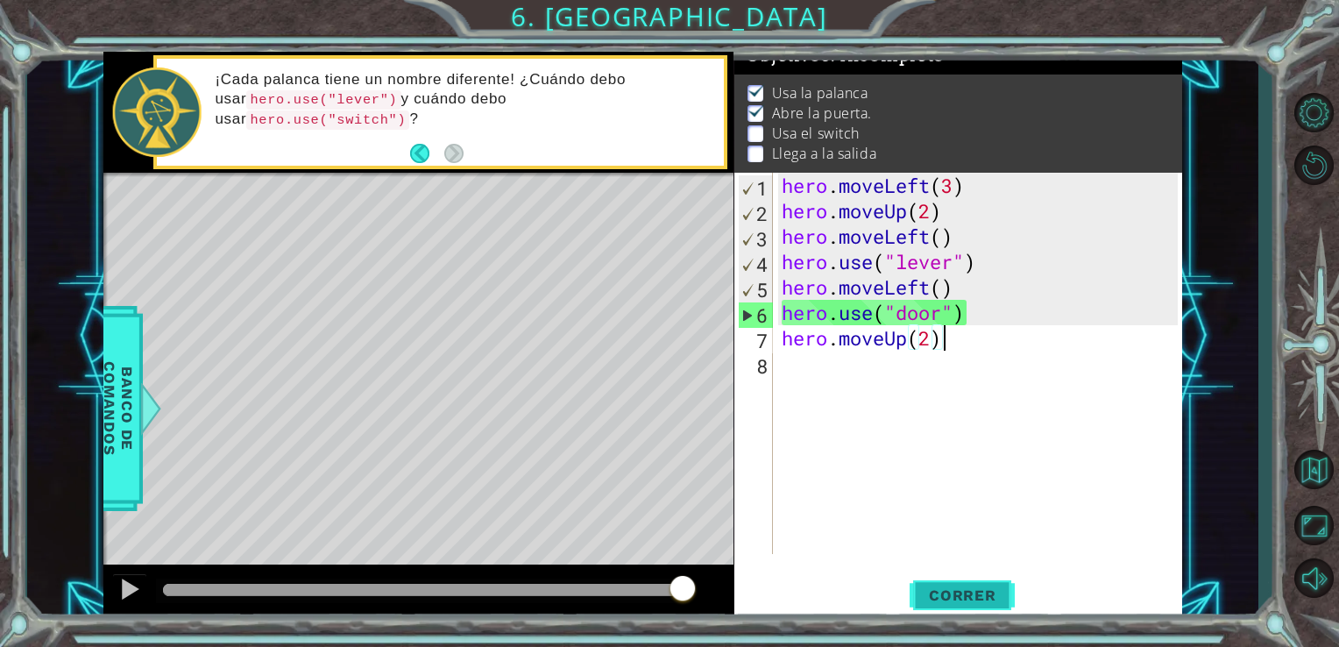
type textarea "hero.moveUp(2)"
click at [946, 604] on span "Correr" at bounding box center [962, 595] width 103 height 18
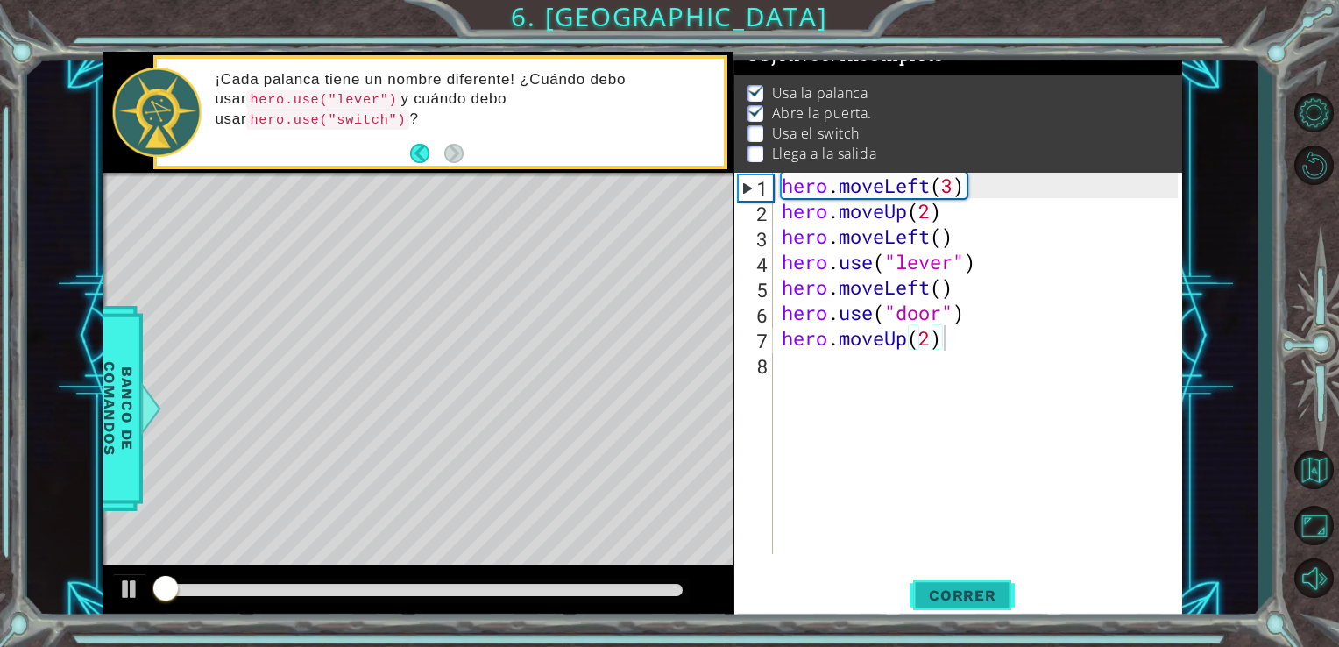
click at [946, 604] on span "Correr" at bounding box center [962, 595] width 103 height 18
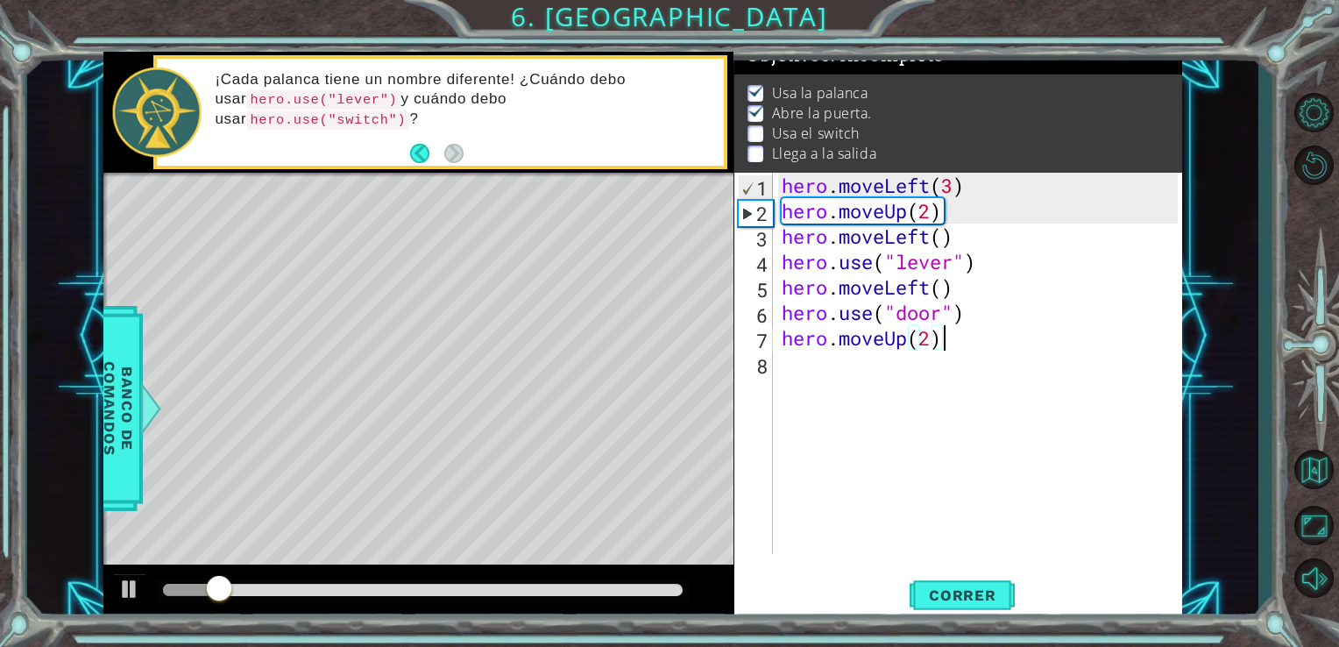
click at [422, 594] on div at bounding box center [423, 590] width 520 height 12
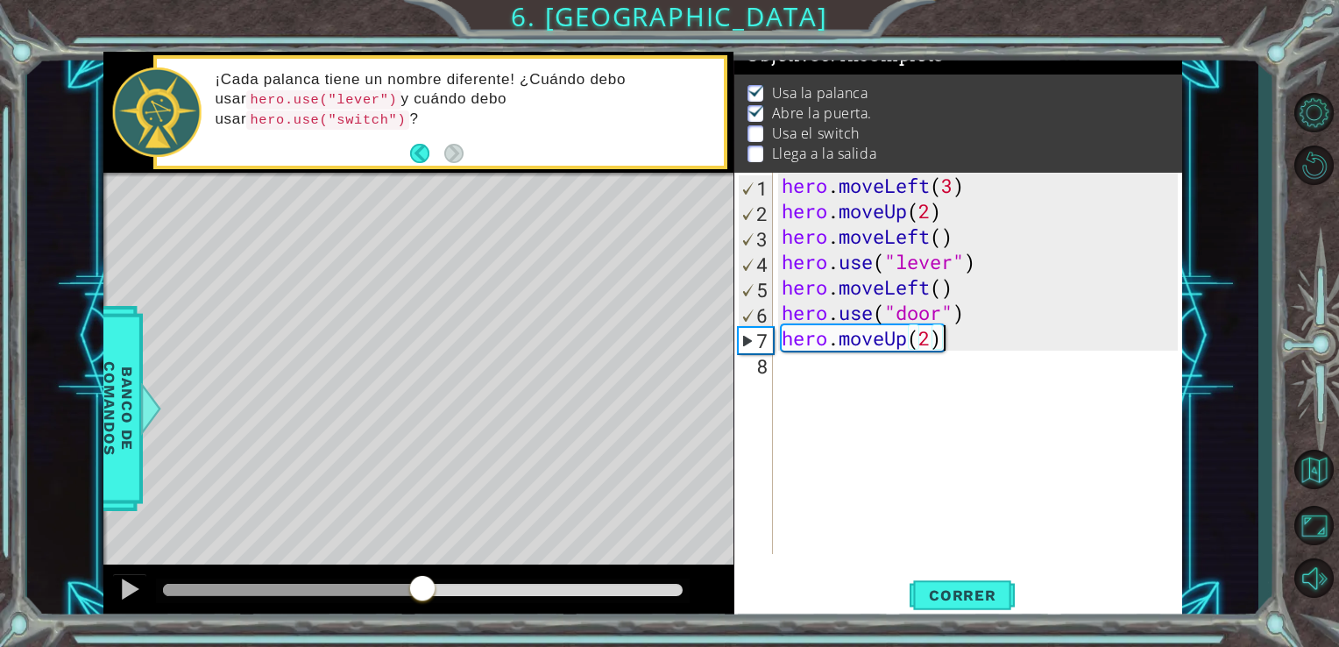
click at [789, 373] on div "hero . moveLeft ( 3 ) hero . moveUp ( 2 ) hero . moveLeft ( ) hero . use ( "lev…" at bounding box center [982, 389] width 409 height 432
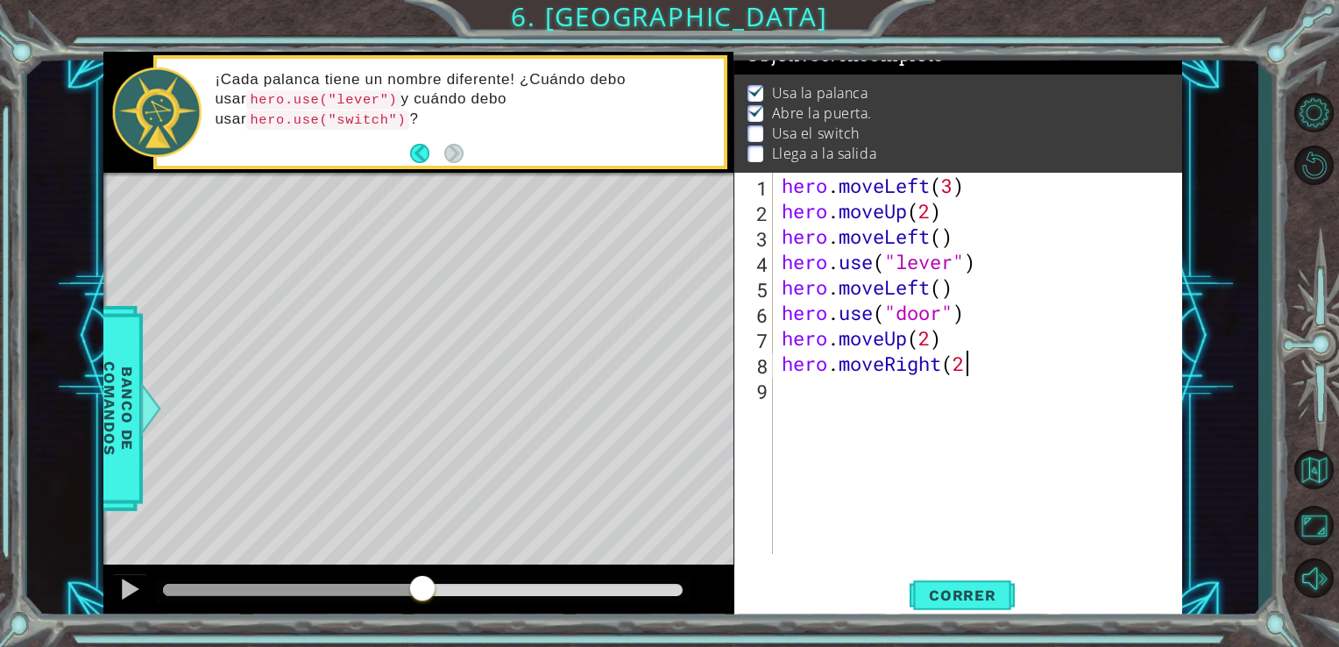
scroll to position [0, 7]
type textarea "hero.moveRight(2)"
click at [974, 597] on span "Correr" at bounding box center [962, 595] width 103 height 18
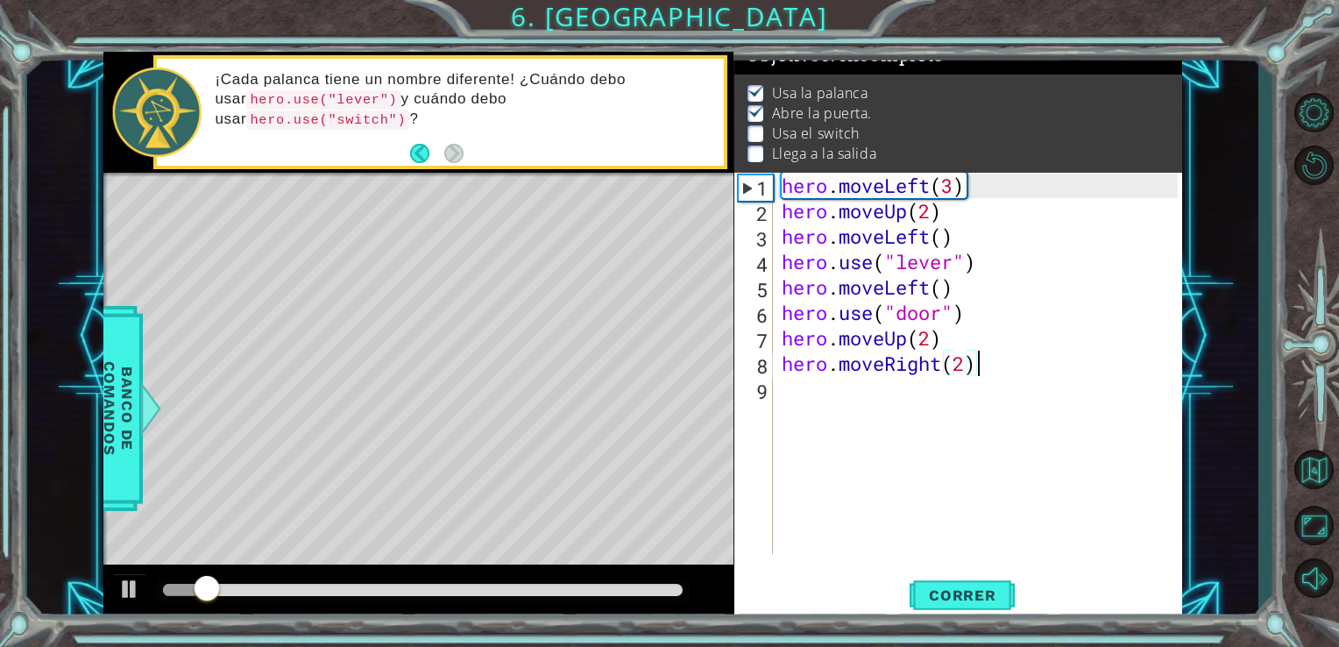
click at [407, 594] on div at bounding box center [423, 590] width 520 height 12
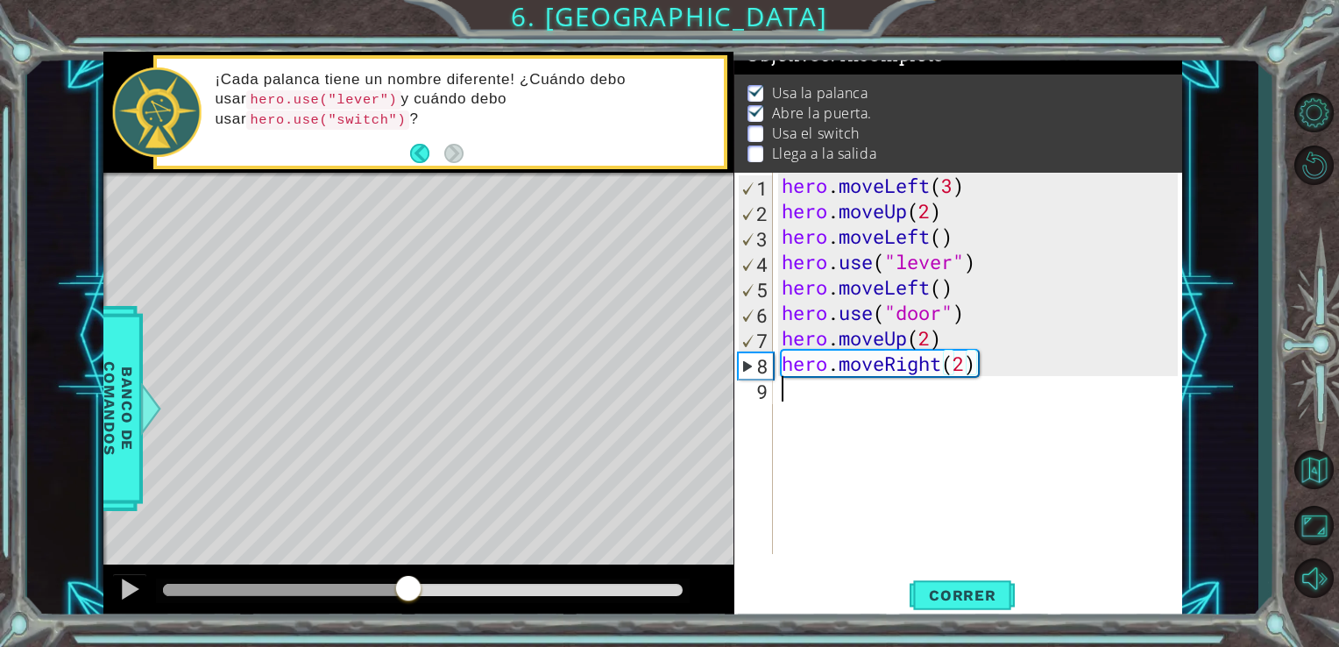
click at [789, 395] on div "hero . moveLeft ( 3 ) hero . moveUp ( 2 ) hero . moveLeft ( ) hero . use ( "lev…" at bounding box center [982, 389] width 409 height 432
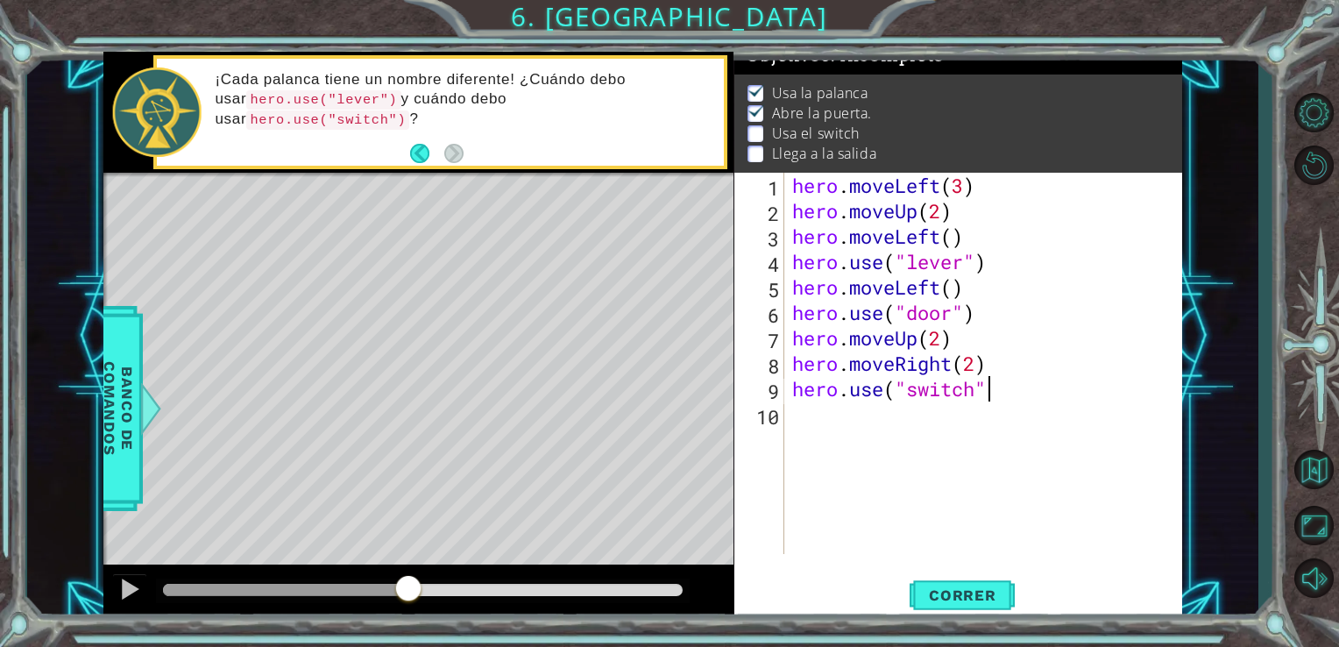
scroll to position [0, 8]
type textarea "hero.use("switch")"
click at [946, 609] on button "Correr" at bounding box center [962, 594] width 105 height 45
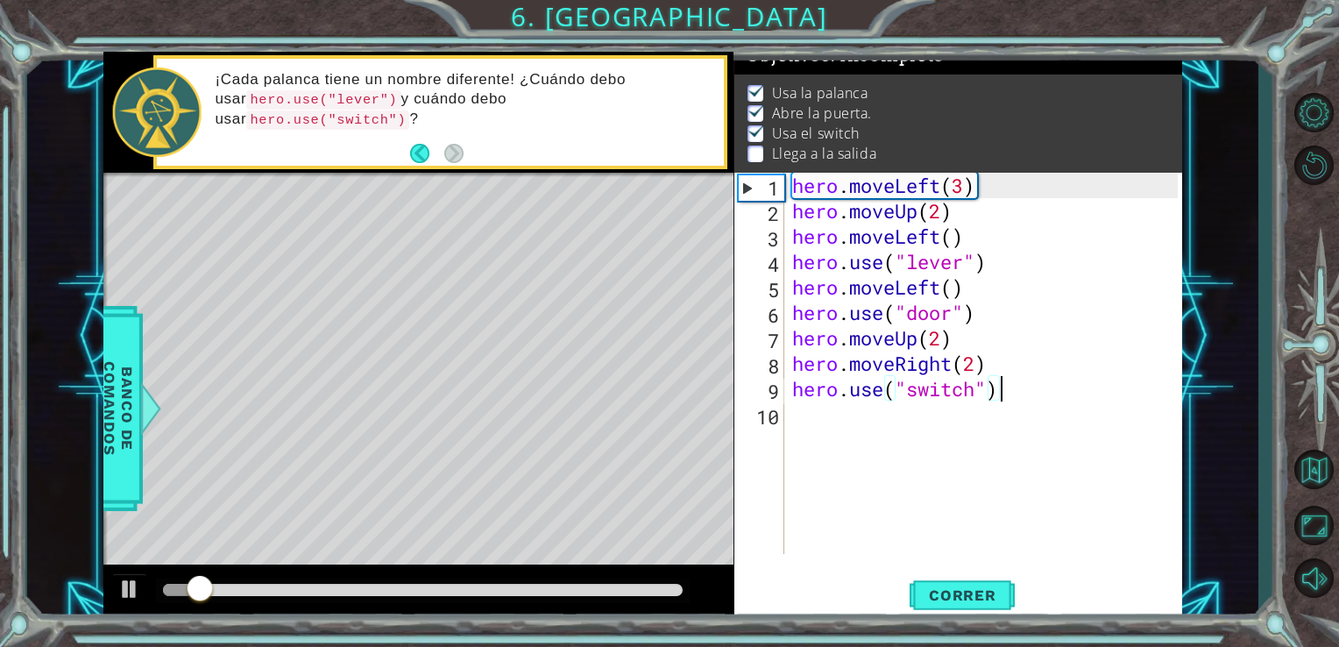
click at [355, 597] on div at bounding box center [423, 590] width 534 height 25
click at [342, 587] on div at bounding box center [423, 590] width 520 height 12
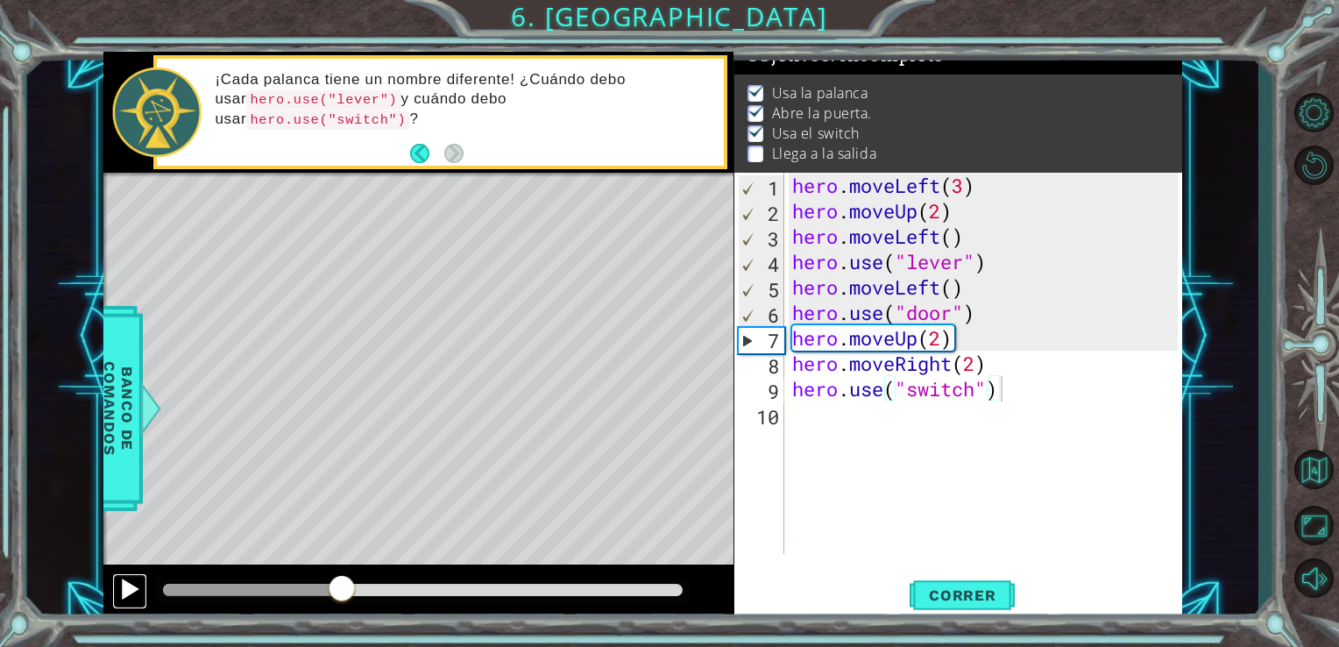
click at [131, 577] on div at bounding box center [129, 588] width 23 height 23
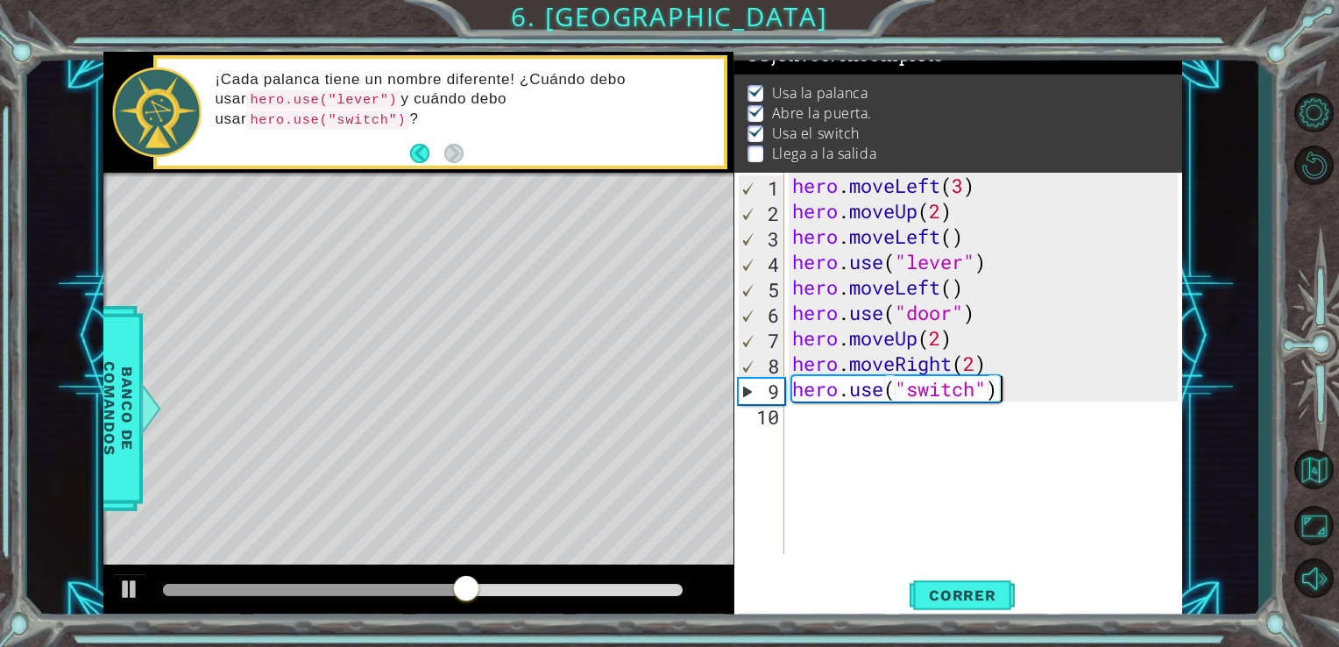
click at [853, 421] on div "hero . moveLeft ( 3 ) hero . moveUp ( 2 ) hero . moveLeft ( ) hero . use ( "lev…" at bounding box center [988, 389] width 399 height 432
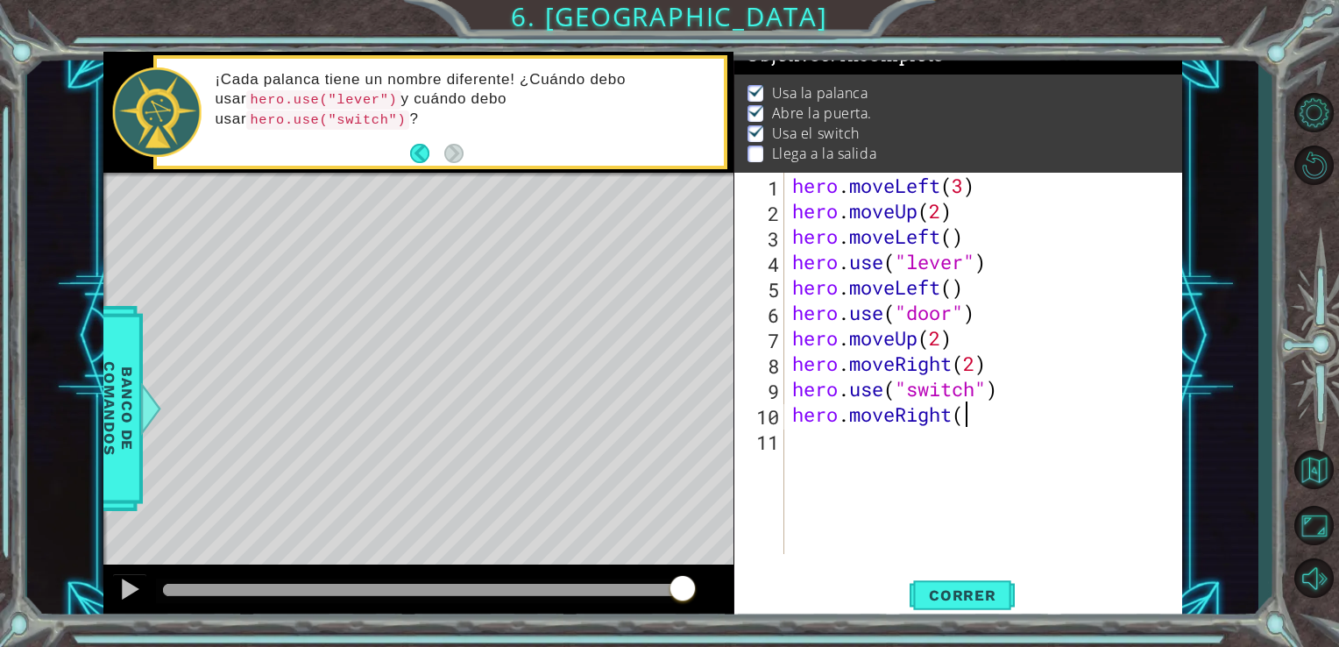
scroll to position [0, 7]
type textarea "hero.moveRight()"
click at [959, 578] on button "Correr" at bounding box center [962, 594] width 105 height 45
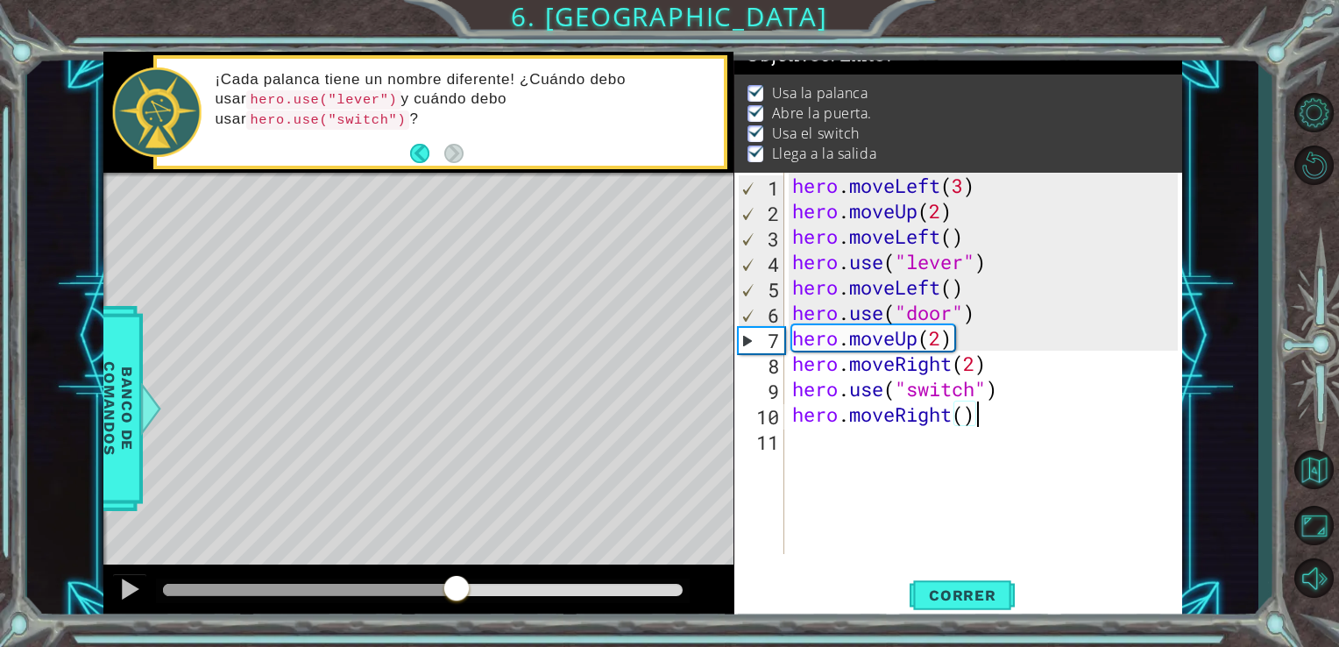
click at [455, 591] on div at bounding box center [423, 590] width 520 height 12
click at [121, 573] on button at bounding box center [129, 591] width 35 height 36
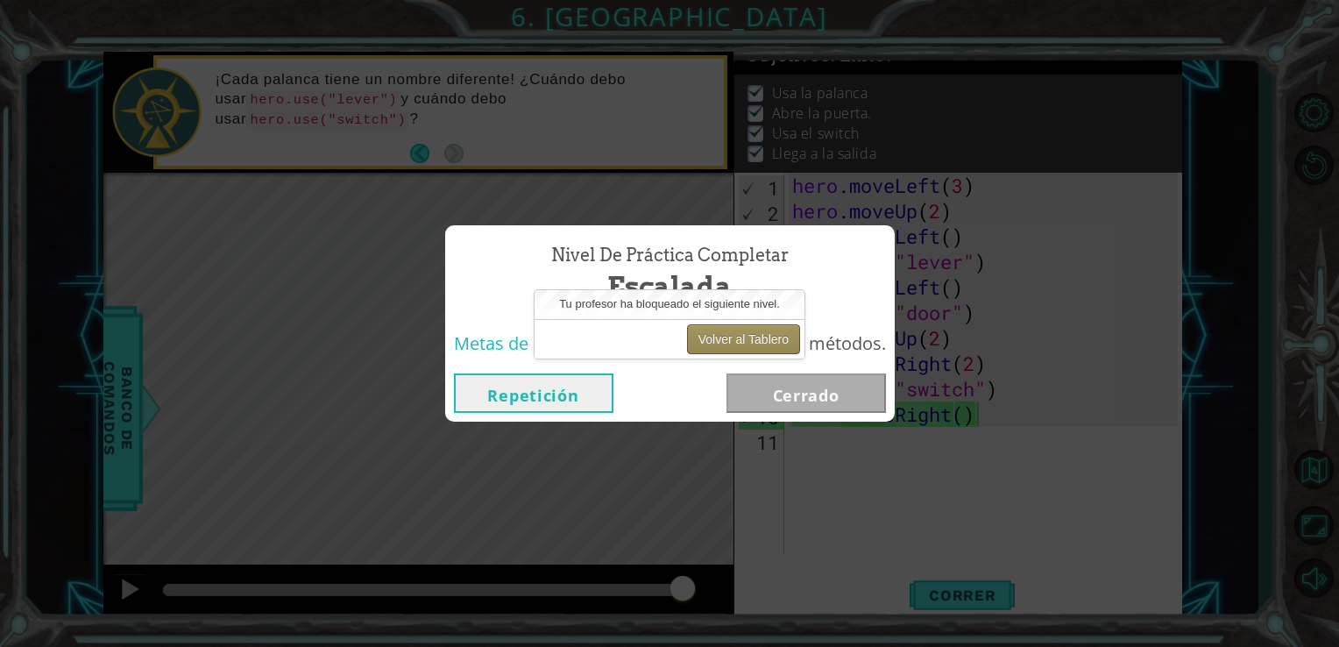
click at [763, 328] on button "Volver al Tablero" at bounding box center [743, 339] width 113 height 30
click at [759, 343] on button "Volver al Tablero" at bounding box center [743, 339] width 113 height 30
click at [740, 341] on button "Volver al Tablero" at bounding box center [743, 339] width 113 height 30
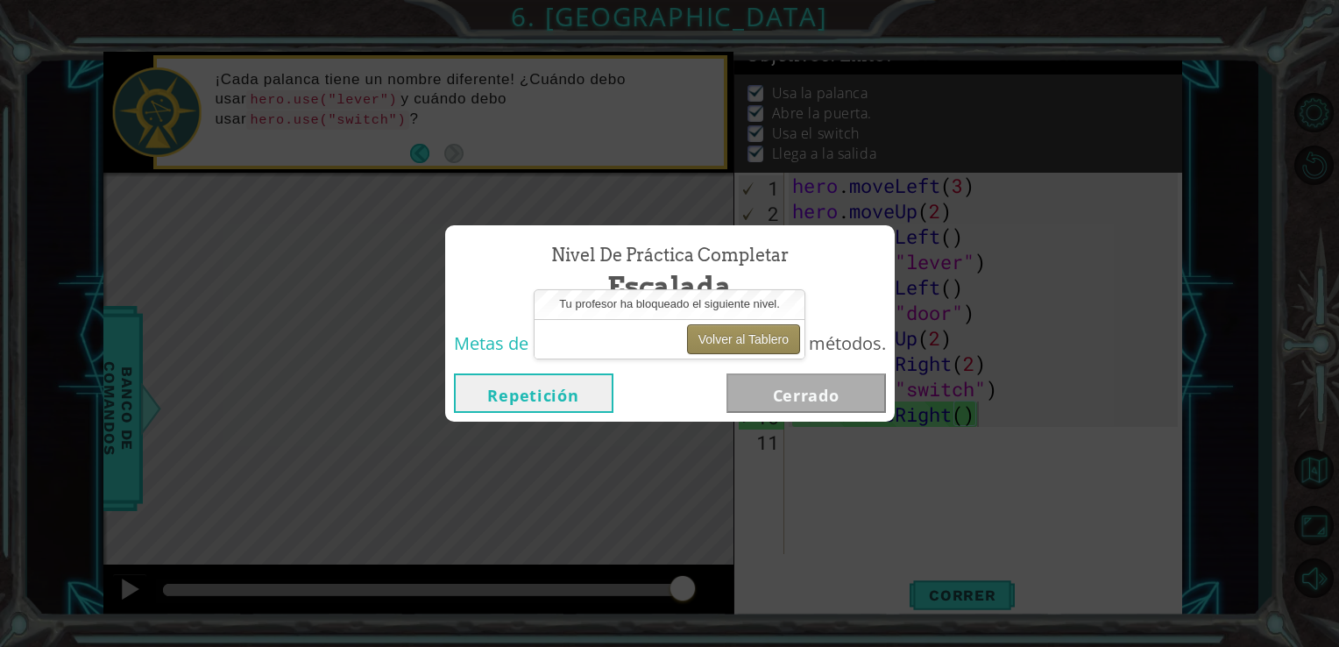
click at [740, 341] on button "Volver al Tablero" at bounding box center [743, 339] width 113 height 30
drag, startPoint x: 740, startPoint y: 341, endPoint x: 527, endPoint y: -65, distance: 458.2
click at [527, 0] on html "1 ההההההההההההההההההההההההההההההההההההההההההההההההההההההההההההההההההההההההההההה…" at bounding box center [669, 323] width 1339 height 647
click at [659, 323] on div "Volver al Tablero" at bounding box center [669, 338] width 270 height 39
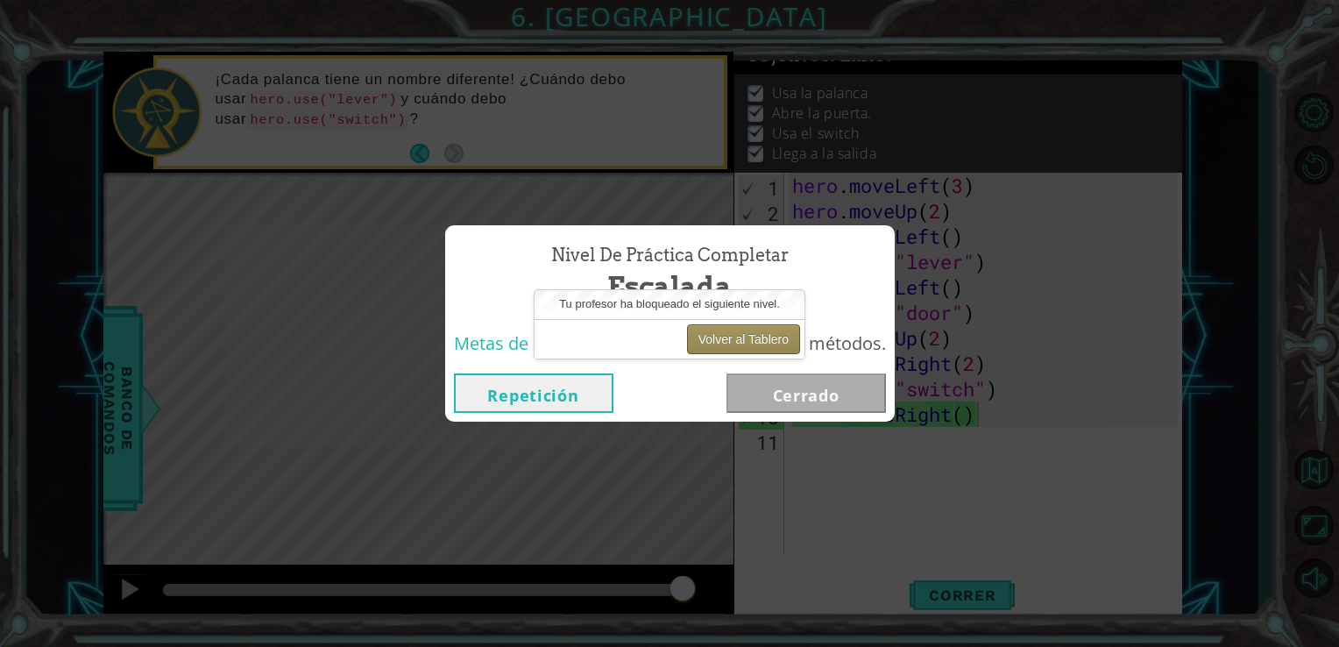
click at [702, 329] on button "Volver al Tablero" at bounding box center [743, 339] width 113 height 30
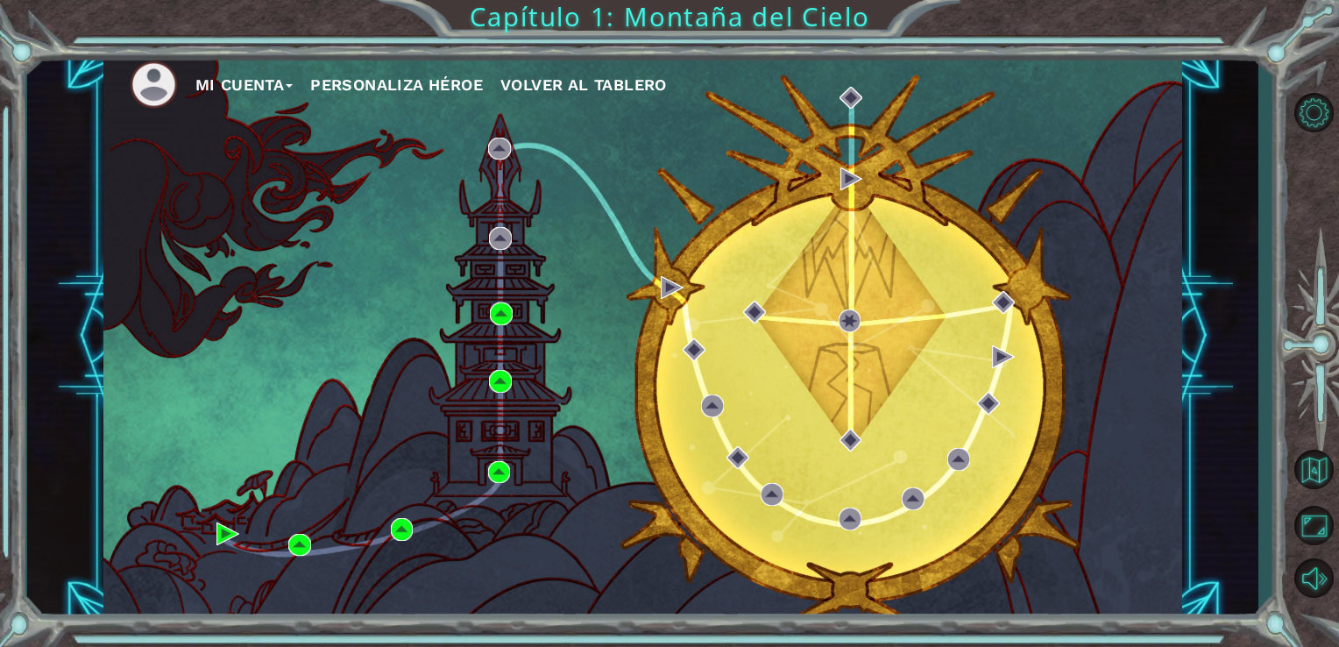
click at [389, 200] on div "Mi Cuenta Personaliza Héroe Volver al Tablero" at bounding box center [642, 336] width 1079 height 569
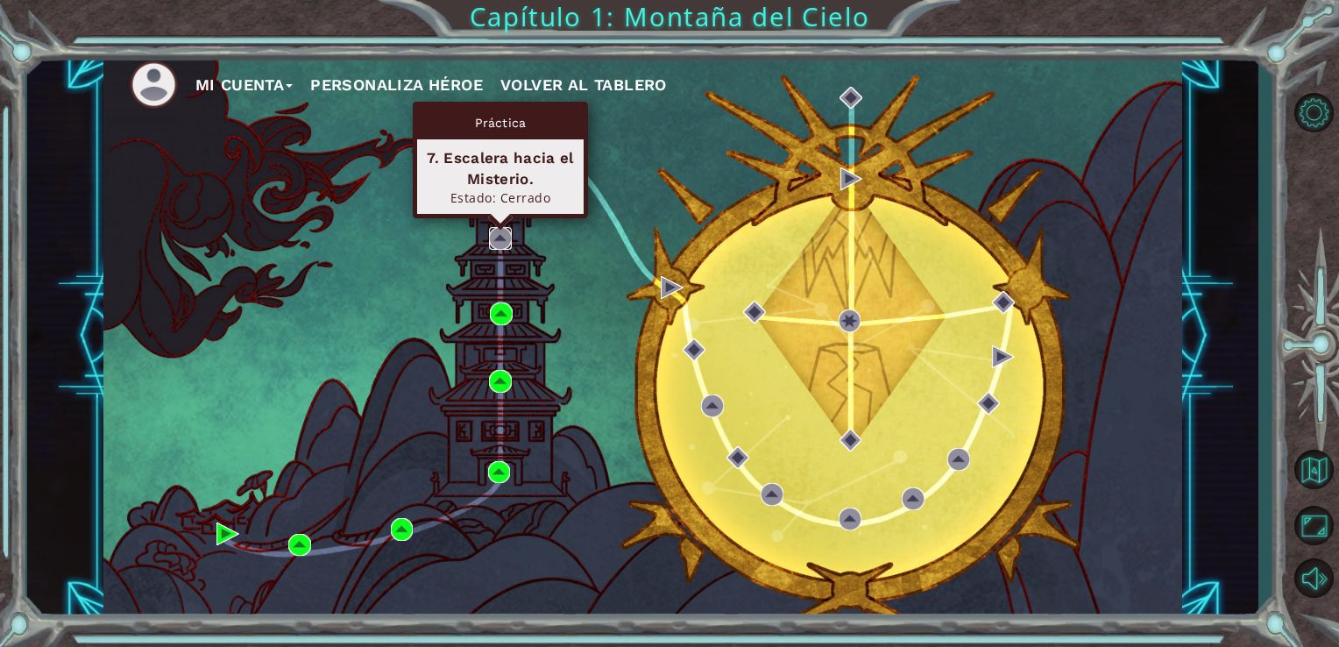
click at [502, 239] on img at bounding box center [500, 238] width 23 height 23
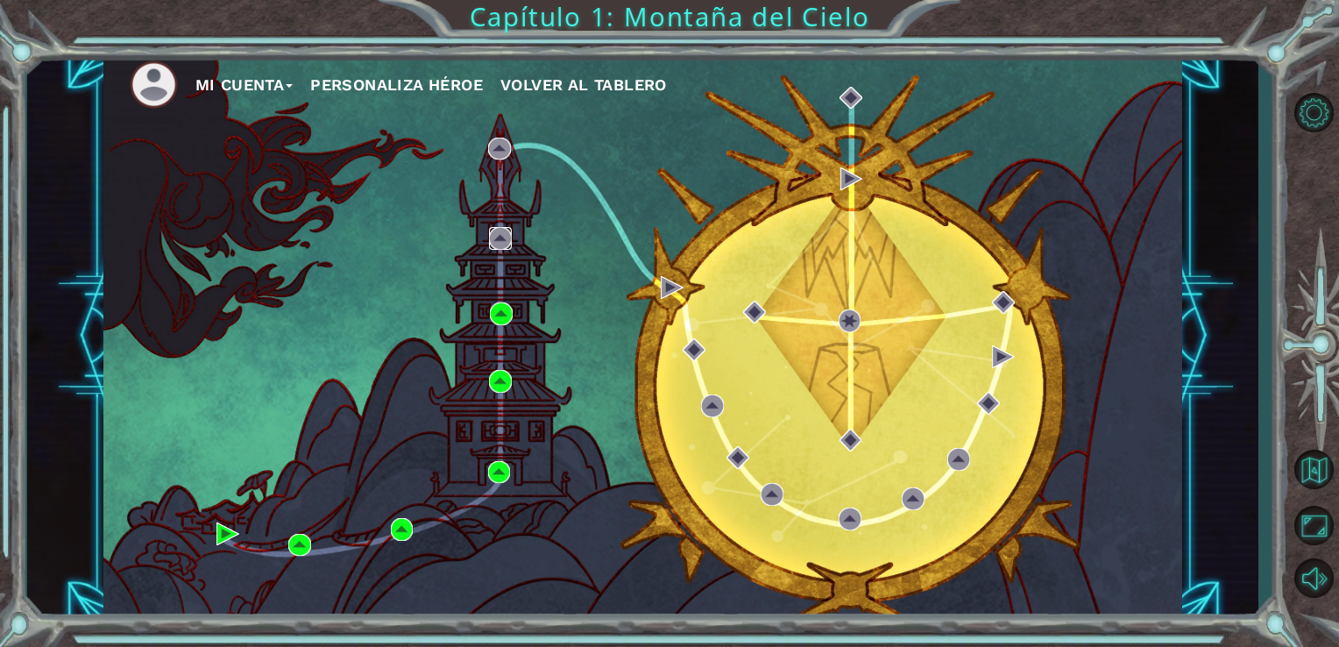
click at [502, 239] on img at bounding box center [500, 238] width 23 height 23
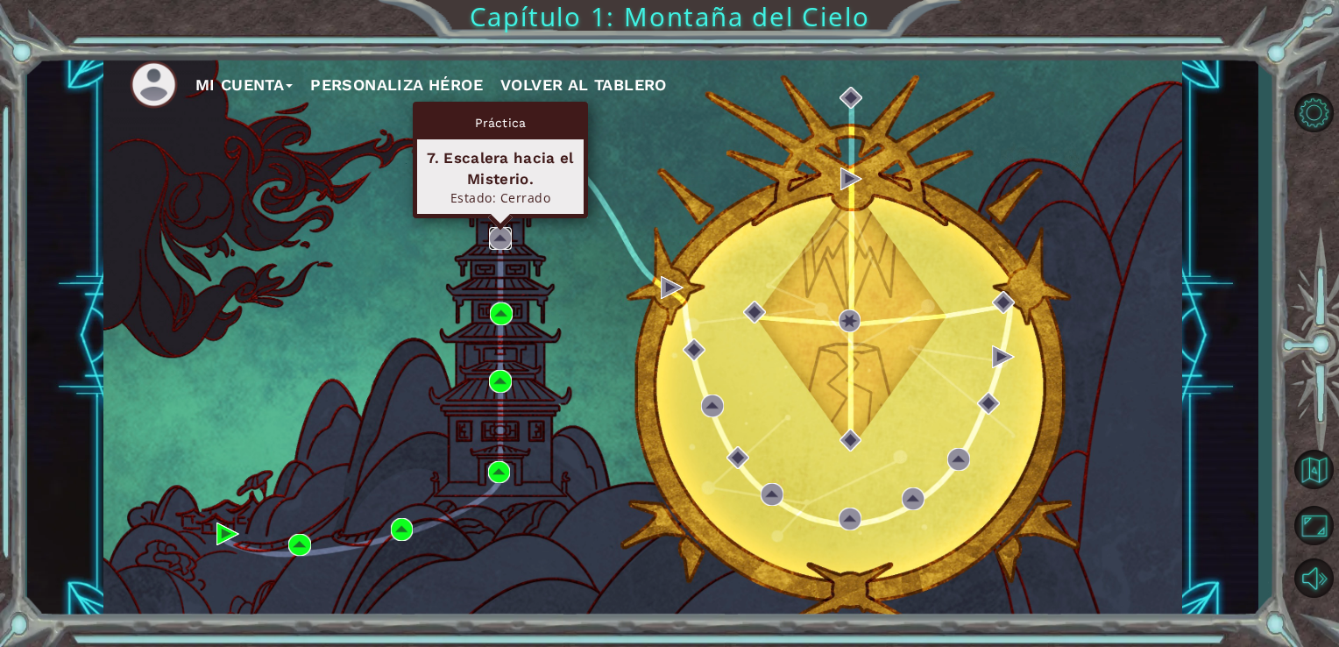
click at [491, 243] on img at bounding box center [500, 238] width 23 height 23
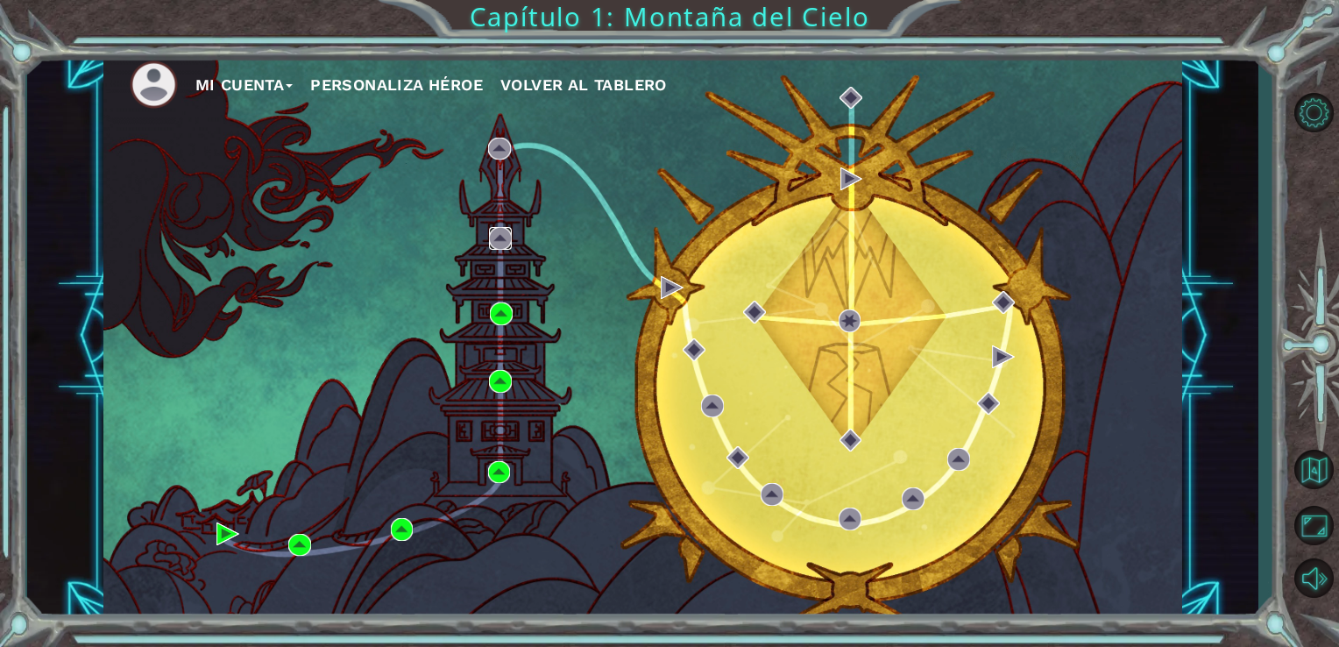
click at [491, 243] on img at bounding box center [500, 238] width 23 height 23
drag, startPoint x: 491, startPoint y: 243, endPoint x: 499, endPoint y: -64, distance: 306.8
click at [499, 0] on html "Mi Cuenta Personaliza Héroe Volver al Tablero Capítulo 1: Montaña del Cielo Prá…" at bounding box center [669, 323] width 1339 height 647
